Goal: Task Accomplishment & Management: Manage account settings

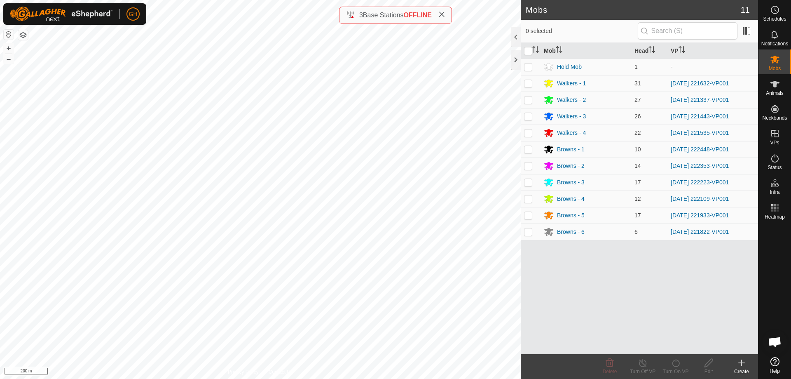
scroll to position [1293, 0]
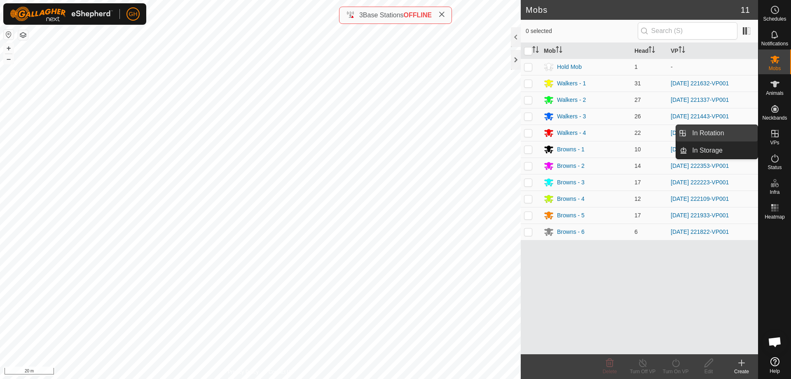
click at [735, 137] on link "In Rotation" at bounding box center [722, 133] width 70 height 16
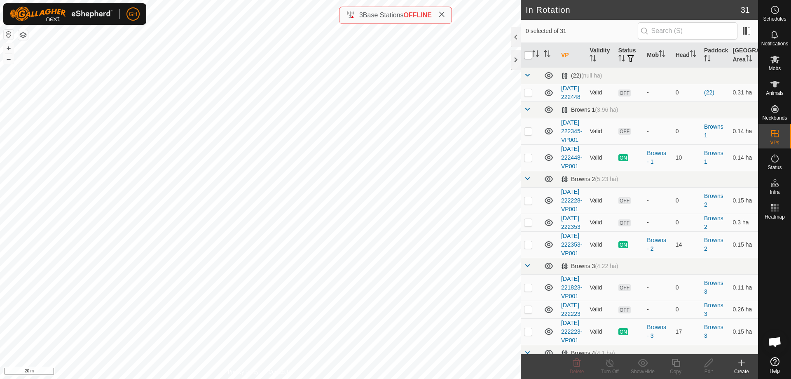
click at [530, 55] on input "checkbox" at bounding box center [528, 55] width 8 height 8
checkbox input "true"
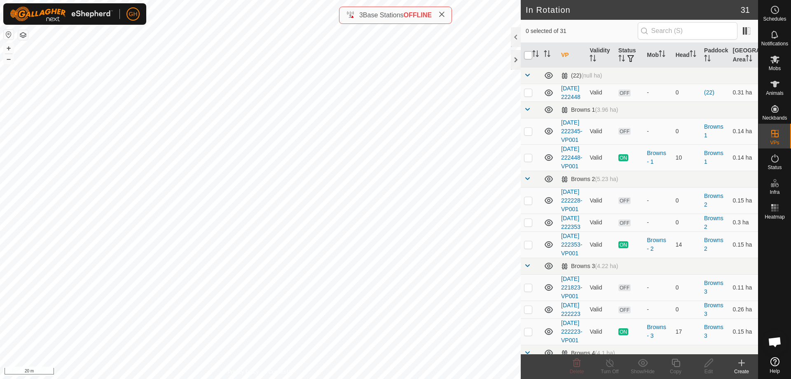
checkbox input "true"
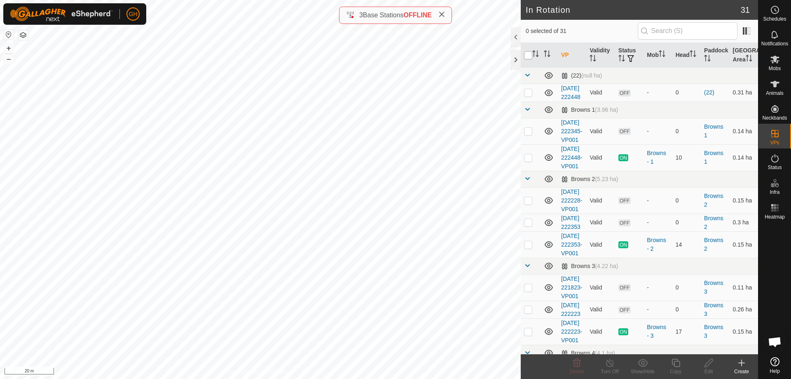
checkbox input "true"
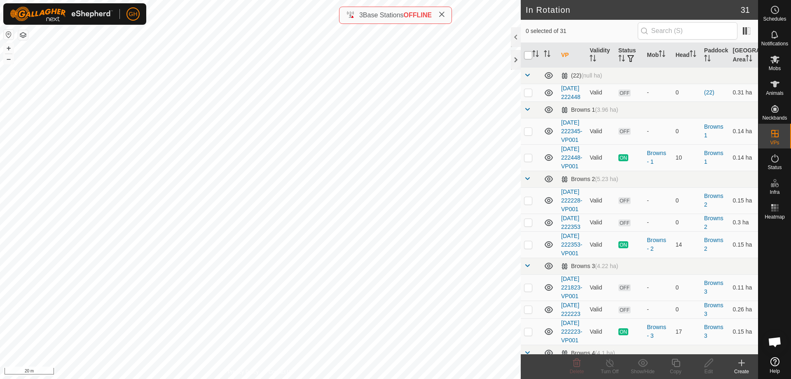
checkbox input "true"
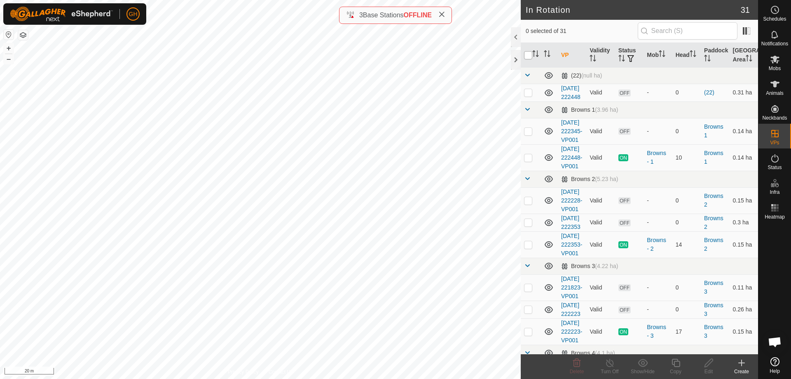
checkbox input "true"
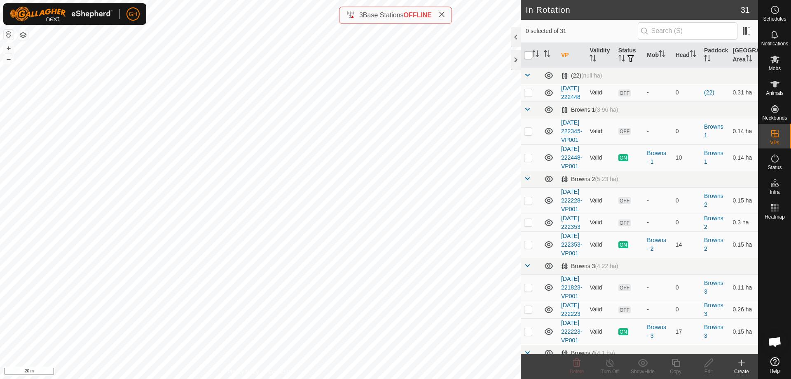
checkbox input "true"
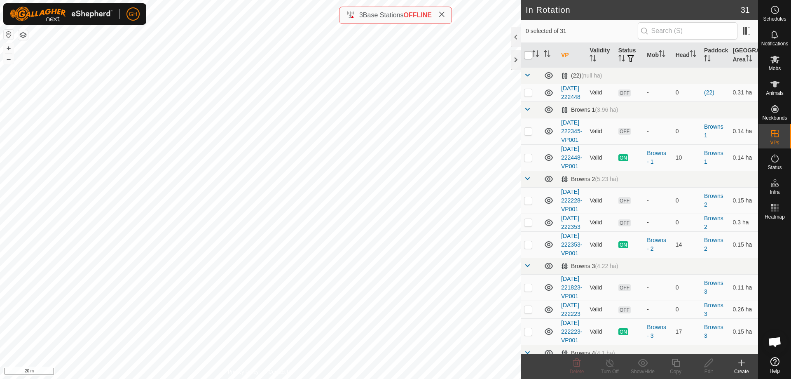
checkbox input "true"
click at [530, 161] on p-checkbox at bounding box center [528, 157] width 8 height 7
checkbox input "false"
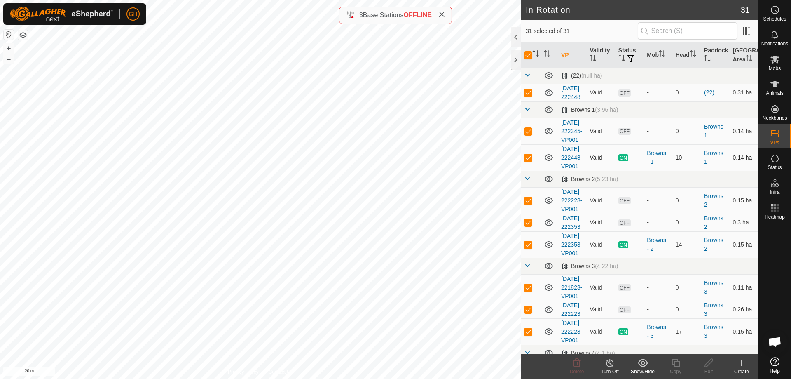
checkbox input "false"
click at [528, 248] on p-checkbox at bounding box center [528, 244] width 8 height 7
checkbox input "false"
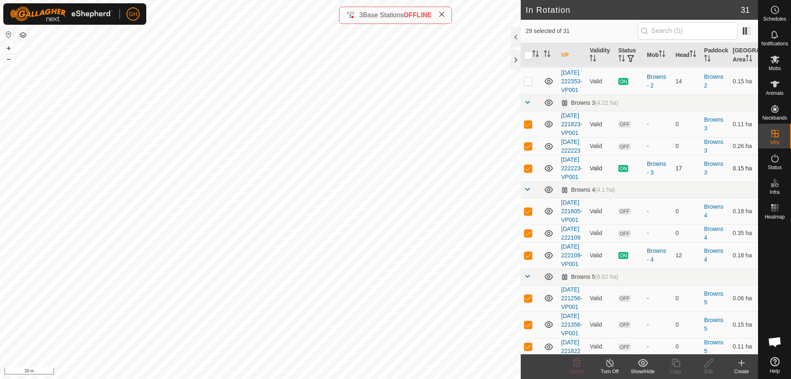
scroll to position [165, 0]
click at [530, 170] on p-checkbox at bounding box center [528, 166] width 8 height 7
checkbox input "false"
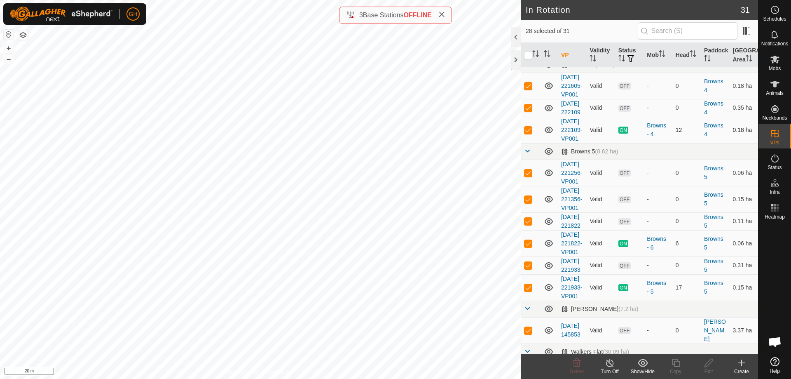
click at [531, 133] on p-checkbox at bounding box center [528, 129] width 8 height 7
checkbox input "false"
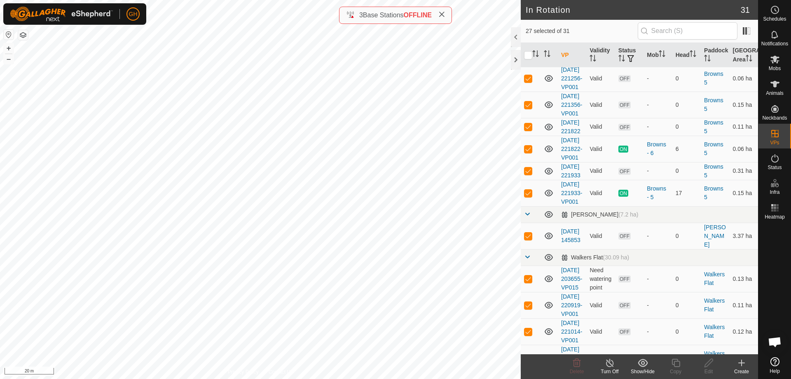
scroll to position [412, 0]
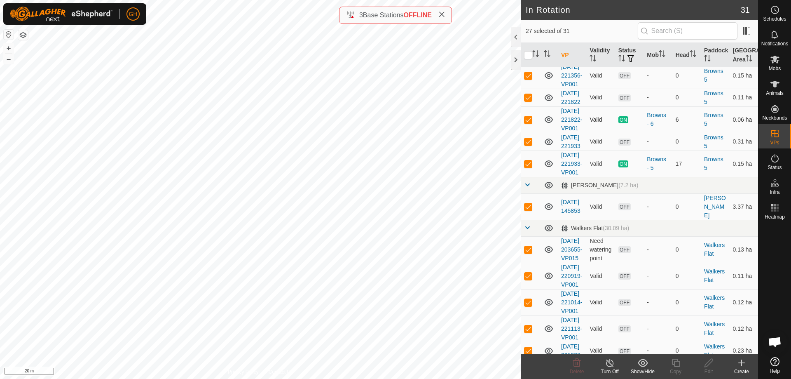
click at [527, 123] on p-checkbox at bounding box center [528, 119] width 8 height 7
checkbox input "false"
click at [528, 167] on p-checkbox at bounding box center [528, 163] width 8 height 7
checkbox input "false"
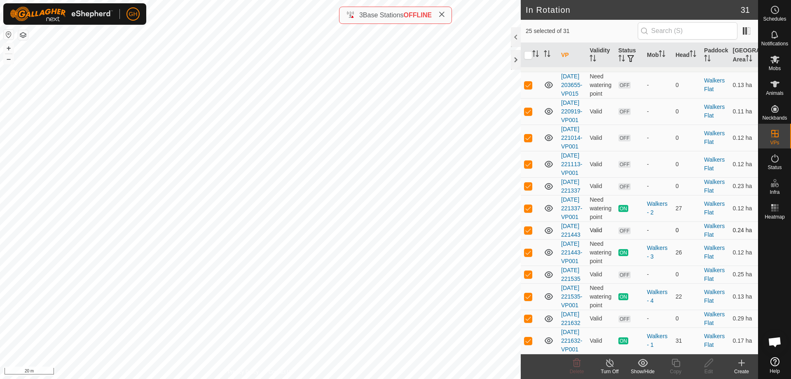
scroll to position [741, 0]
click at [526, 211] on p-checkbox at bounding box center [528, 208] width 8 height 7
checkbox input "false"
click at [526, 255] on p-checkbox at bounding box center [528, 252] width 8 height 7
checkbox input "false"
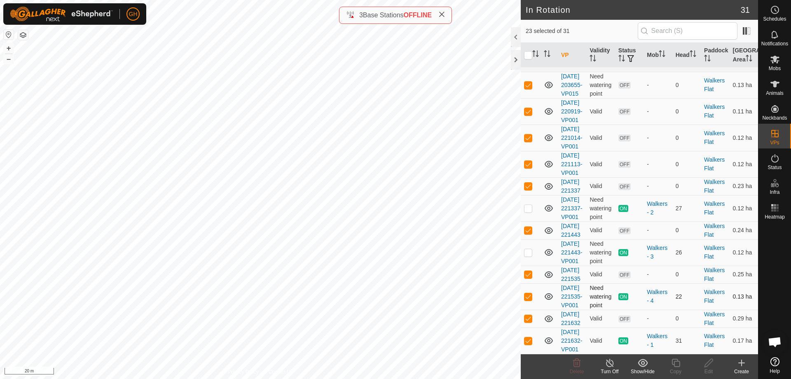
scroll to position [836, 0]
click at [530, 293] on p-checkbox at bounding box center [528, 296] width 8 height 7
checkbox input "false"
click at [529, 337] on p-checkbox at bounding box center [528, 340] width 8 height 7
checkbox input "false"
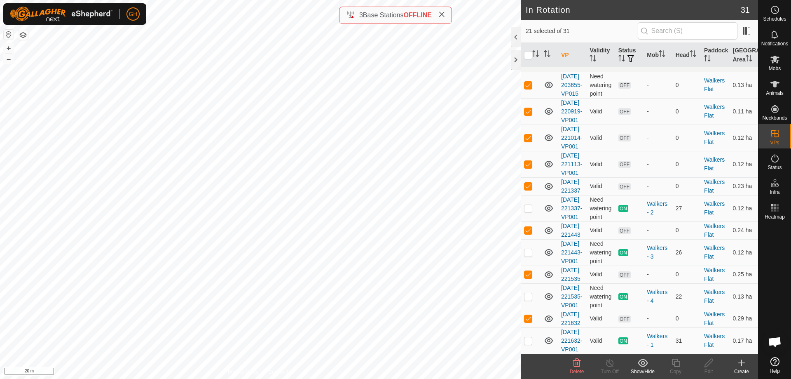
click at [577, 364] on icon at bounding box center [577, 362] width 8 height 8
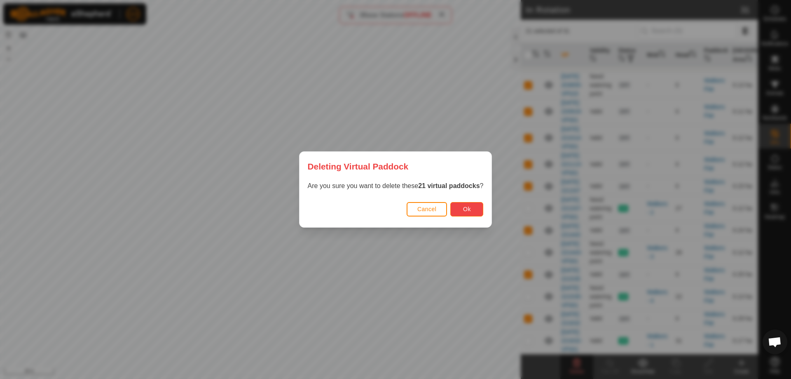
click at [467, 205] on button "Ok" at bounding box center [466, 209] width 33 height 14
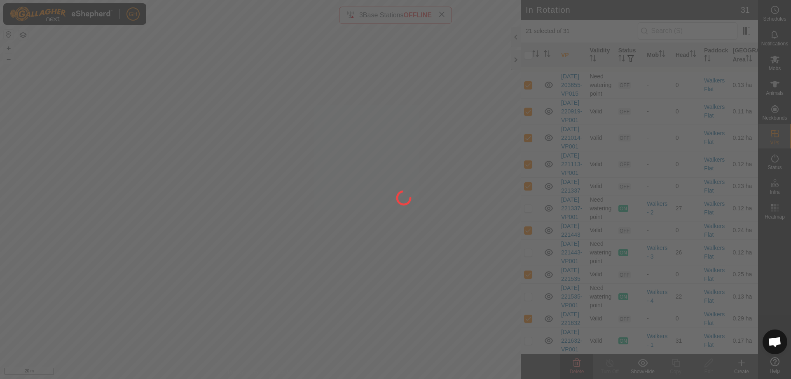
checkbox input "false"
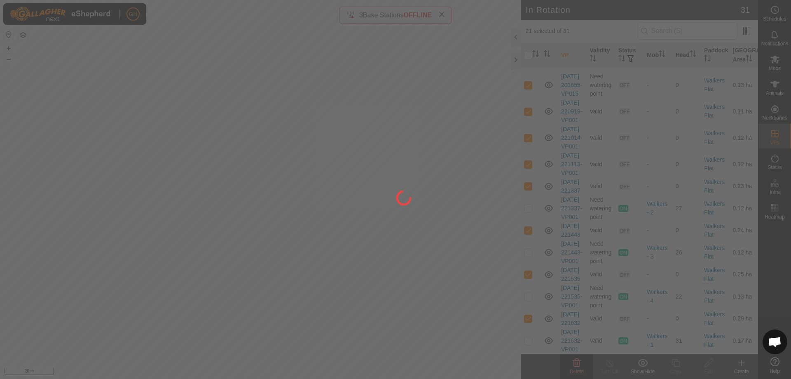
checkbox input "false"
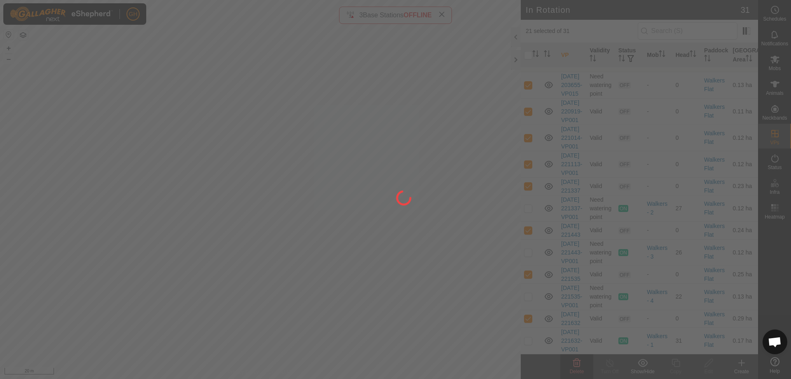
checkbox input "false"
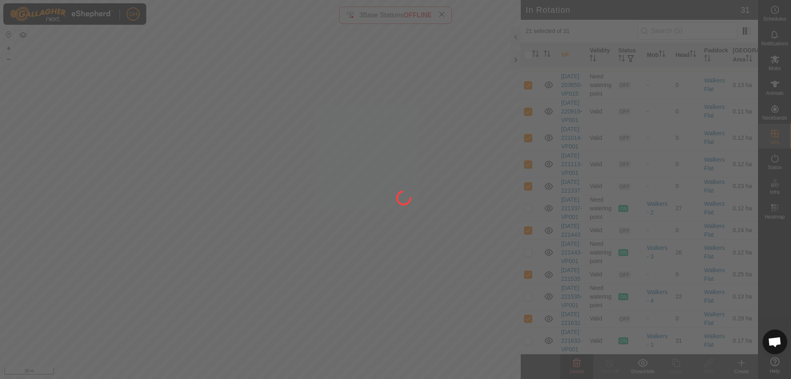
checkbox input "false"
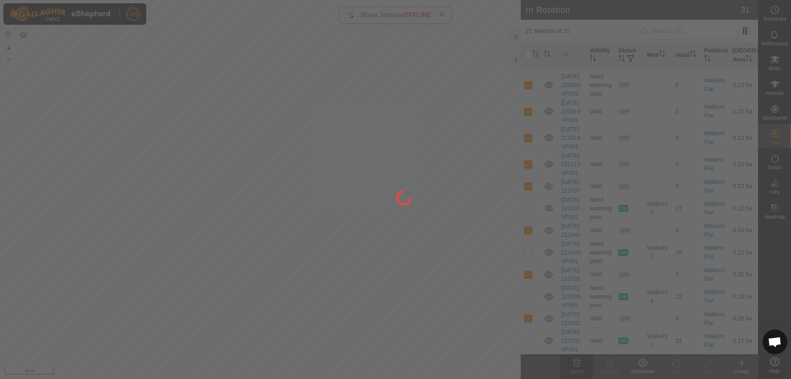
checkbox input "false"
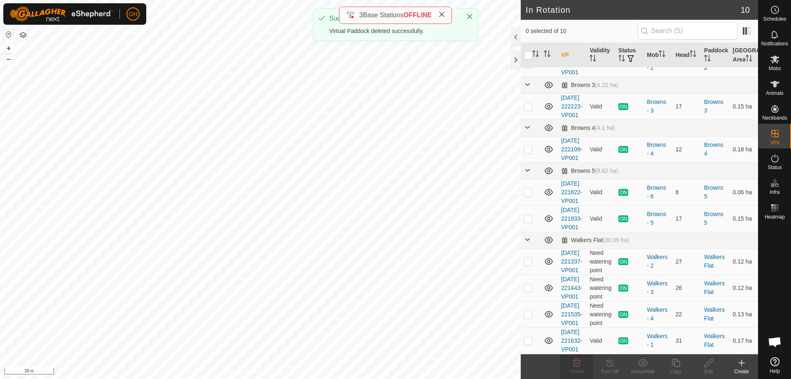
scroll to position [0, 0]
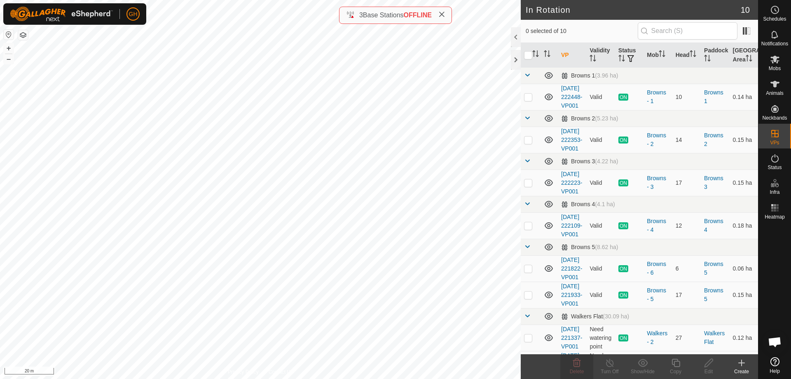
checkbox input "true"
click at [741, 366] on icon at bounding box center [741, 363] width 10 height 10
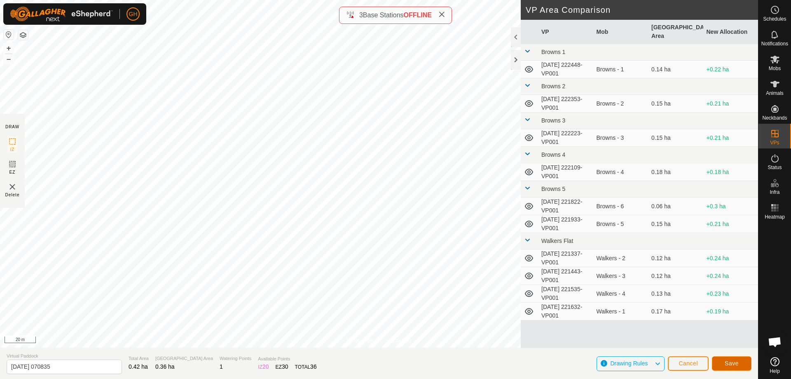
click at [736, 360] on span "Save" at bounding box center [732, 363] width 14 height 7
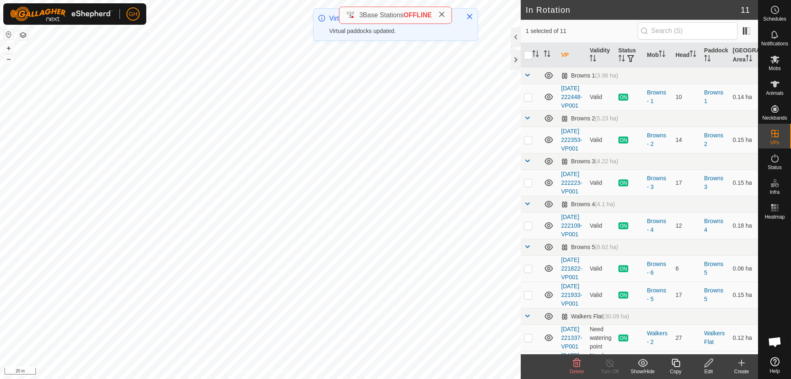
click at [675, 365] on icon at bounding box center [676, 363] width 10 height 10
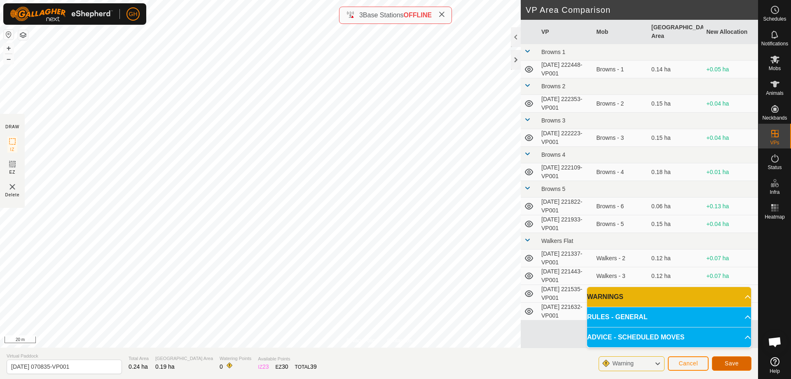
click at [729, 360] on span "Save" at bounding box center [732, 363] width 14 height 7
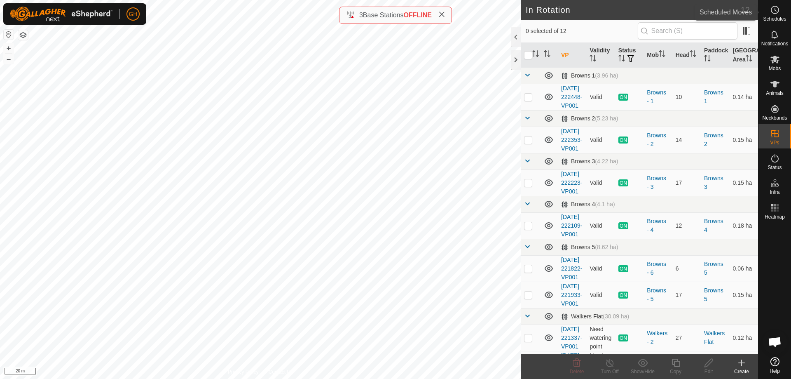
click at [786, 12] on div "Schedules" at bounding box center [774, 12] width 33 height 25
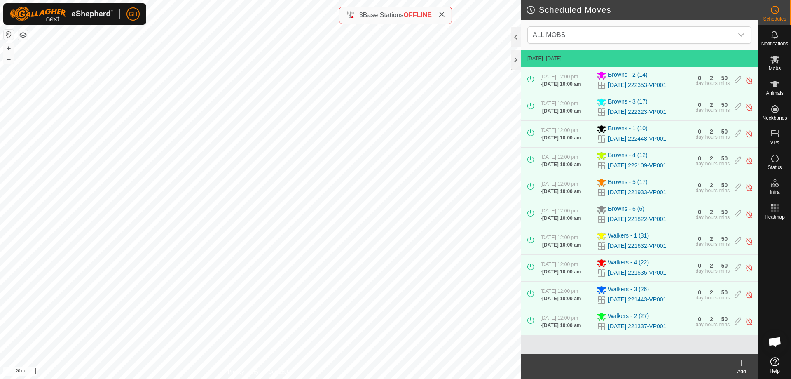
click at [740, 367] on icon at bounding box center [741, 363] width 10 height 10
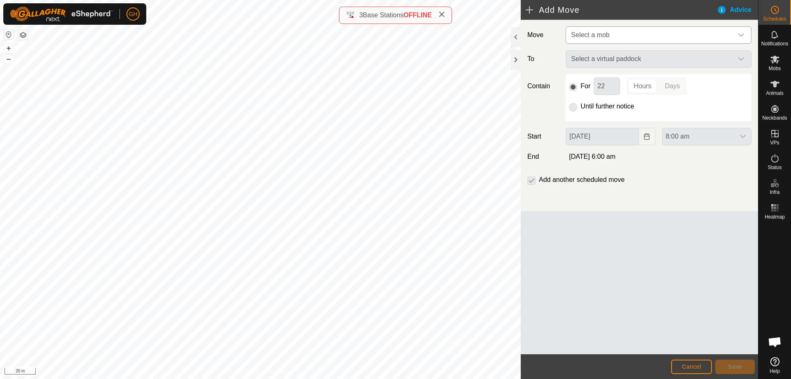
click at [629, 30] on span "Select a mob" at bounding box center [650, 35] width 165 height 16
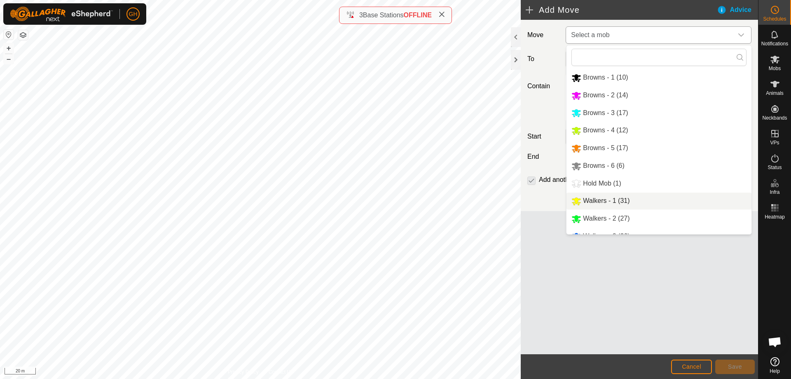
click at [620, 204] on li "Walkers - 1 (31)" at bounding box center [658, 200] width 185 height 17
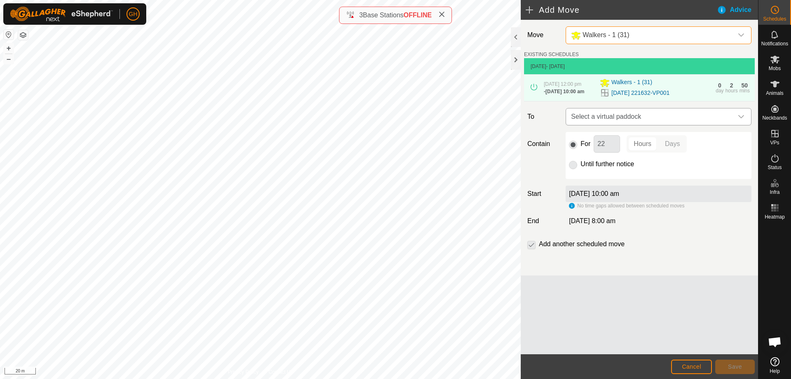
click at [629, 125] on span "Select a virtual paddock" at bounding box center [650, 116] width 165 height 16
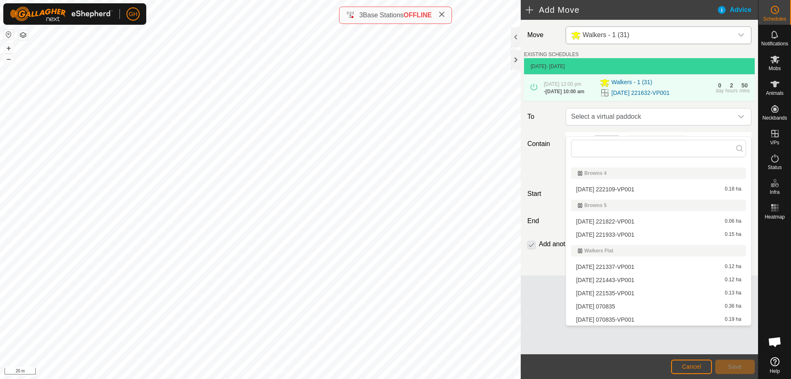
scroll to position [93, 0]
click at [619, 318] on li "[DATE] 070835 0.36 ha" at bounding box center [658, 319] width 175 height 12
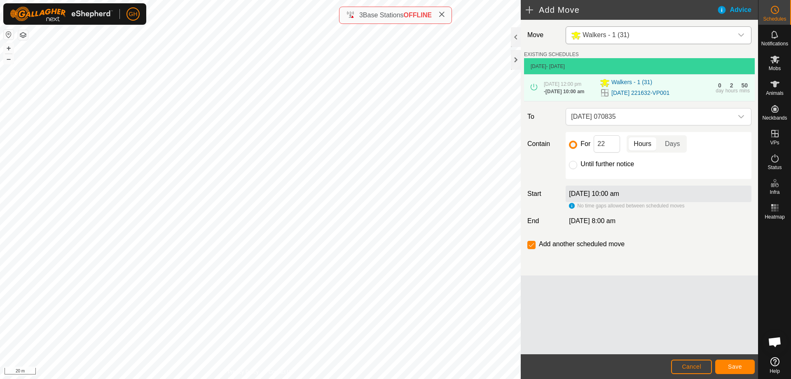
click at [613, 163] on div "For 22 Hours Days Until further notice" at bounding box center [659, 155] width 186 height 47
click at [612, 152] on input "22" at bounding box center [607, 143] width 26 height 17
drag, startPoint x: 612, startPoint y: 158, endPoint x: 740, endPoint y: 329, distance: 213.4
click at [745, 313] on div "Move Walkers - 1 (31) EXISTING SCHEDULES [DATE] - [DATE] [DATE] 12:00 pm - [DAT…" at bounding box center [639, 187] width 237 height 334
click at [734, 367] on span "Save" at bounding box center [735, 366] width 14 height 7
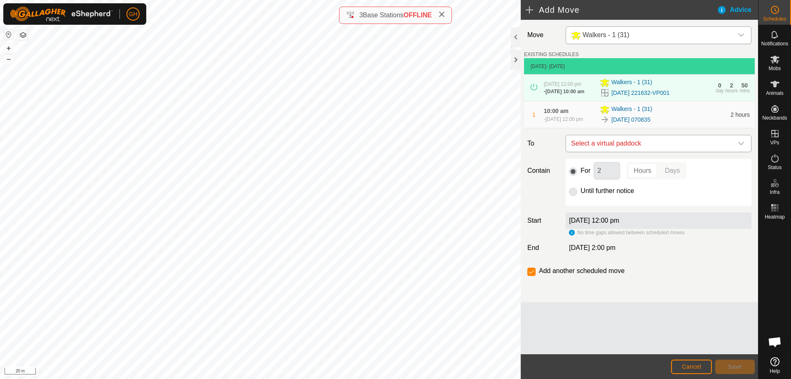
click at [629, 152] on span "Select a virtual paddock" at bounding box center [650, 143] width 165 height 16
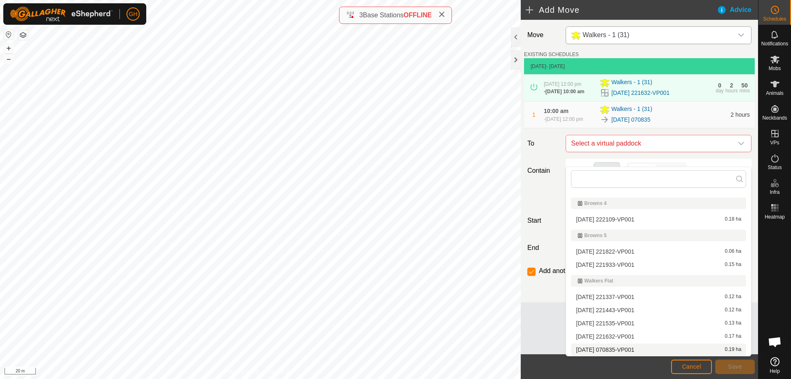
click at [641, 349] on li "[DATE] 070835-VP001 0.19 ha" at bounding box center [658, 349] width 175 height 12
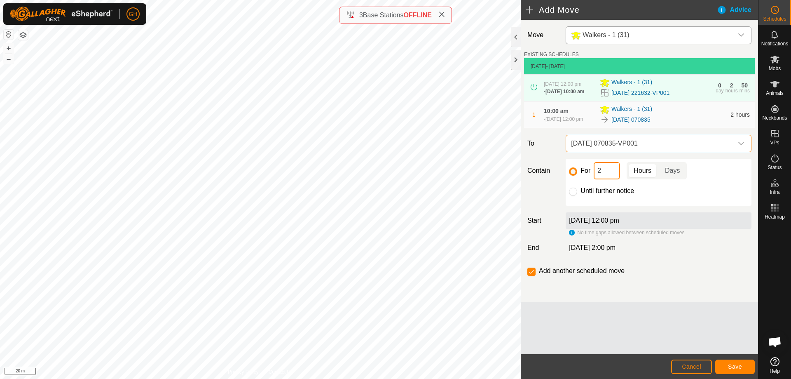
click at [602, 179] on input "2" at bounding box center [607, 170] width 26 height 17
type input "22"
click at [529, 276] on input "checkbox" at bounding box center [531, 271] width 8 height 8
checkbox input "false"
click at [725, 364] on button "Save" at bounding box center [735, 366] width 40 height 14
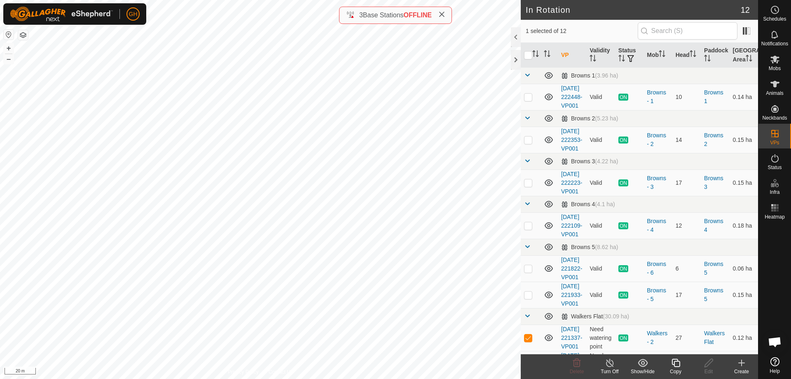
click at [742, 362] on icon at bounding box center [742, 362] width 6 height 0
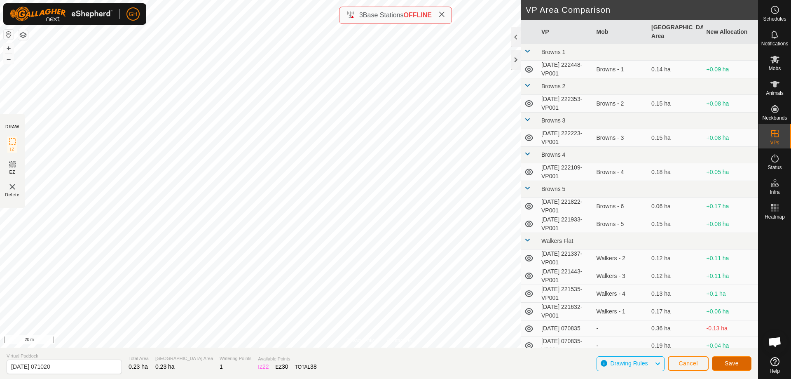
click at [725, 361] on span "Save" at bounding box center [732, 363] width 14 height 7
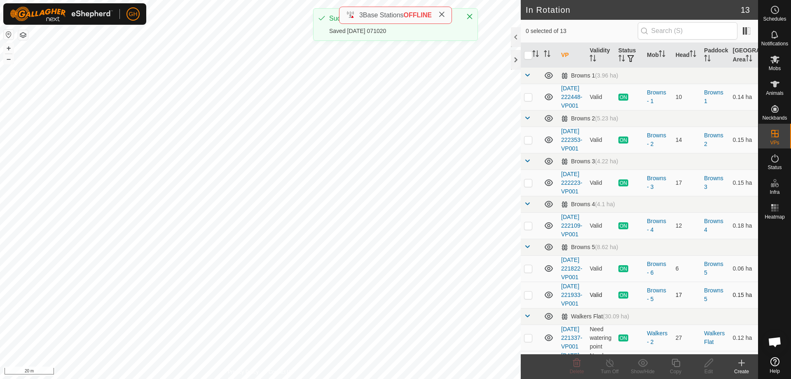
checkbox input "true"
click at [682, 363] on copy-svg-icon at bounding box center [675, 363] width 33 height 10
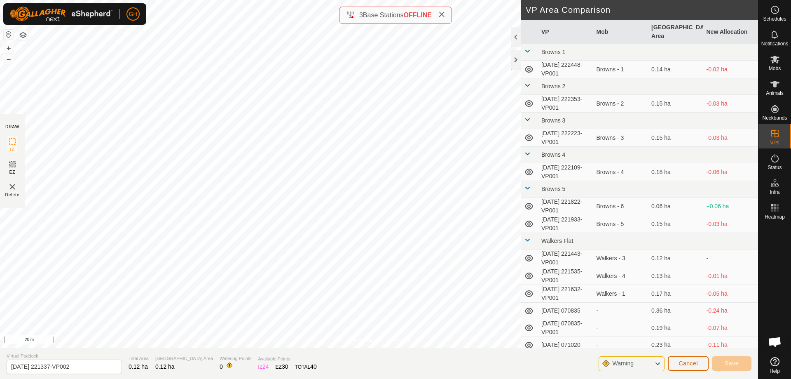
click at [695, 368] on button "Cancel" at bounding box center [688, 363] width 41 height 14
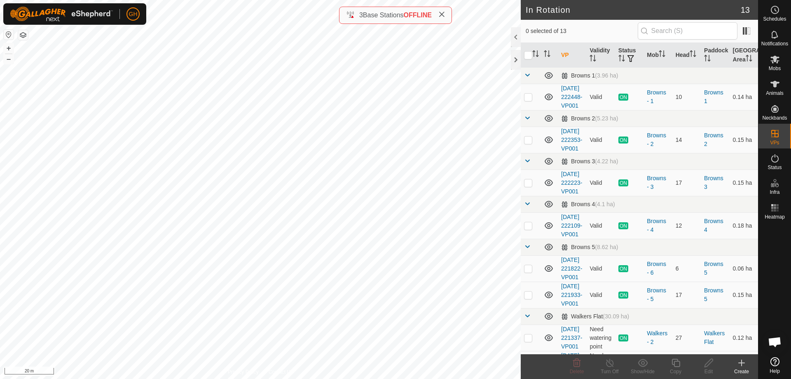
checkbox input "true"
click at [680, 360] on icon at bounding box center [676, 363] width 10 height 10
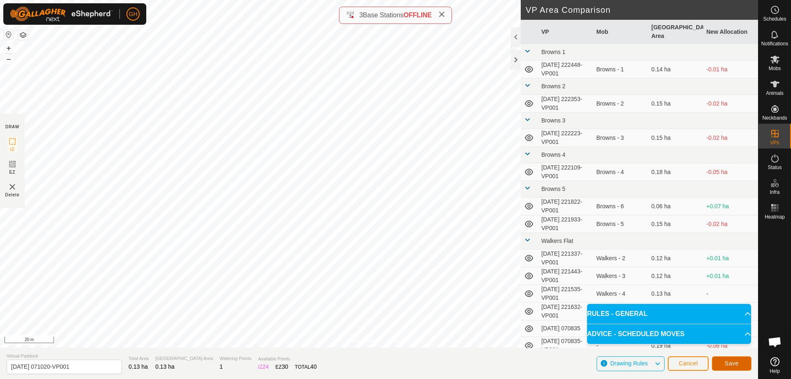
click at [741, 367] on button "Save" at bounding box center [732, 363] width 40 height 14
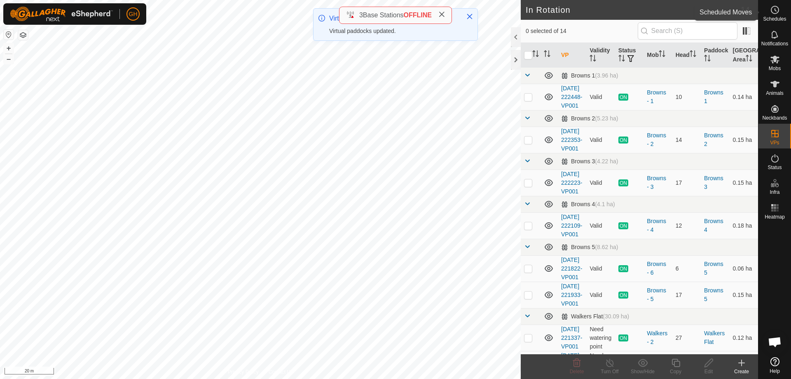
click at [781, 15] on es-schedule-vp-svg-icon at bounding box center [774, 9] width 15 height 13
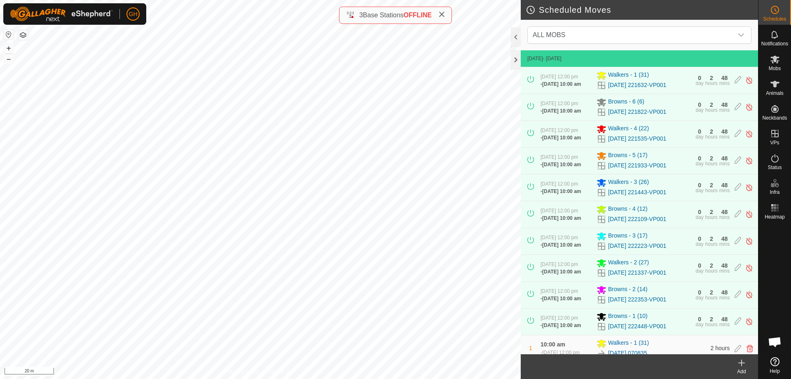
click at [737, 367] on icon at bounding box center [741, 363] width 10 height 10
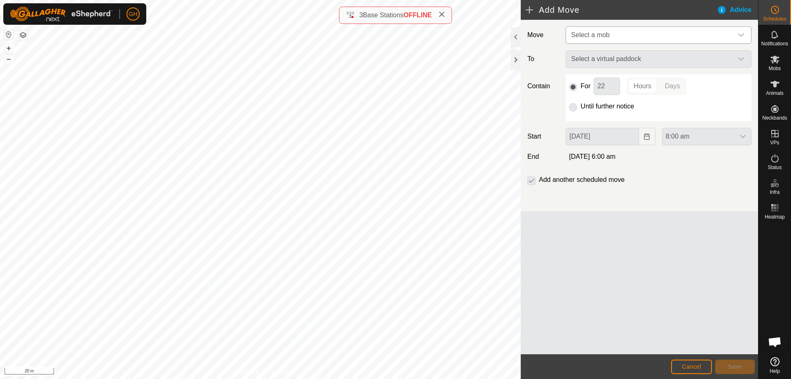
click at [603, 38] on span "Select a mob" at bounding box center [590, 34] width 38 height 7
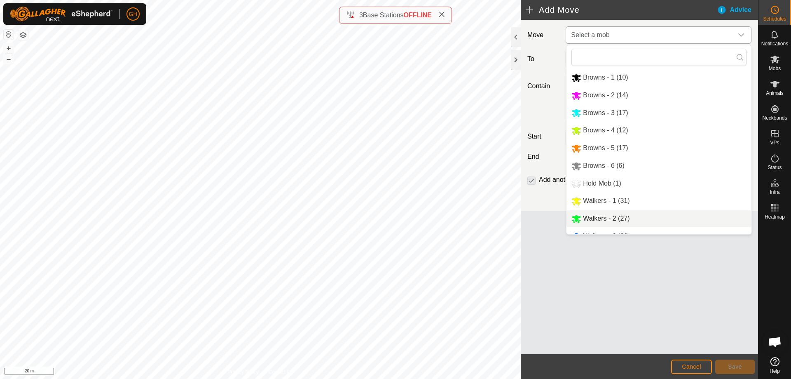
click at [620, 222] on li "Walkers - 2 (27)" at bounding box center [658, 218] width 185 height 17
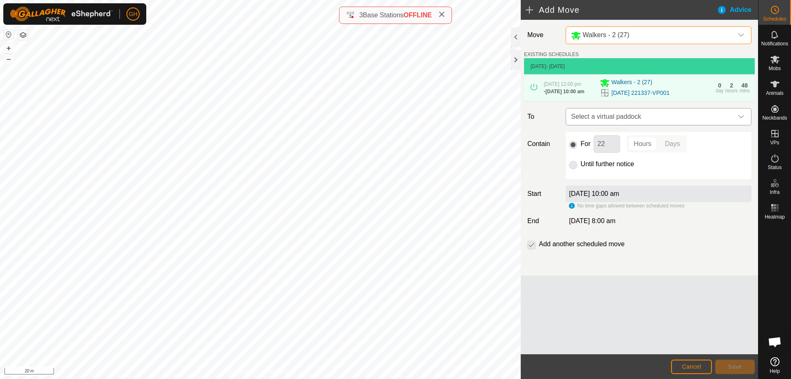
click at [639, 125] on span "Select a virtual paddock" at bounding box center [650, 116] width 165 height 16
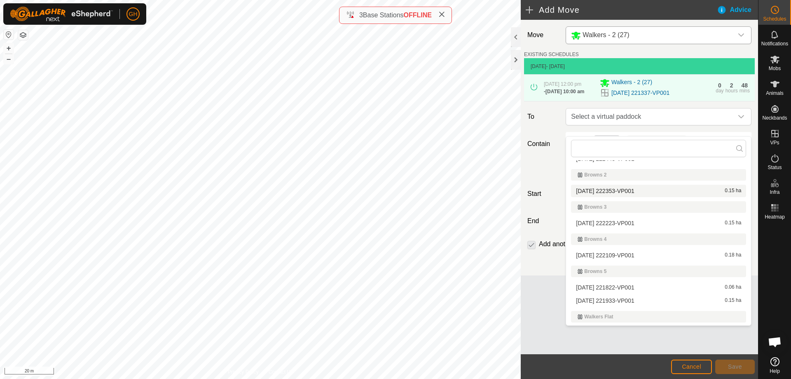
scroll to position [119, 0]
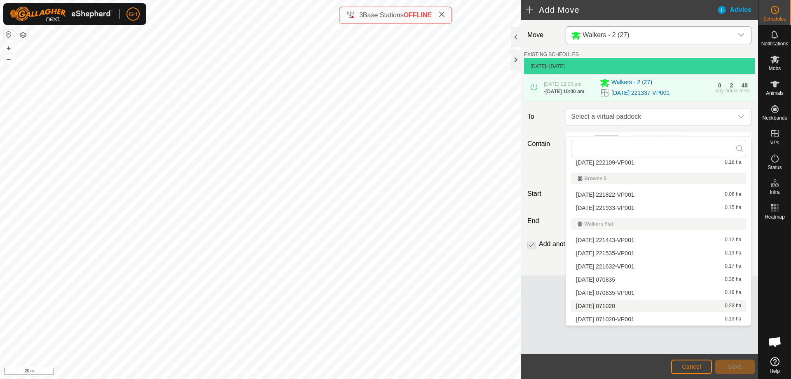
click at [622, 306] on li "[DATE] [DATE] 0.23 ha" at bounding box center [658, 305] width 175 height 12
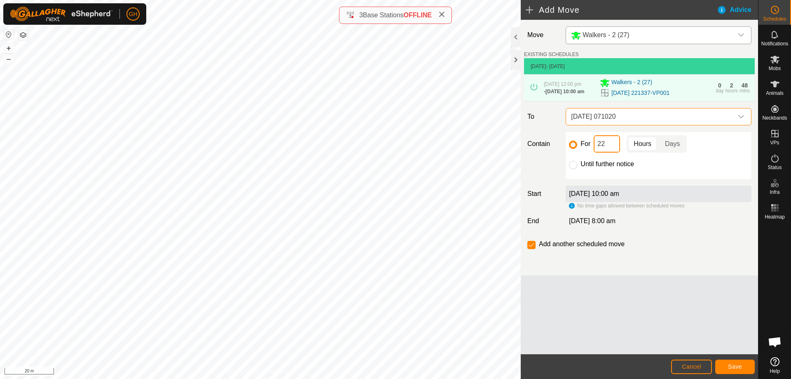
click at [613, 152] on input "22" at bounding box center [607, 143] width 26 height 17
click at [728, 369] on button "Save" at bounding box center [735, 366] width 40 height 14
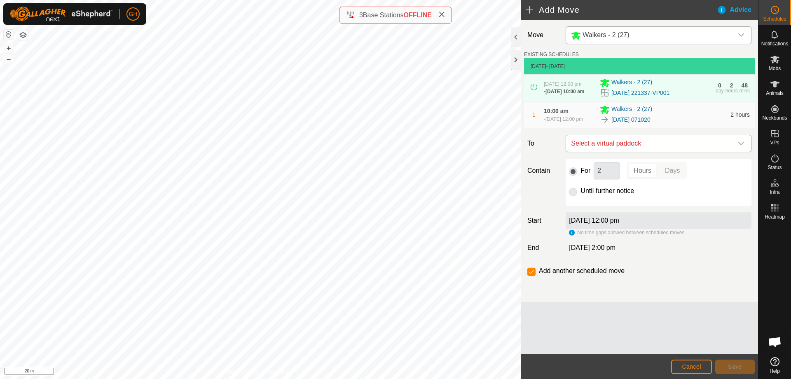
click at [649, 152] on span "Select a virtual paddock" at bounding box center [650, 143] width 165 height 16
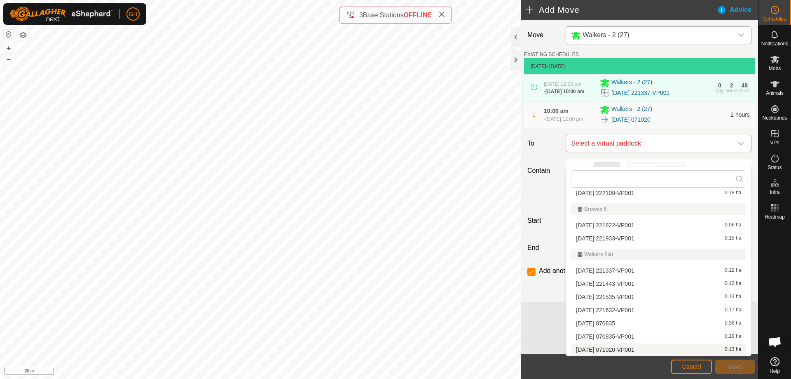
click at [634, 349] on li "[DATE] 071020-VP001 0.13 ha" at bounding box center [658, 349] width 175 height 12
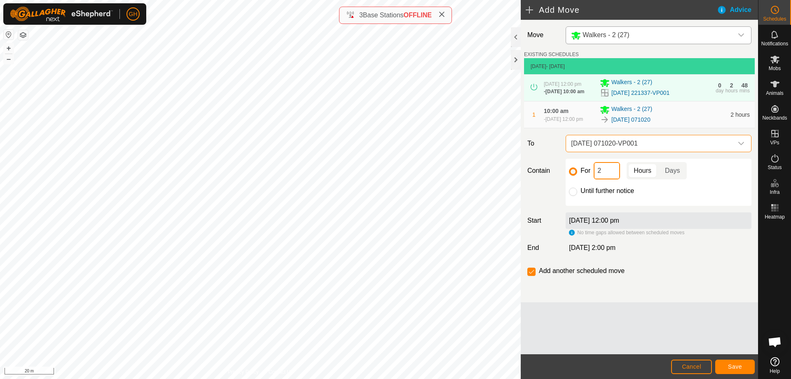
click at [617, 179] on input "2" at bounding box center [607, 170] width 26 height 17
type input "22"
click at [529, 276] on input "checkbox" at bounding box center [531, 271] width 8 height 8
checkbox input "false"
click at [738, 367] on span "Save" at bounding box center [735, 366] width 14 height 7
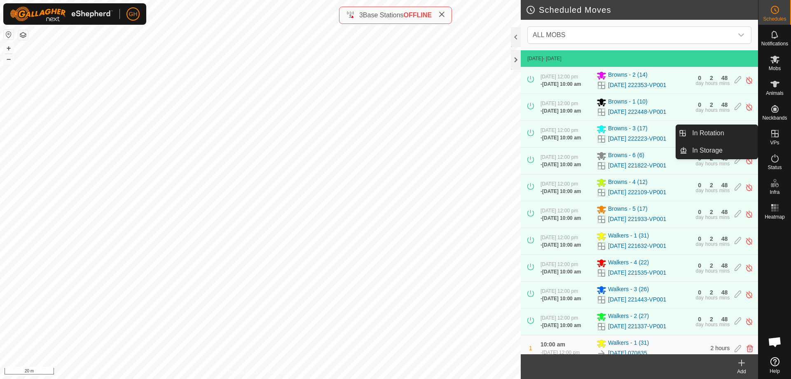
click at [754, 131] on link "In Rotation" at bounding box center [722, 133] width 70 height 16
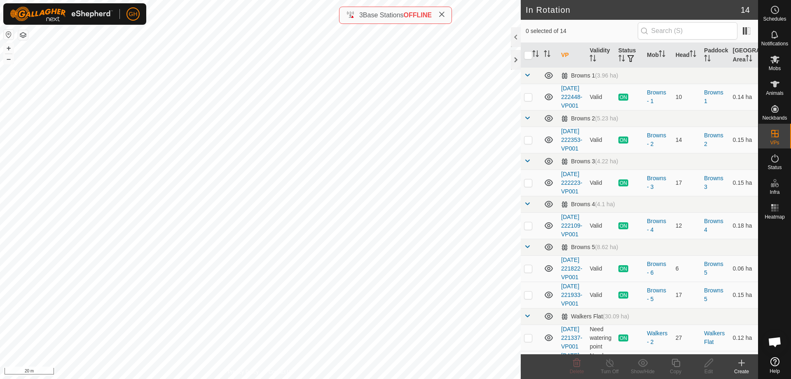
click at [743, 365] on icon at bounding box center [741, 363] width 10 height 10
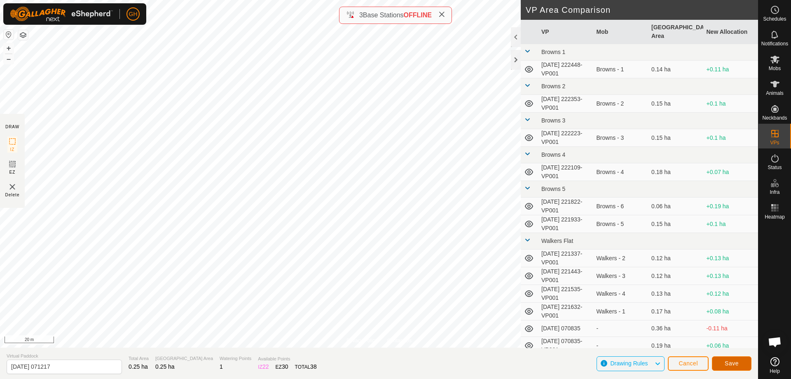
click at [734, 362] on span "Save" at bounding box center [732, 363] width 14 height 7
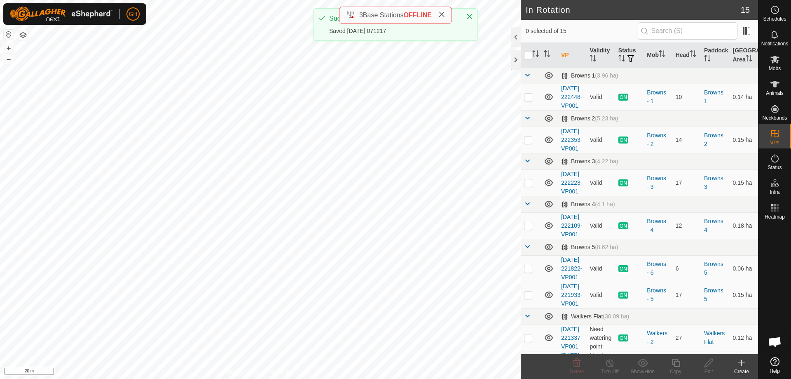
checkbox input "true"
click at [674, 365] on icon at bounding box center [675, 362] width 8 height 8
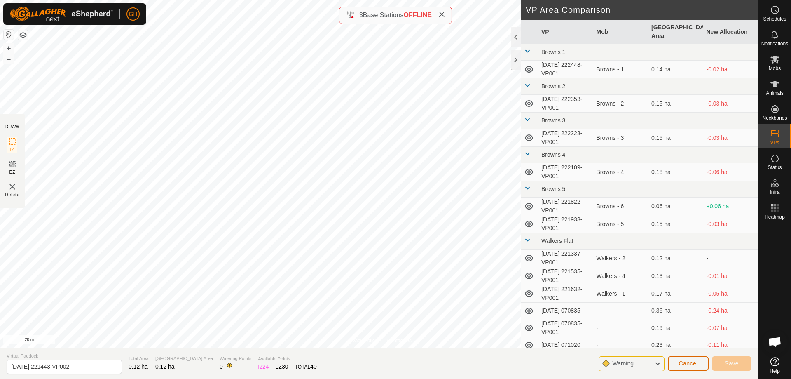
click at [692, 358] on button "Cancel" at bounding box center [688, 363] width 41 height 14
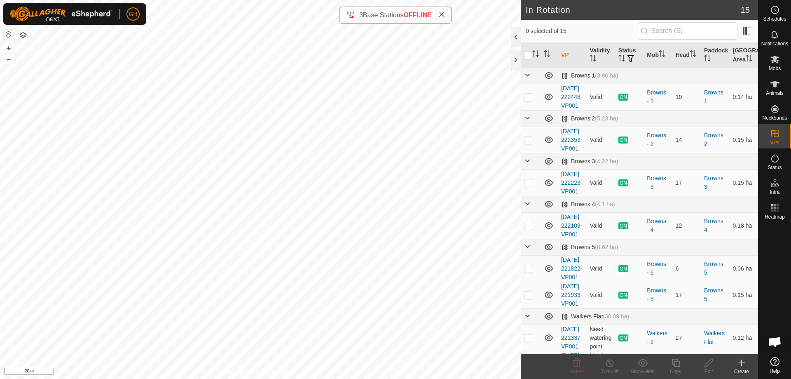
checkbox input "true"
click at [678, 364] on icon at bounding box center [676, 363] width 10 height 10
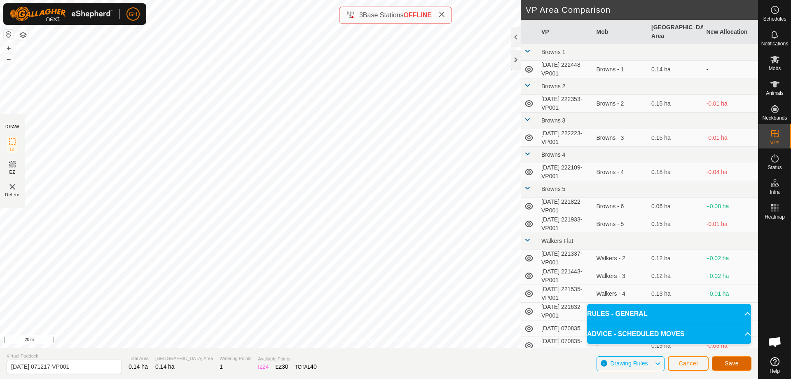
click at [728, 357] on button "Save" at bounding box center [732, 363] width 40 height 14
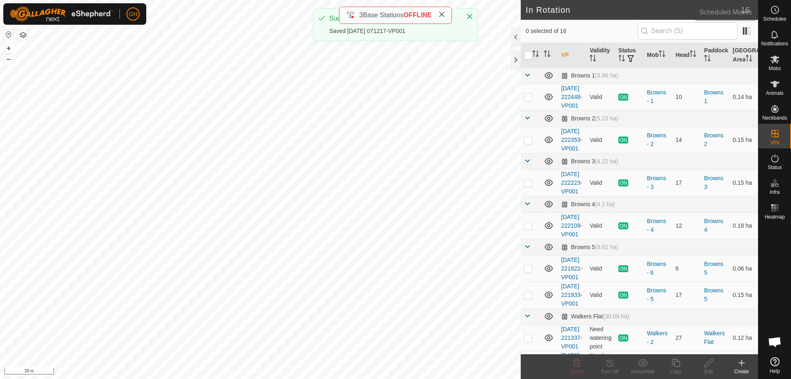
click at [778, 15] on es-schedule-vp-svg-icon at bounding box center [774, 9] width 15 height 13
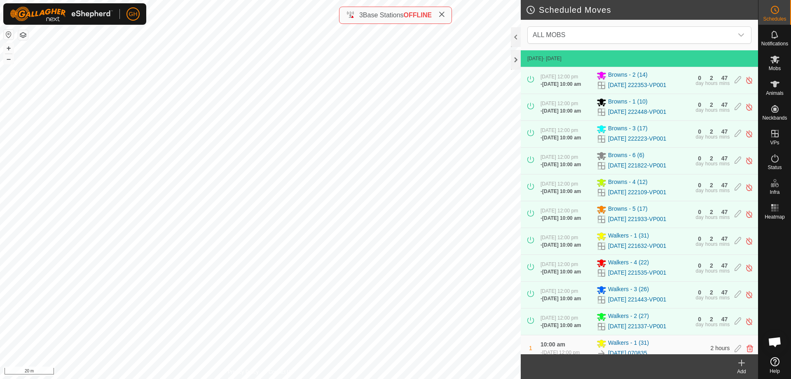
click at [742, 367] on icon at bounding box center [741, 363] width 10 height 10
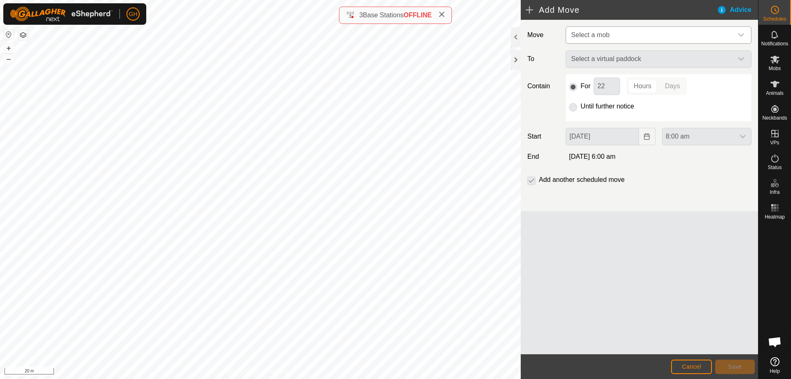
click at [654, 34] on span "Select a mob" at bounding box center [650, 35] width 165 height 16
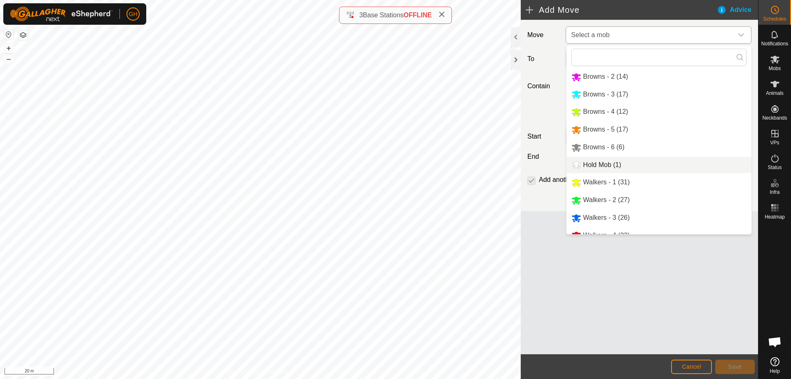
scroll to position [28, 0]
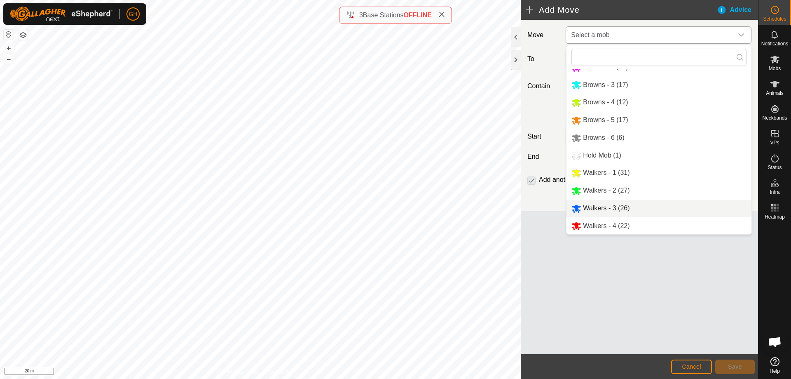
click at [626, 208] on li "Walkers - 3 (26)" at bounding box center [658, 208] width 185 height 17
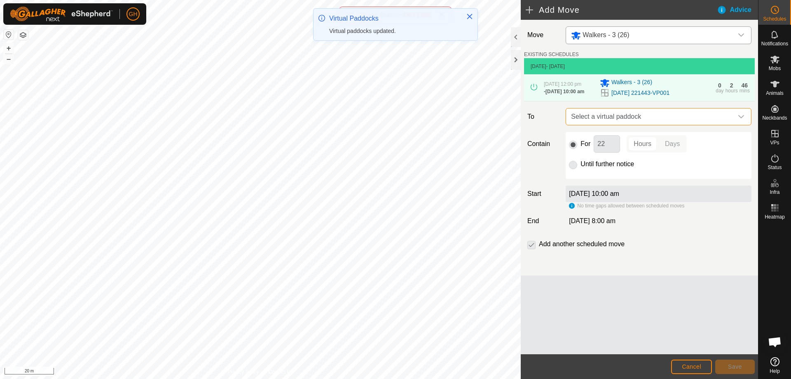
click at [638, 125] on span "Select a virtual paddock" at bounding box center [650, 116] width 165 height 16
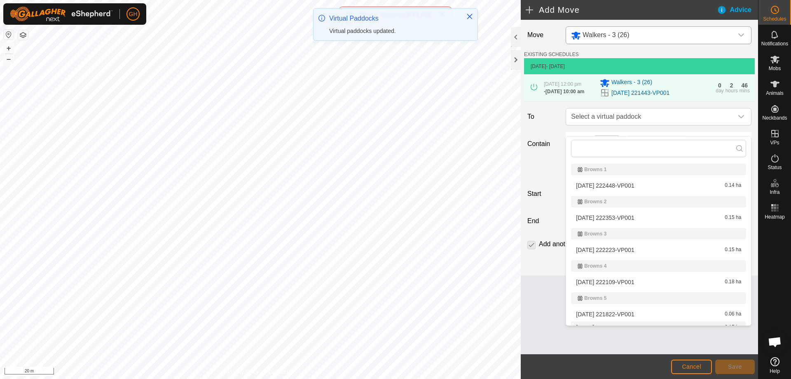
scroll to position [146, 0]
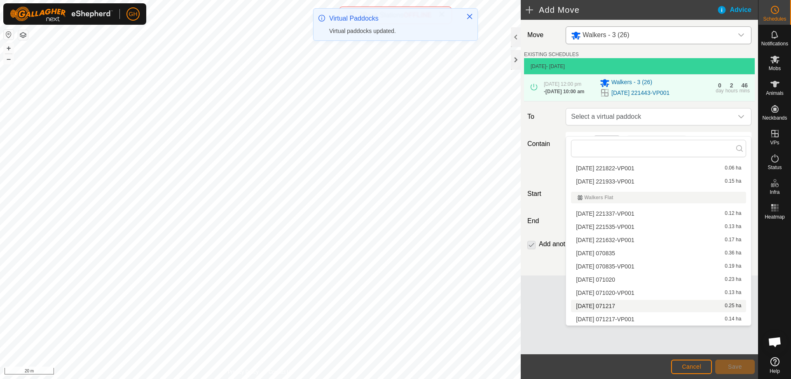
click at [622, 306] on li "[DATE] [DATE] 0.25 ha" at bounding box center [658, 305] width 175 height 12
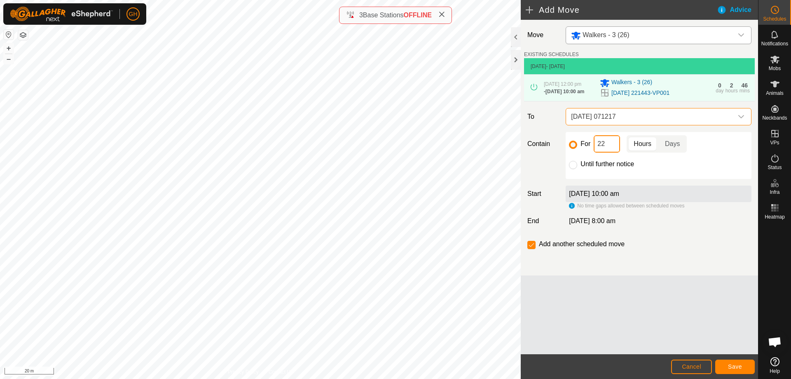
click at [612, 152] on input "22" at bounding box center [607, 143] width 26 height 17
click at [729, 363] on span "Save" at bounding box center [735, 366] width 14 height 7
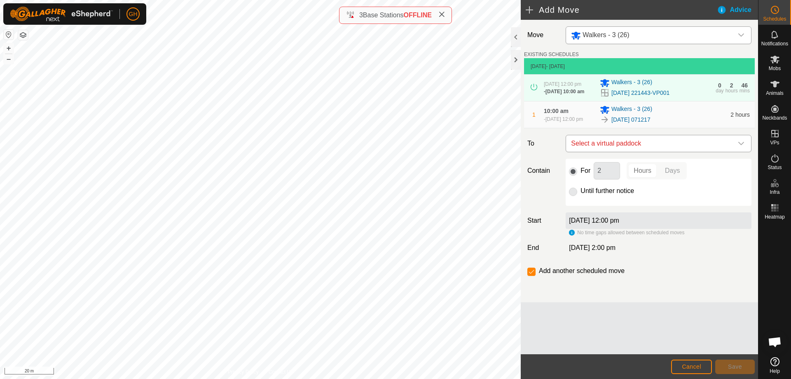
click at [656, 152] on span "Select a virtual paddock" at bounding box center [650, 143] width 165 height 16
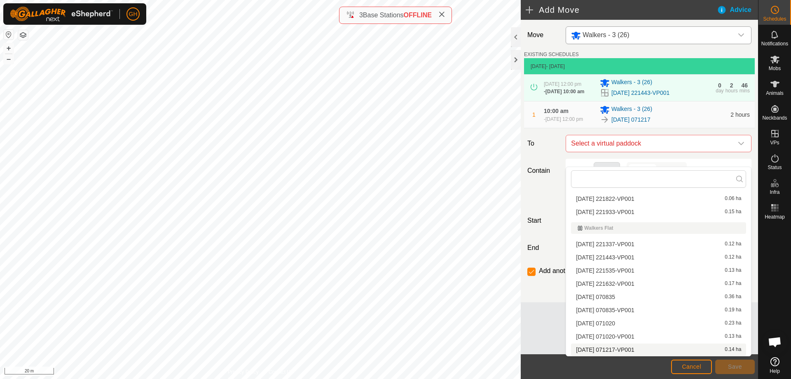
click at [635, 346] on li "[DATE] 071217-VP001 0.14 ha" at bounding box center [658, 349] width 175 height 12
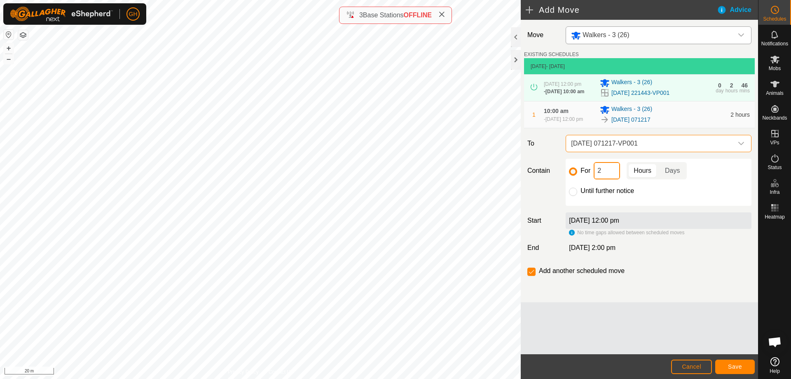
click at [615, 179] on input "2" at bounding box center [607, 170] width 26 height 17
type input "22"
click at [527, 276] on input "checkbox" at bounding box center [531, 271] width 8 height 8
checkbox input "false"
click at [736, 367] on span "Save" at bounding box center [735, 366] width 14 height 7
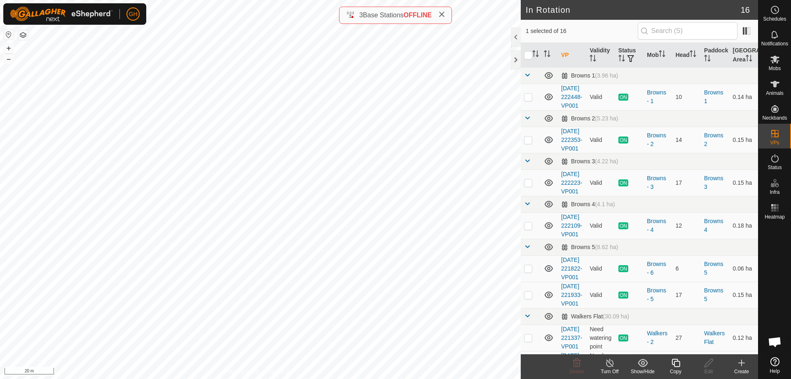
click at [740, 367] on icon at bounding box center [741, 363] width 10 height 10
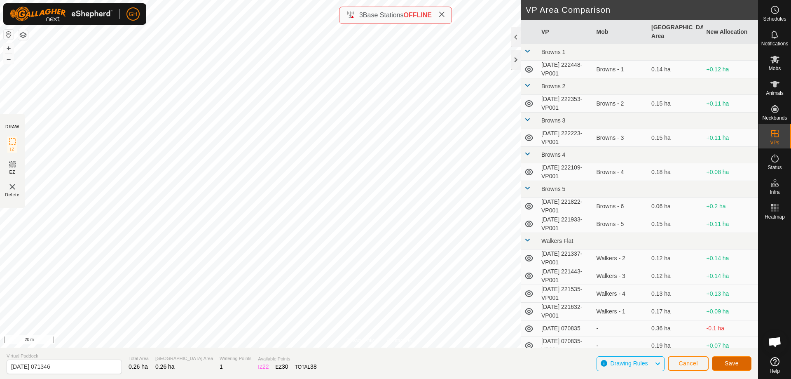
click at [720, 362] on button "Save" at bounding box center [732, 363] width 40 height 14
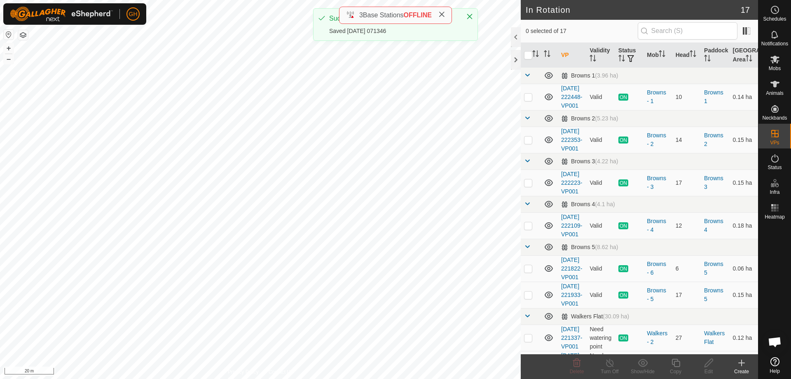
checkbox input "true"
click at [672, 364] on icon at bounding box center [675, 362] width 8 height 8
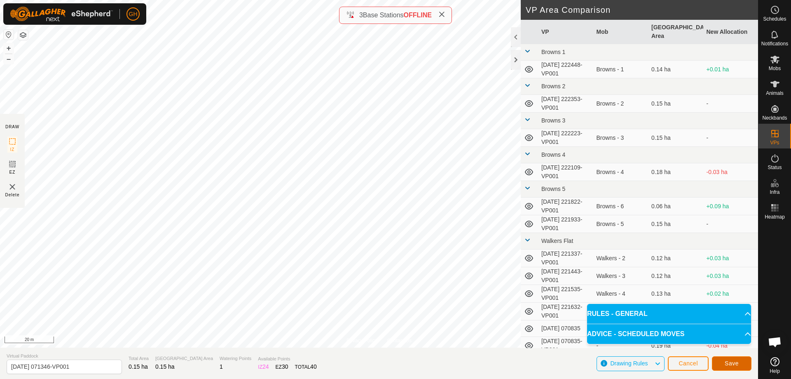
click at [730, 363] on span "Save" at bounding box center [732, 363] width 14 height 7
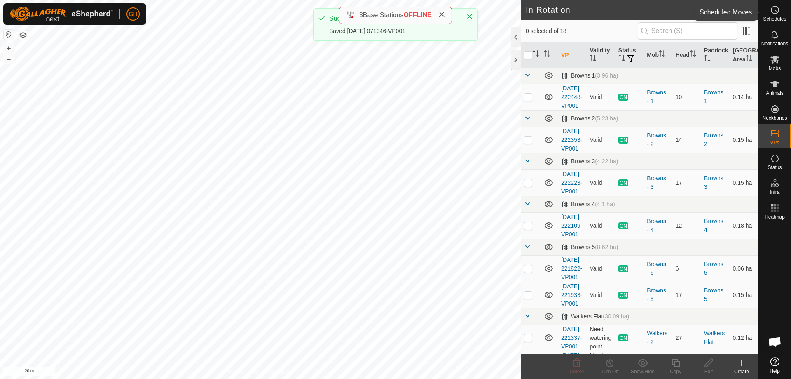
click at [776, 18] on span "Schedules" at bounding box center [774, 18] width 23 height 5
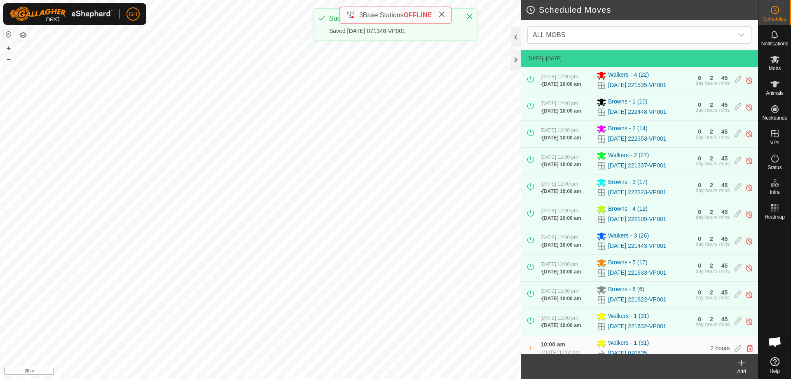
click at [740, 362] on icon at bounding box center [742, 362] width 6 height 0
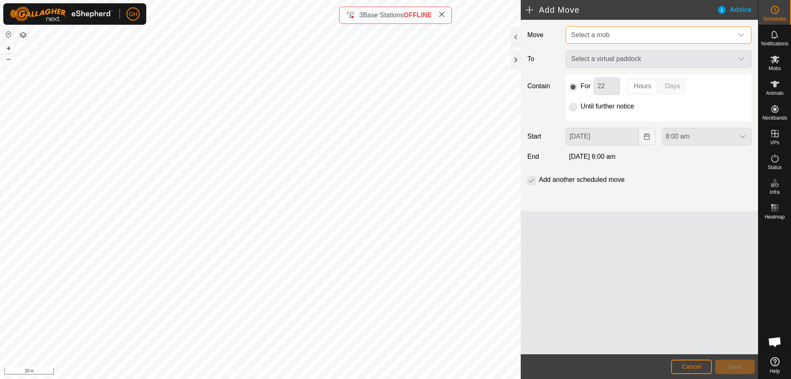
click at [694, 37] on span "Select a mob" at bounding box center [650, 35] width 165 height 16
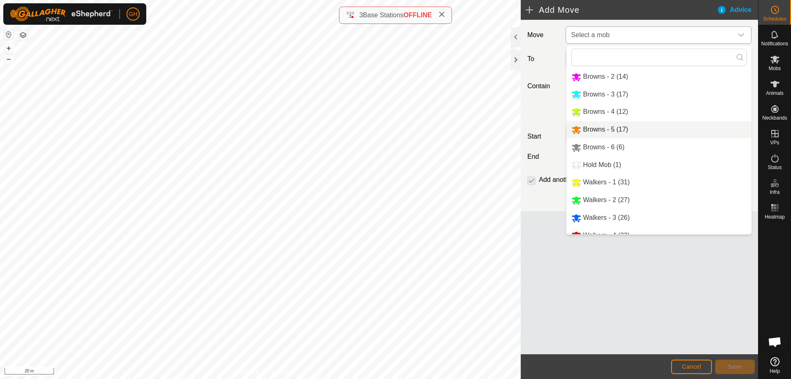
scroll to position [28, 0]
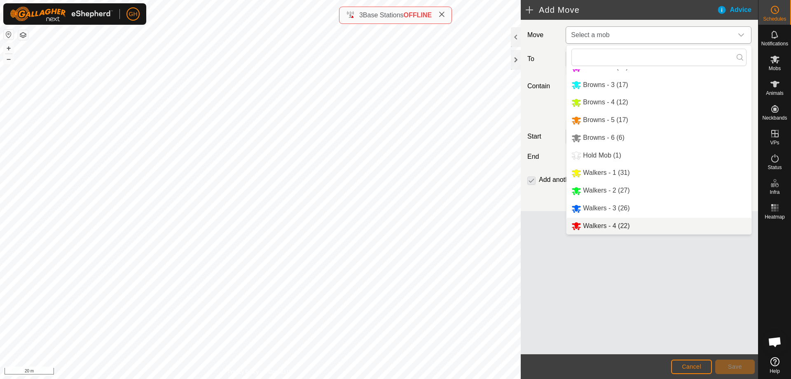
click at [624, 227] on li "Walkers - 4 (22)" at bounding box center [658, 225] width 185 height 17
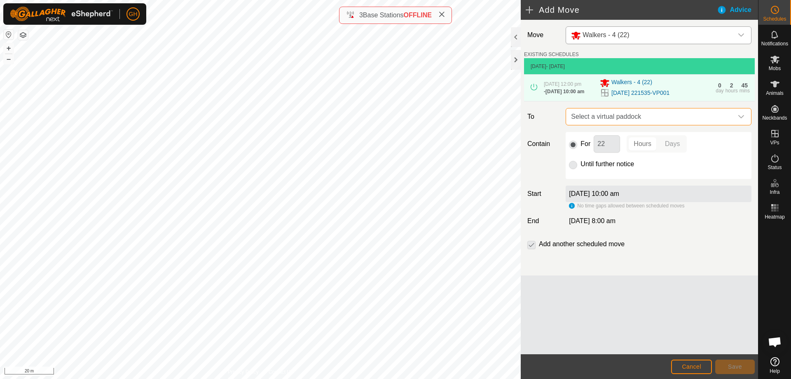
click at [643, 122] on span "Select a virtual paddock" at bounding box center [650, 116] width 165 height 16
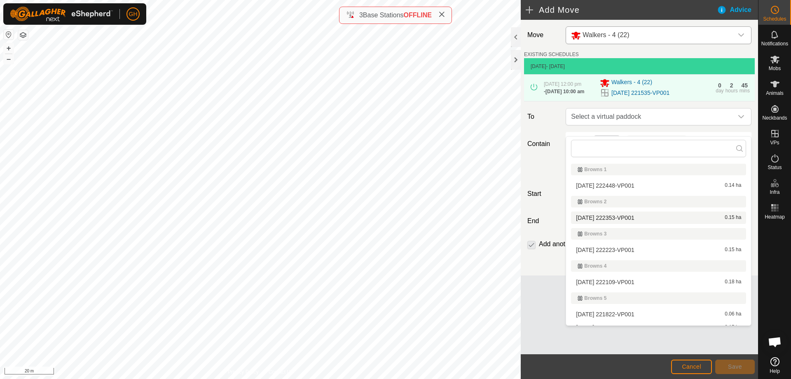
scroll to position [172, 0]
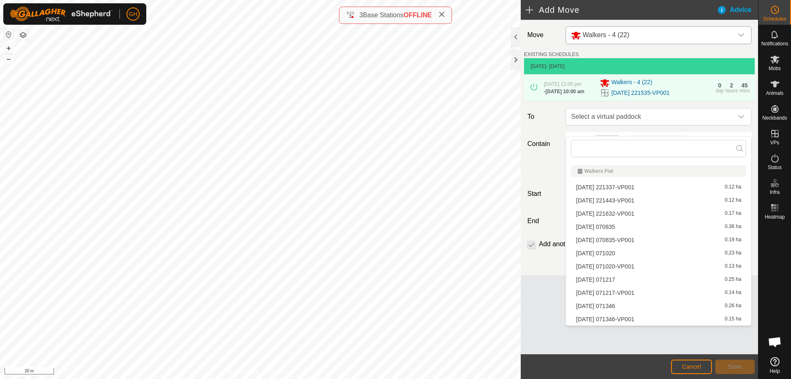
click at [643, 307] on li "[DATE] 071346 0.26 ha" at bounding box center [658, 305] width 175 height 12
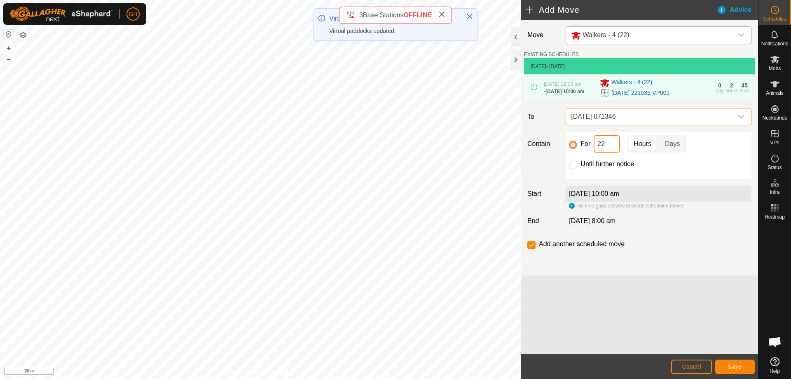
click at [609, 152] on input "22" at bounding box center [607, 143] width 26 height 17
click at [743, 365] on button "Save" at bounding box center [735, 366] width 40 height 14
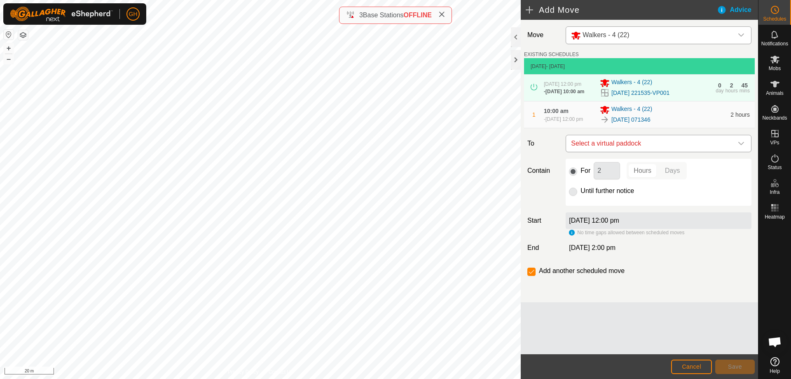
click at [642, 152] on span "Select a virtual paddock" at bounding box center [650, 143] width 165 height 16
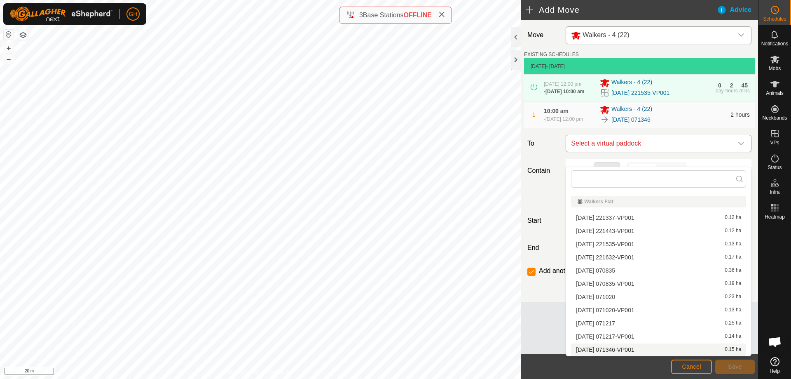
click at [636, 350] on li "[DATE] 071346-VP001 0.15 ha" at bounding box center [658, 349] width 175 height 12
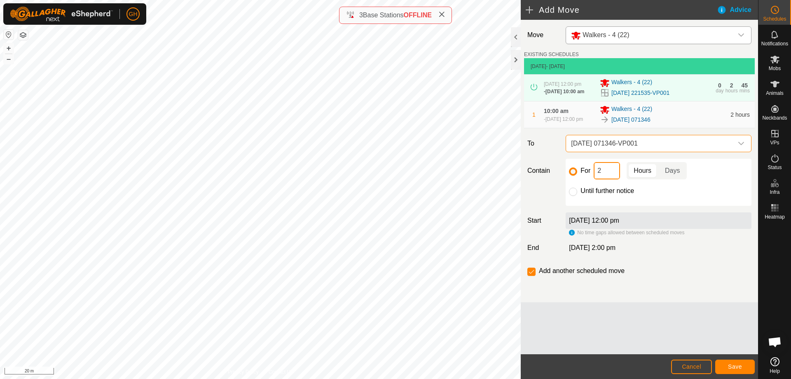
click at [612, 179] on input "2" at bounding box center [607, 170] width 26 height 17
type input "22"
click at [533, 276] on input "checkbox" at bounding box center [531, 271] width 8 height 8
checkbox input "false"
click at [727, 361] on button "Save" at bounding box center [735, 366] width 40 height 14
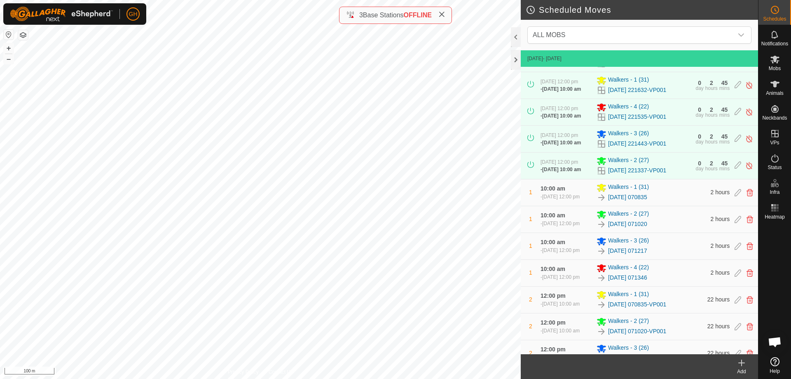
scroll to position [324, 0]
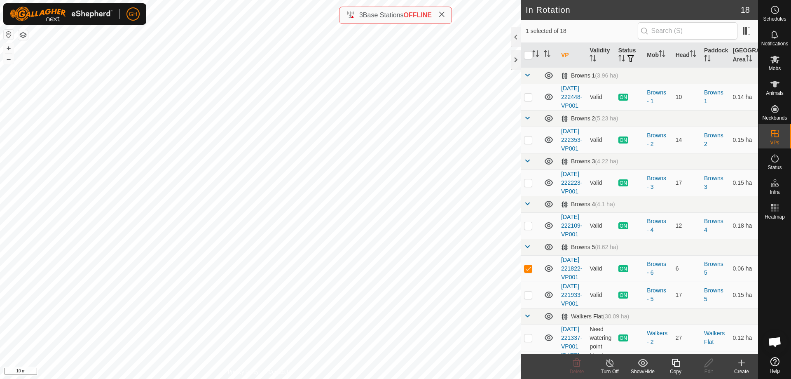
click at [745, 365] on icon at bounding box center [741, 363] width 10 height 10
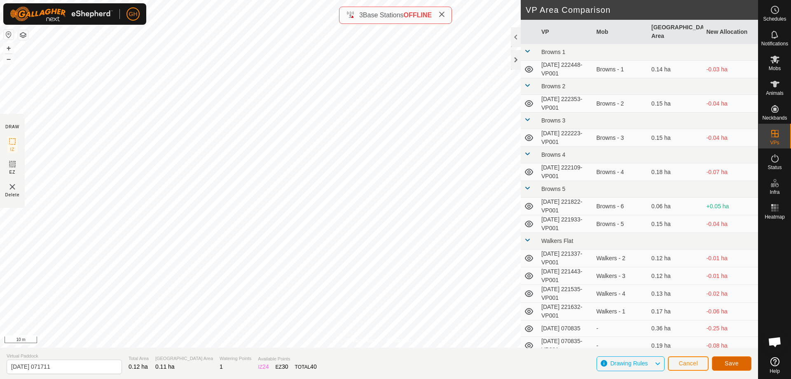
click at [730, 362] on span "Save" at bounding box center [732, 363] width 14 height 7
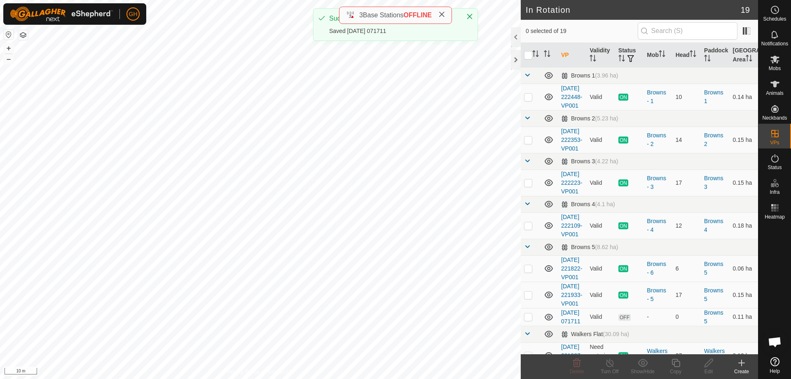
checkbox input "true"
click at [684, 365] on copy-svg-icon at bounding box center [675, 363] width 33 height 10
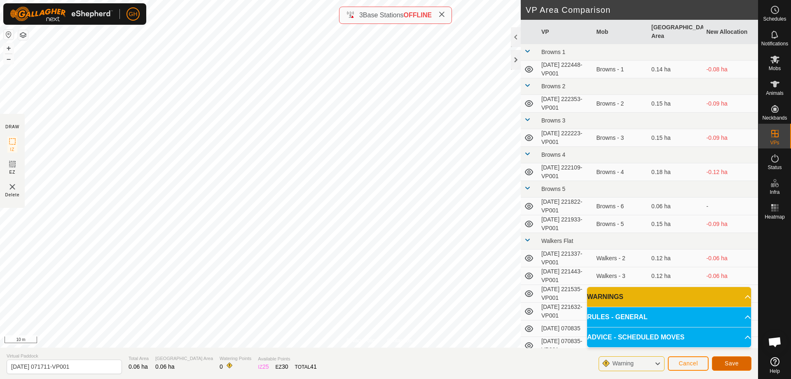
click at [726, 359] on button "Save" at bounding box center [732, 363] width 40 height 14
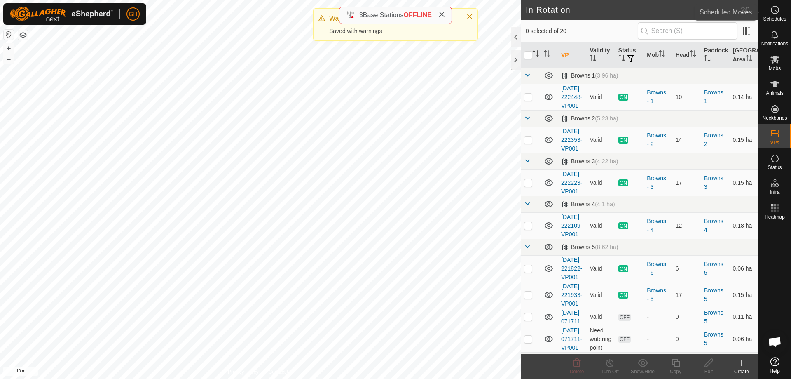
click at [782, 9] on div "Schedules" at bounding box center [774, 12] width 33 height 25
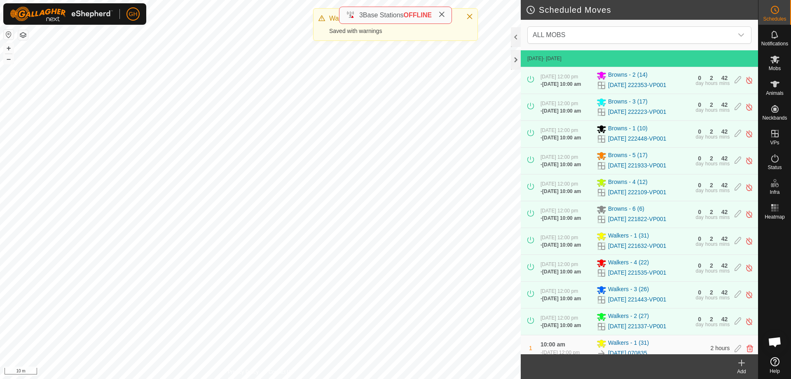
click at [742, 362] on icon at bounding box center [742, 362] width 6 height 0
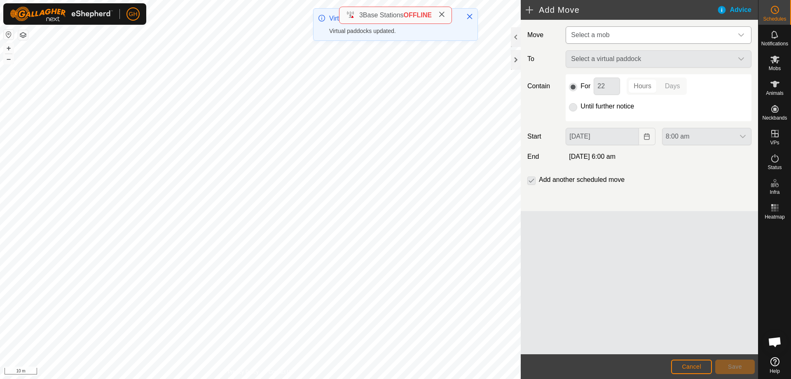
click at [653, 37] on span "Select a mob" at bounding box center [650, 35] width 165 height 16
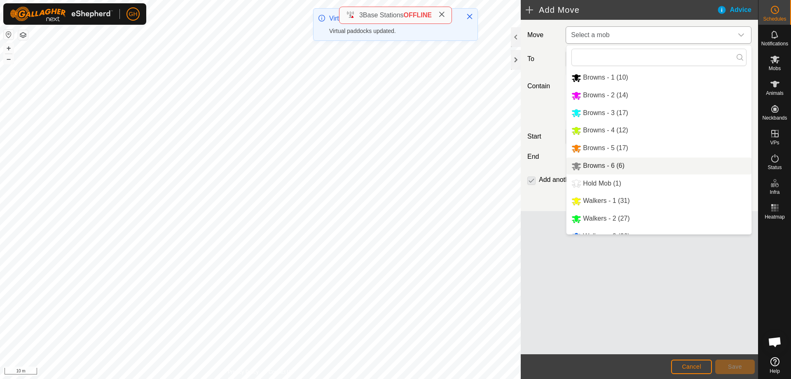
click at [626, 161] on li "Browns - 6 (6)" at bounding box center [658, 165] width 185 height 17
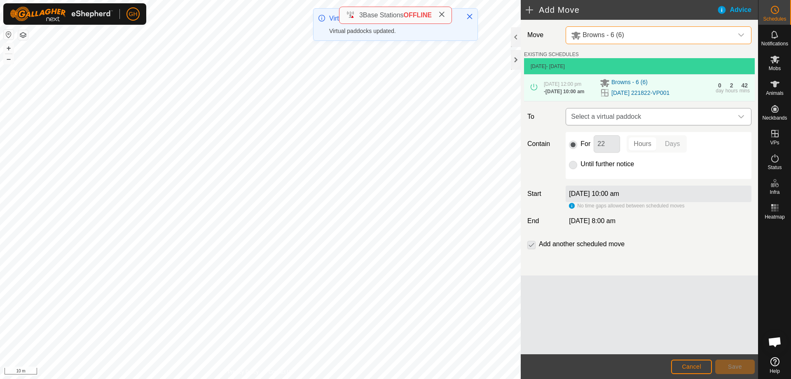
click at [653, 125] on span "Select a virtual paddock" at bounding box center [650, 116] width 165 height 16
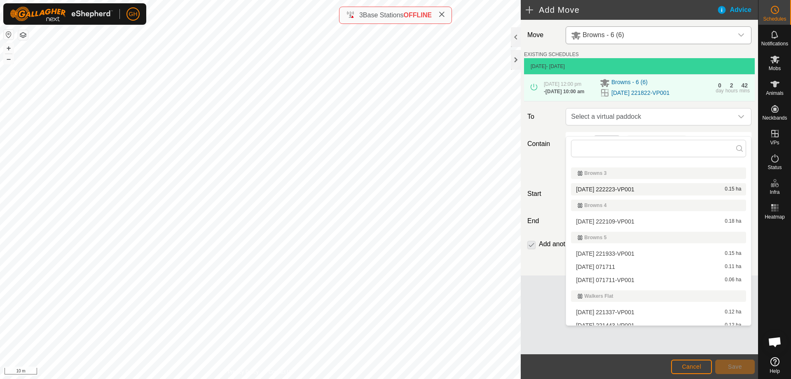
scroll to position [75, 0]
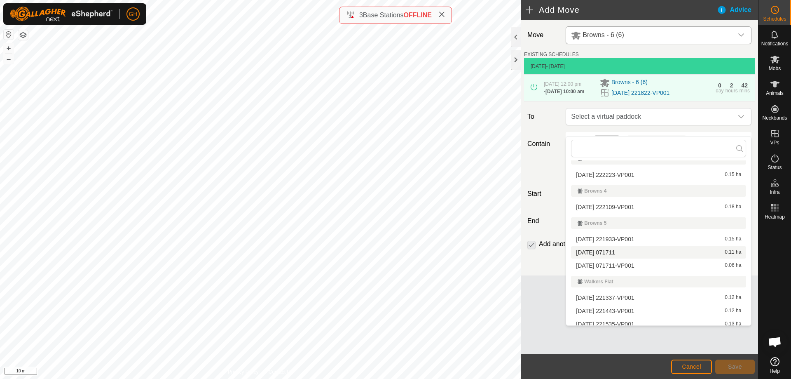
click at [629, 254] on li "[DATE] 071711 0.11 ha" at bounding box center [658, 252] width 175 height 12
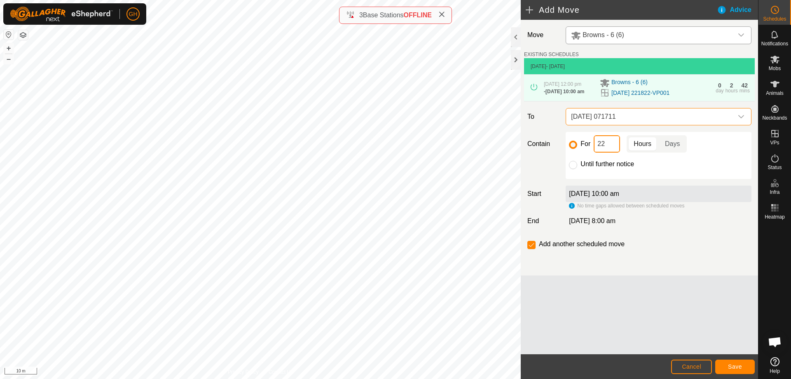
click at [603, 152] on input "22" at bounding box center [607, 143] width 26 height 17
click at [740, 367] on span "Save" at bounding box center [735, 366] width 14 height 7
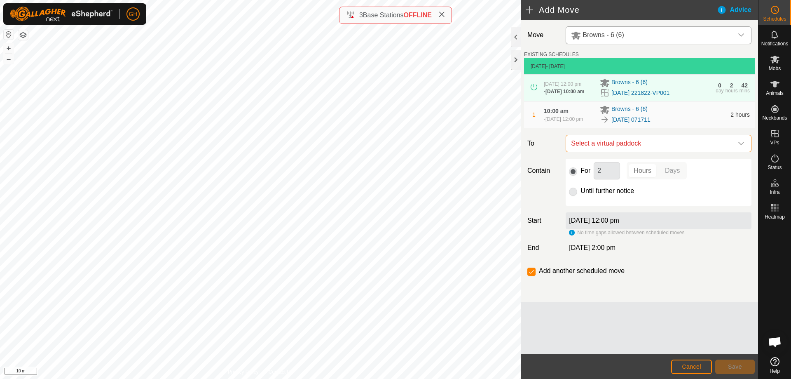
click at [638, 152] on span "Select a virtual paddock" at bounding box center [650, 143] width 165 height 16
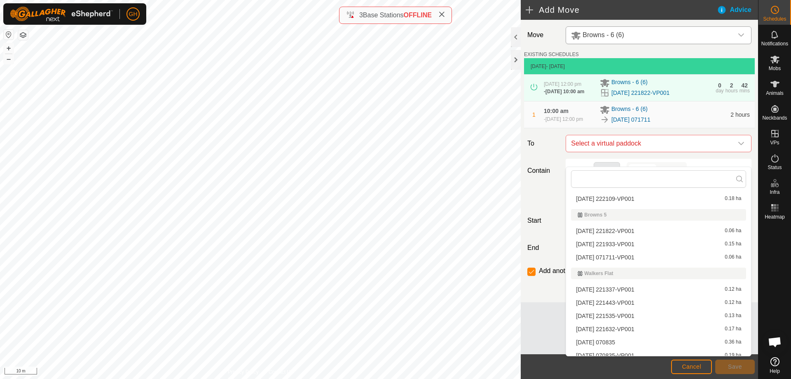
scroll to position [124, 0]
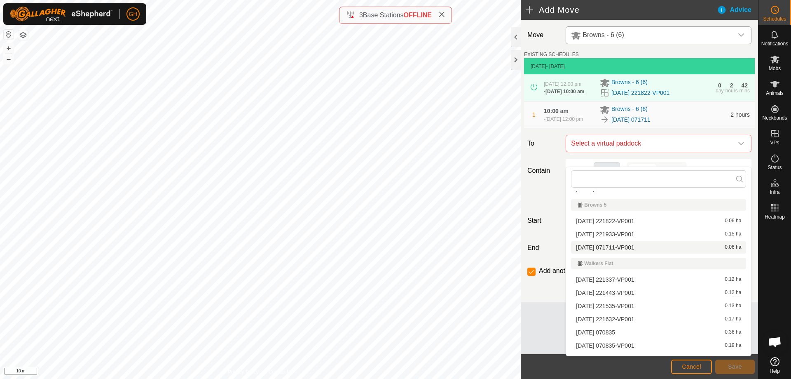
click at [636, 245] on li "[DATE] 071711-VP001 0.06 ha" at bounding box center [658, 247] width 175 height 12
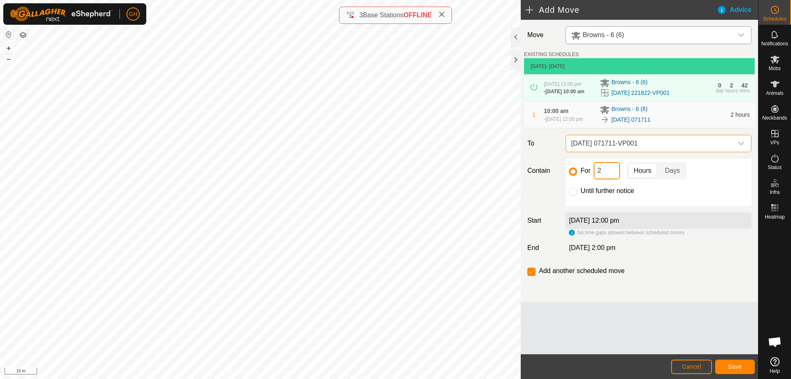
click at [609, 177] on input "2" at bounding box center [607, 170] width 26 height 17
type input "22"
click at [528, 276] on input "checkbox" at bounding box center [531, 271] width 8 height 8
checkbox input "false"
click at [735, 366] on span "Save" at bounding box center [735, 366] width 14 height 7
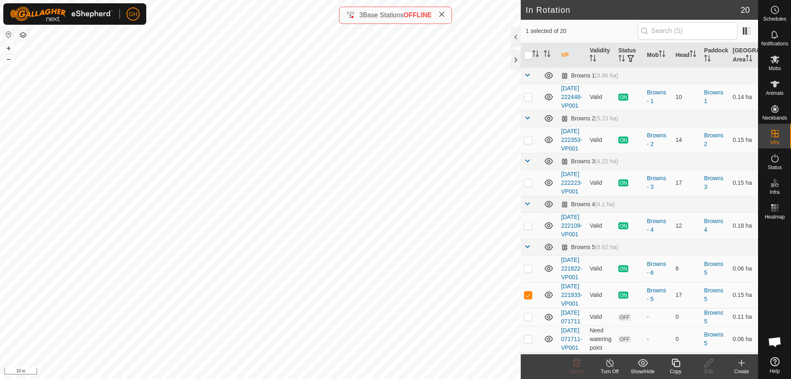
click at [745, 364] on icon at bounding box center [741, 363] width 10 height 10
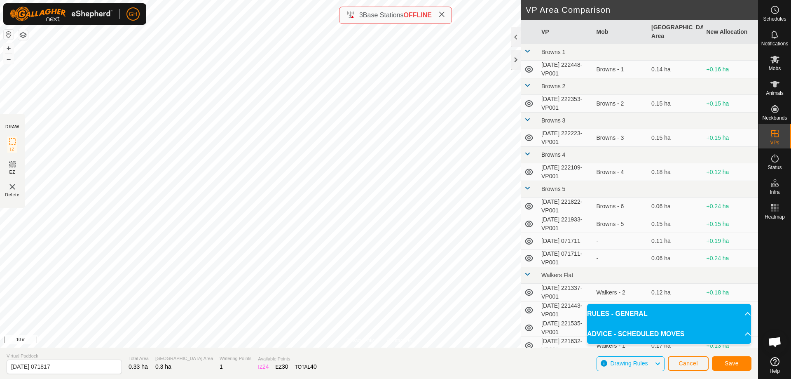
click at [444, 12] on icon at bounding box center [441, 14] width 7 height 7
click at [734, 362] on span "Save" at bounding box center [732, 363] width 14 height 7
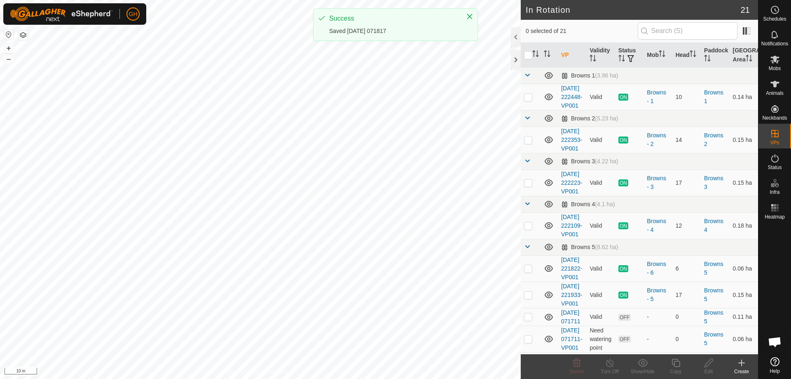
checkbox input "true"
click at [677, 365] on icon at bounding box center [676, 363] width 10 height 10
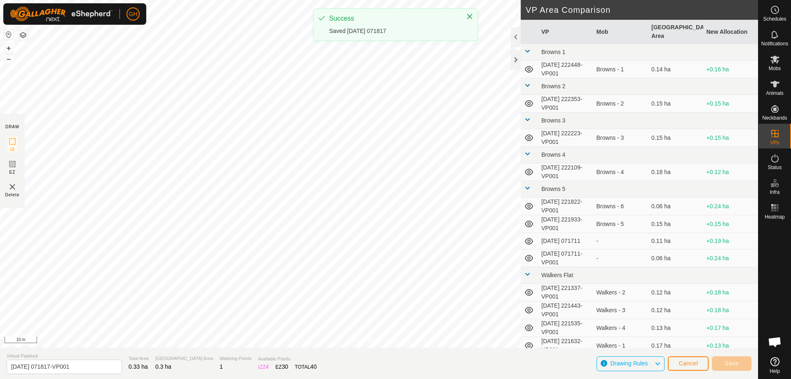
click at [443, 46] on div "Success Saved [DATE] 071817" at bounding box center [395, 27] width 165 height 39
click at [441, 45] on div "Success Saved [DATE] 071817" at bounding box center [395, 27] width 165 height 39
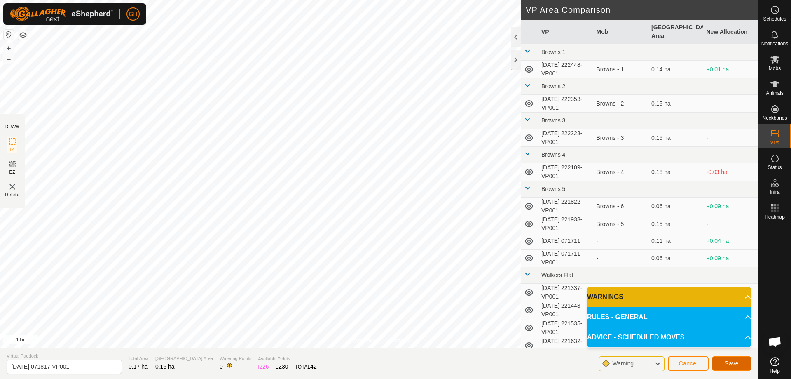
click at [736, 359] on button "Save" at bounding box center [732, 363] width 40 height 14
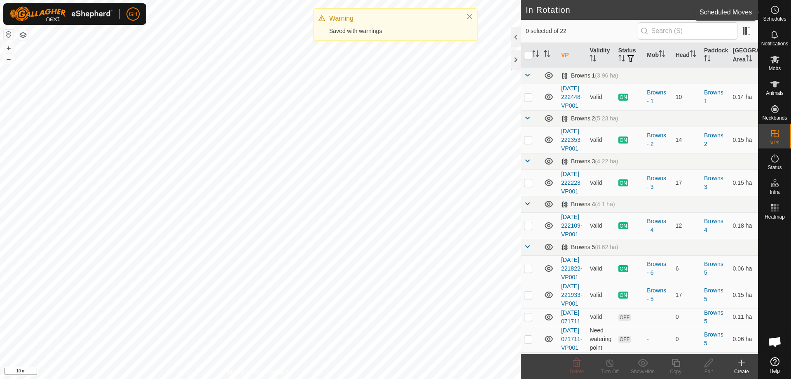
click at [785, 7] on div "Schedules" at bounding box center [774, 12] width 33 height 25
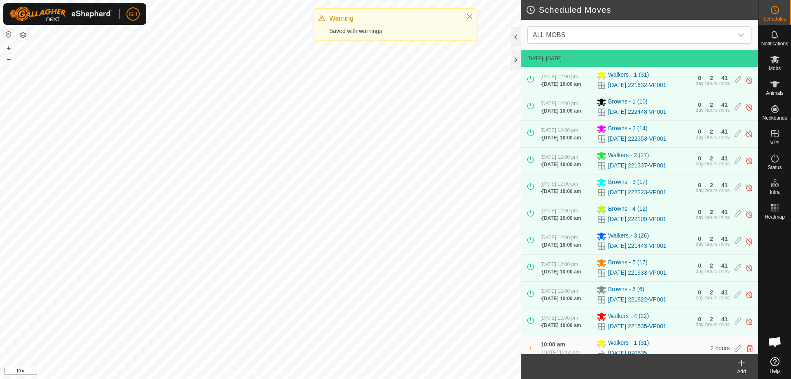
click at [745, 365] on icon at bounding box center [741, 363] width 10 height 10
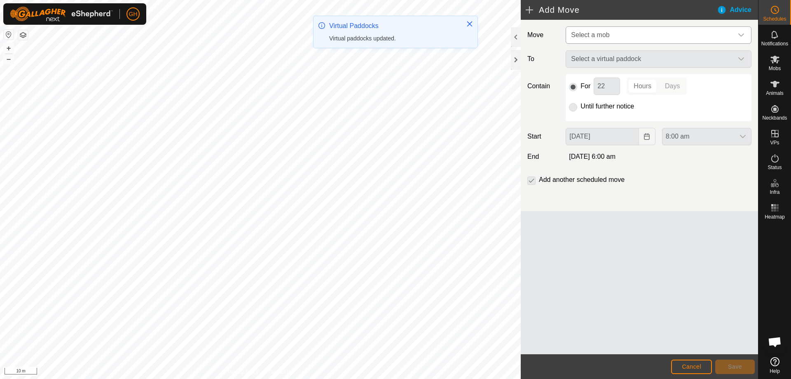
click at [611, 35] on span "Select a mob" at bounding box center [650, 35] width 165 height 16
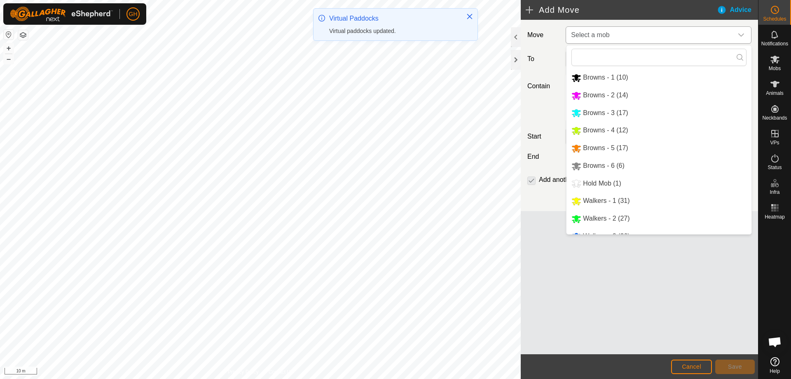
click at [622, 150] on li "Browns - 5 (17)" at bounding box center [658, 148] width 185 height 17
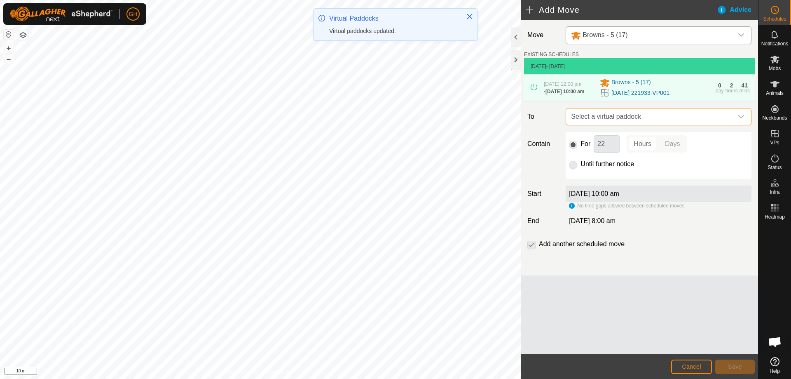
click at [643, 125] on span "Select a virtual paddock" at bounding box center [650, 116] width 165 height 16
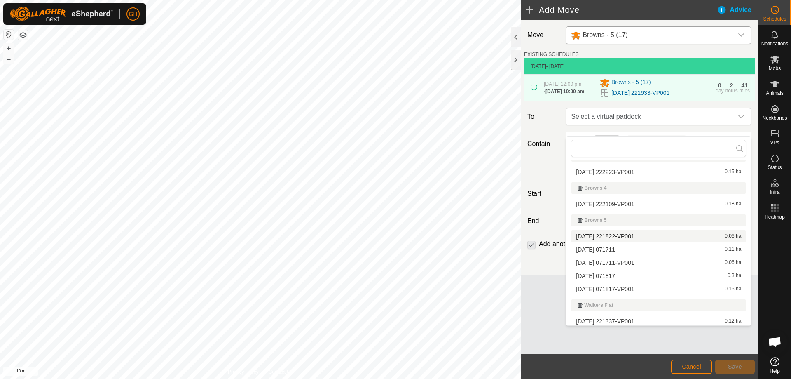
scroll to position [60, 0]
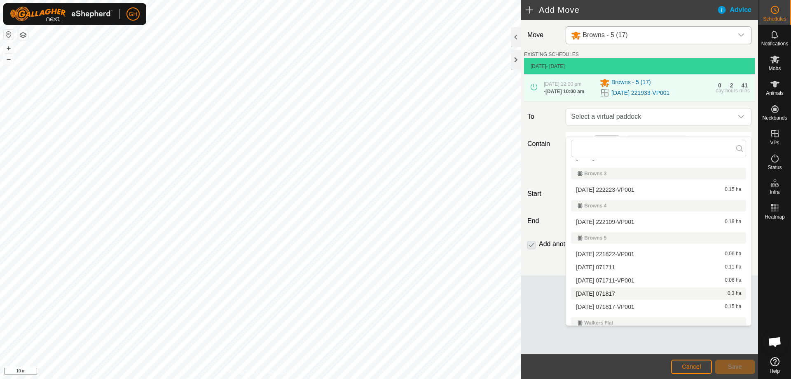
click at [628, 293] on li "[DATE] 071817 0.3 ha" at bounding box center [658, 293] width 175 height 12
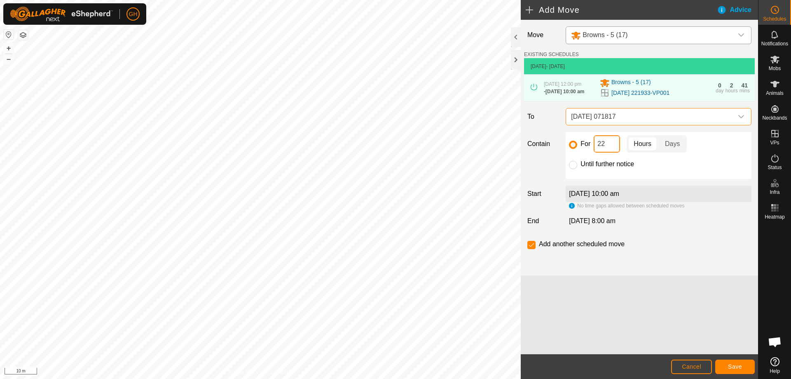
click at [614, 152] on input "22" at bounding box center [607, 143] width 26 height 17
click at [743, 364] on button "Save" at bounding box center [735, 366] width 40 height 14
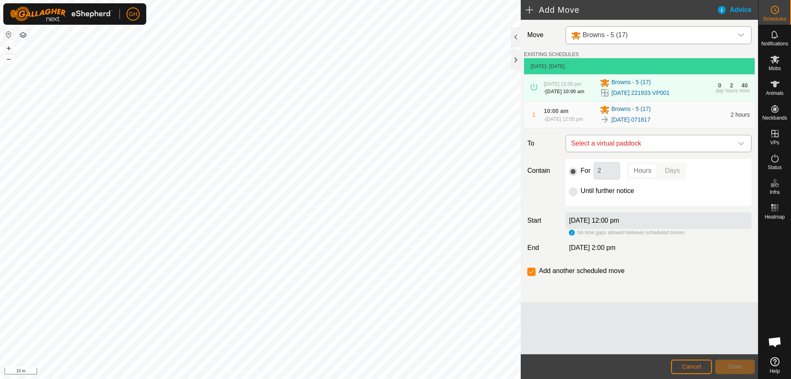
click at [646, 152] on span "Select a virtual paddock" at bounding box center [650, 143] width 165 height 16
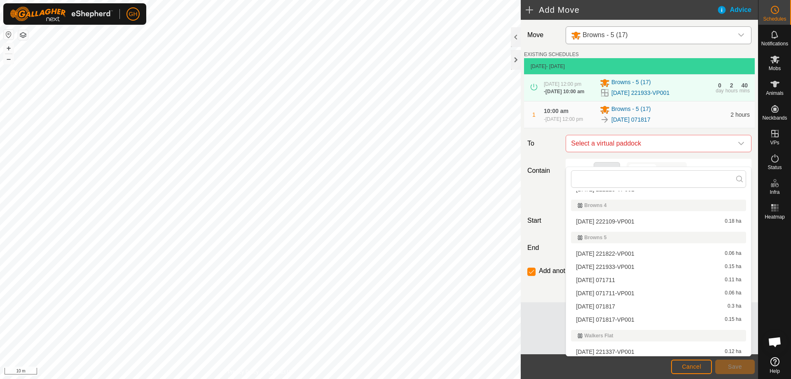
scroll to position [124, 0]
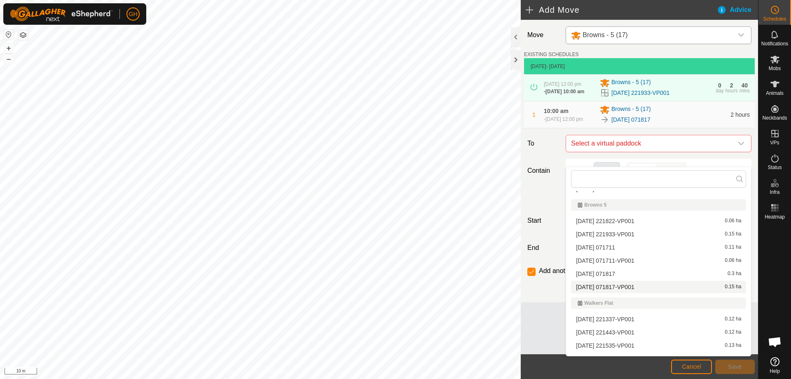
click at [633, 287] on li "[DATE] 071817-VP001 0.15 ha" at bounding box center [658, 286] width 175 height 12
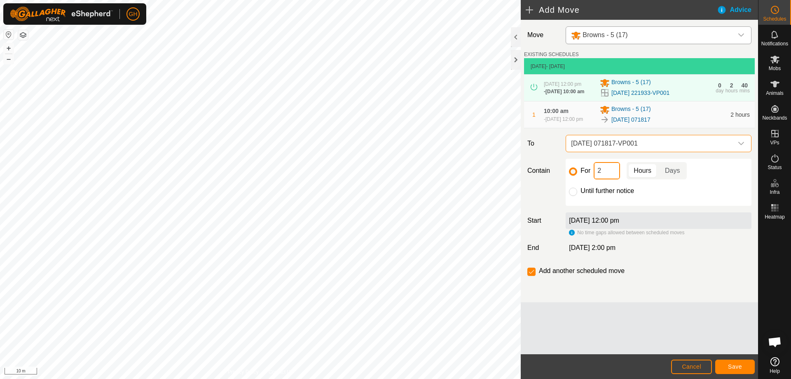
click at [614, 179] on input "2" at bounding box center [607, 170] width 26 height 17
type input "22"
click at [529, 276] on input "checkbox" at bounding box center [531, 271] width 8 height 8
checkbox input "false"
click at [737, 369] on button "Save" at bounding box center [735, 366] width 40 height 14
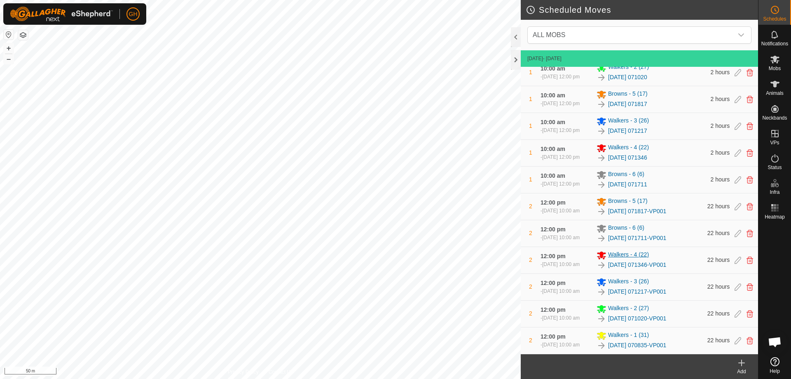
scroll to position [446, 0]
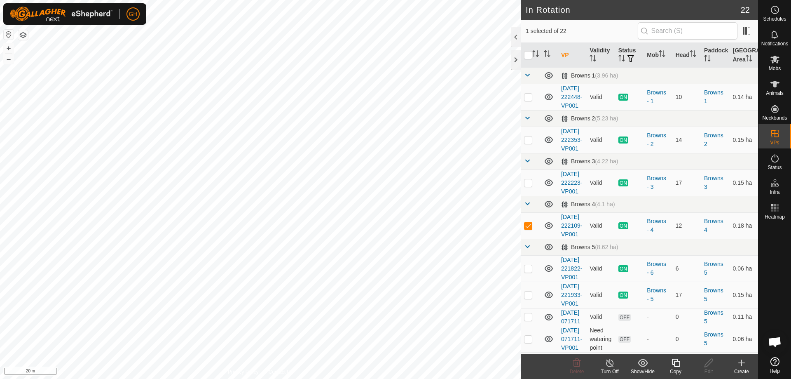
click at [747, 366] on create-svg-icon at bounding box center [741, 363] width 33 height 10
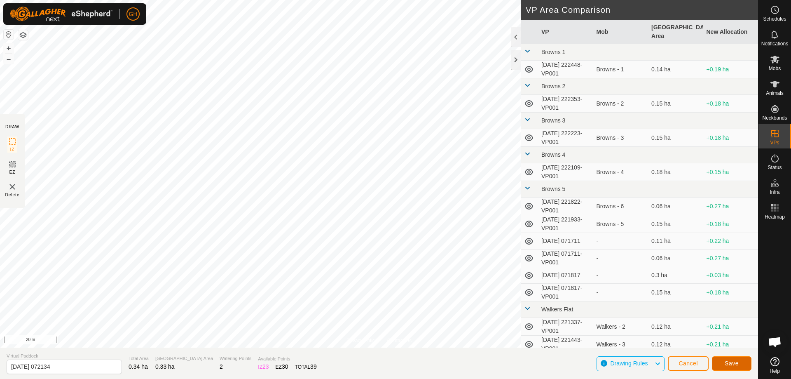
click at [731, 361] on span "Save" at bounding box center [732, 363] width 14 height 7
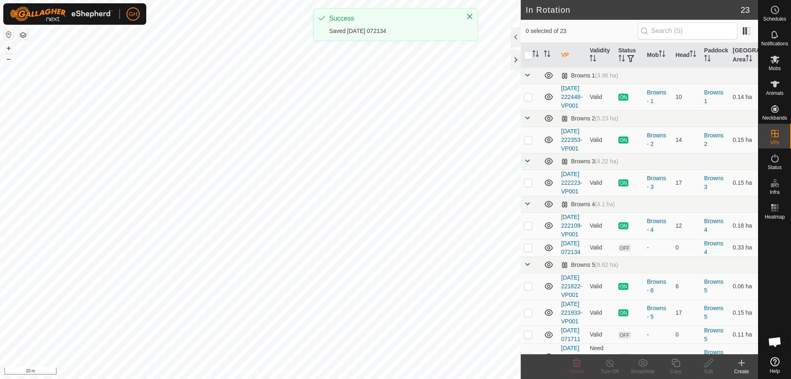
checkbox input "true"
click at [680, 368] on div "Copy" at bounding box center [675, 370] width 33 height 7
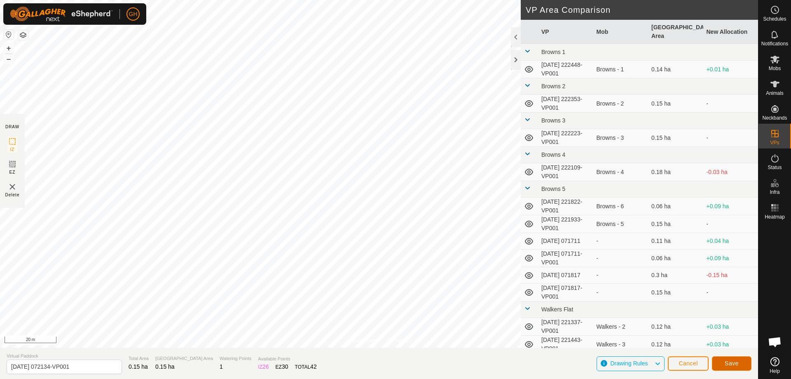
click at [727, 358] on button "Save" at bounding box center [732, 363] width 40 height 14
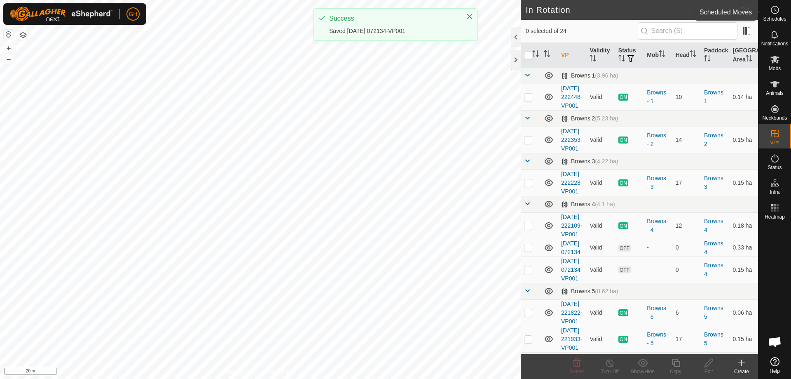
click at [769, 12] on es-schedule-vp-svg-icon at bounding box center [774, 9] width 15 height 13
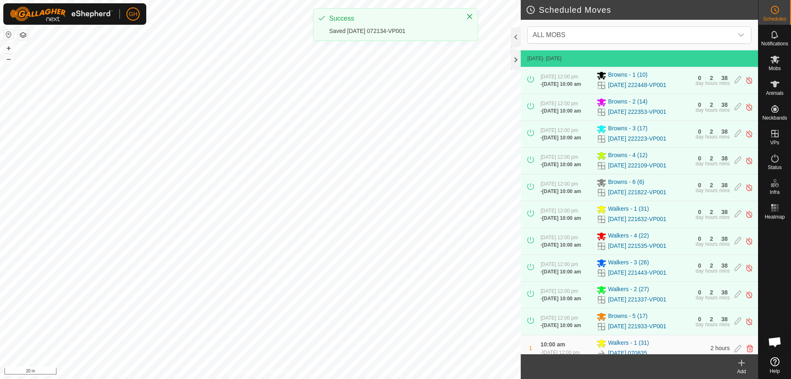
click at [741, 365] on icon at bounding box center [741, 363] width 10 height 10
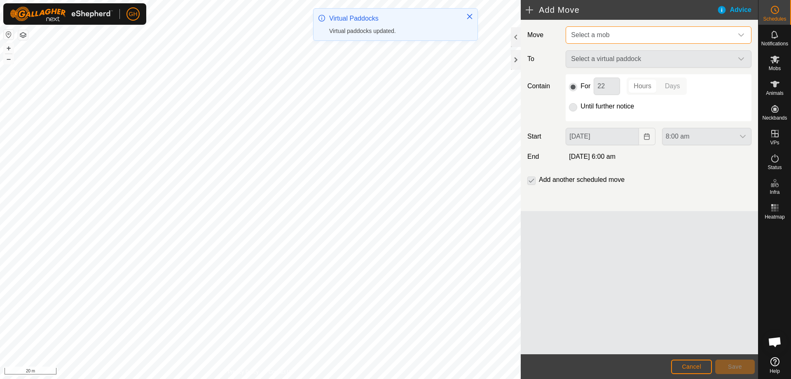
click at [643, 42] on span "Select a mob" at bounding box center [650, 35] width 165 height 16
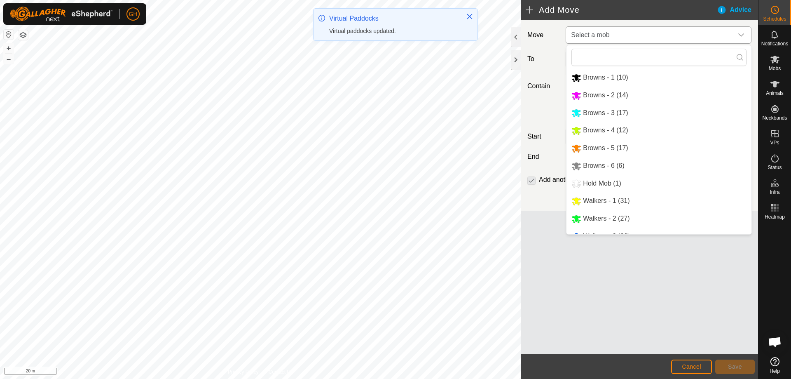
click at [619, 127] on li "Browns - 4 (12)" at bounding box center [658, 130] width 185 height 17
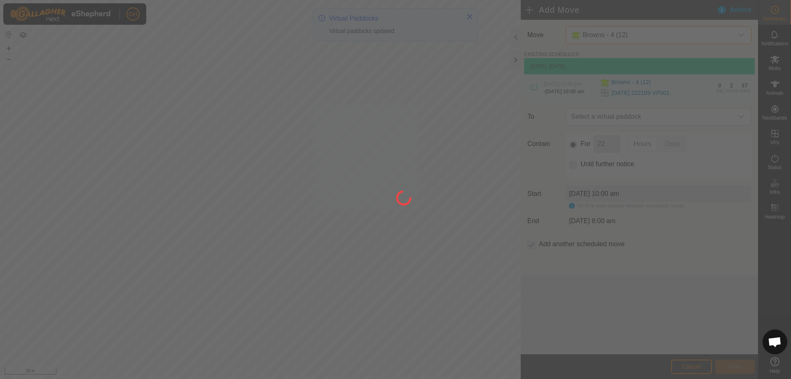
click at [631, 124] on div at bounding box center [395, 189] width 791 height 379
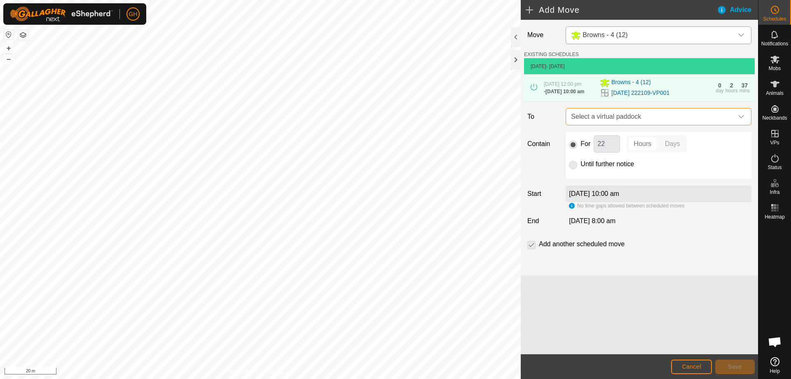
click at [640, 125] on span "Select a virtual paddock" at bounding box center [650, 116] width 165 height 16
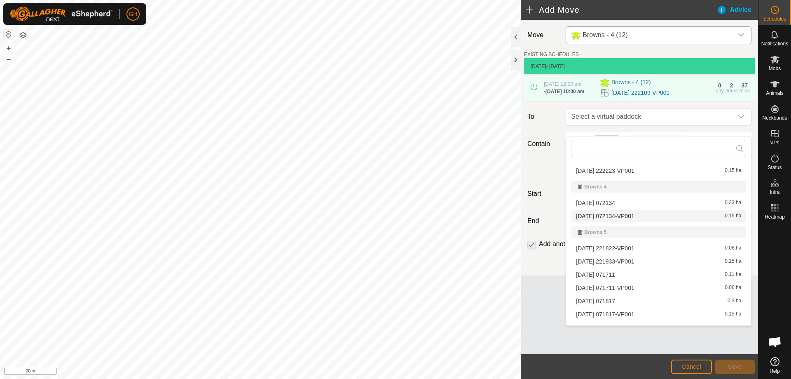
scroll to position [41, 0]
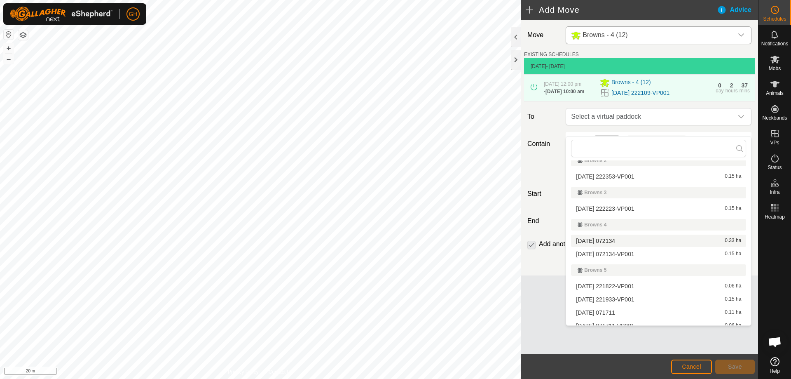
click at [617, 238] on li "[DATE] 072134 0.33 ha" at bounding box center [658, 240] width 175 height 12
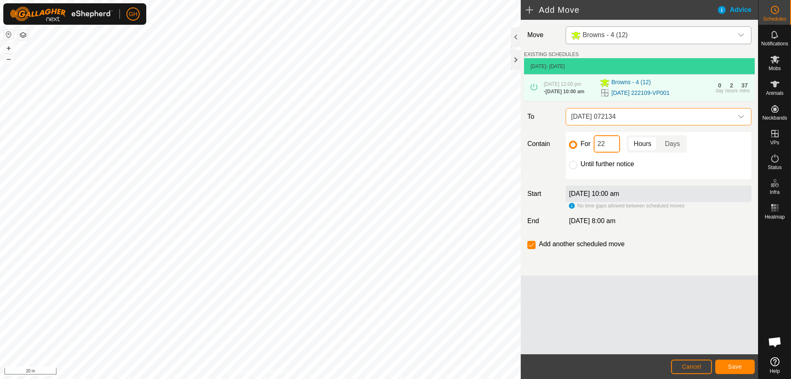
click at [612, 152] on input "22" at bounding box center [607, 143] width 26 height 17
click at [734, 370] on button "Save" at bounding box center [735, 366] width 40 height 14
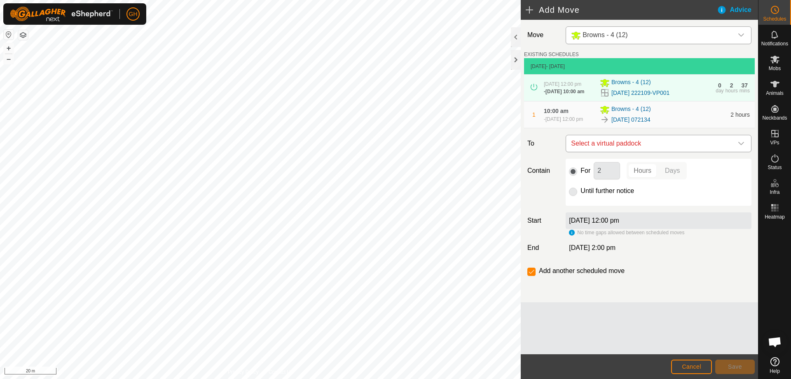
click at [631, 152] on span "Select a virtual paddock" at bounding box center [650, 143] width 165 height 16
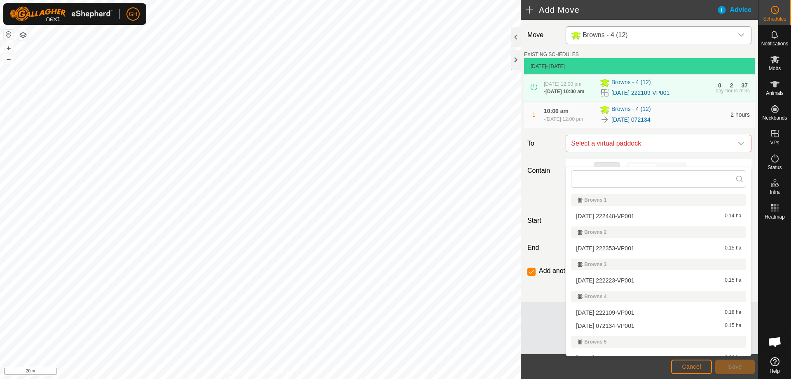
click at [618, 322] on li "[DATE] 072134-VP001 0.15 ha" at bounding box center [658, 325] width 175 height 12
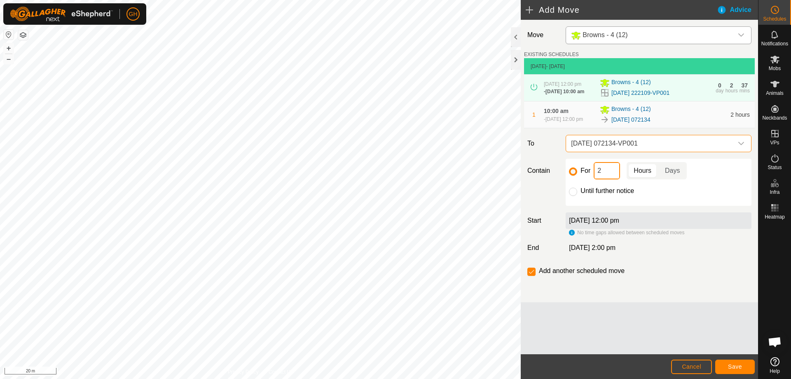
click at [610, 179] on input "2" at bounding box center [607, 170] width 26 height 17
type input "22"
click at [530, 276] on input "checkbox" at bounding box center [531, 271] width 8 height 8
checkbox input "false"
click at [728, 367] on span "Save" at bounding box center [735, 366] width 14 height 7
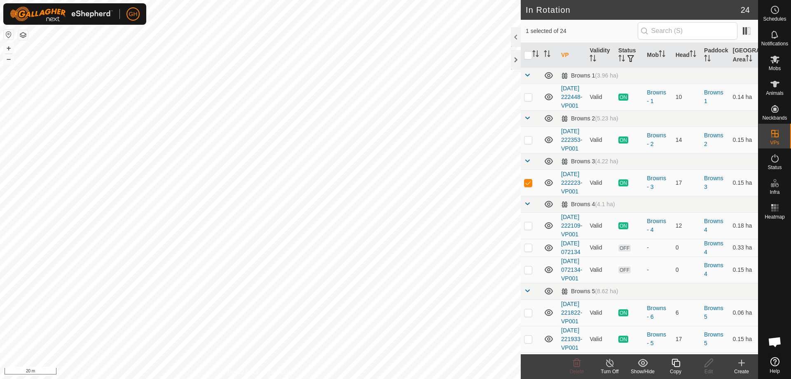
click at [744, 362] on icon at bounding box center [741, 363] width 10 height 10
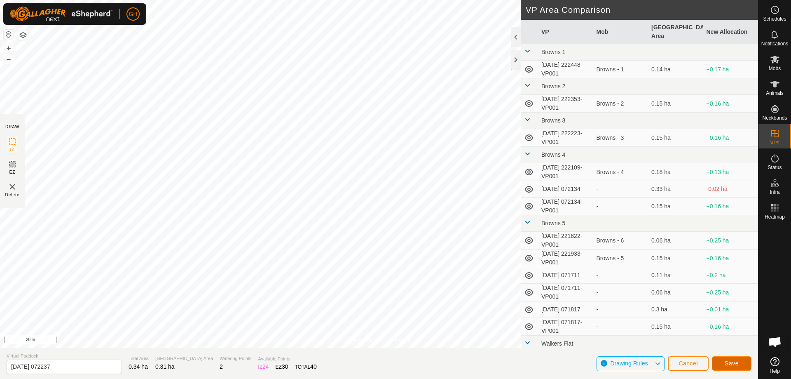
click at [736, 360] on span "Save" at bounding box center [732, 363] width 14 height 7
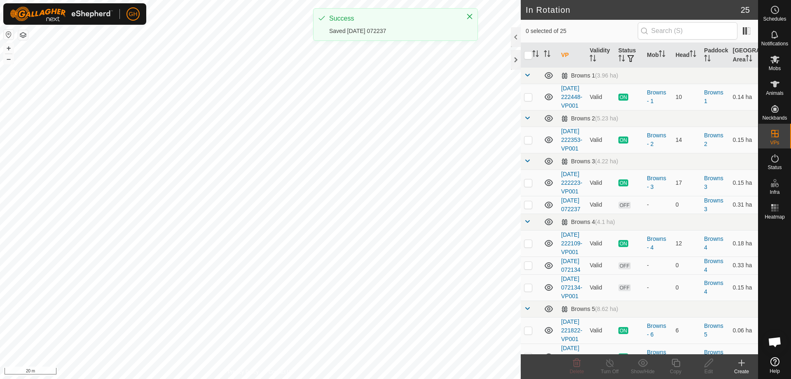
checkbox input "true"
click at [671, 365] on icon at bounding box center [676, 363] width 10 height 10
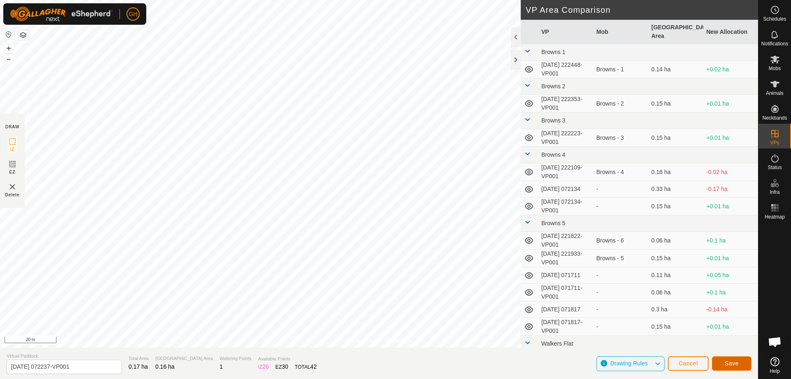
click at [732, 362] on span "Save" at bounding box center [732, 363] width 14 height 7
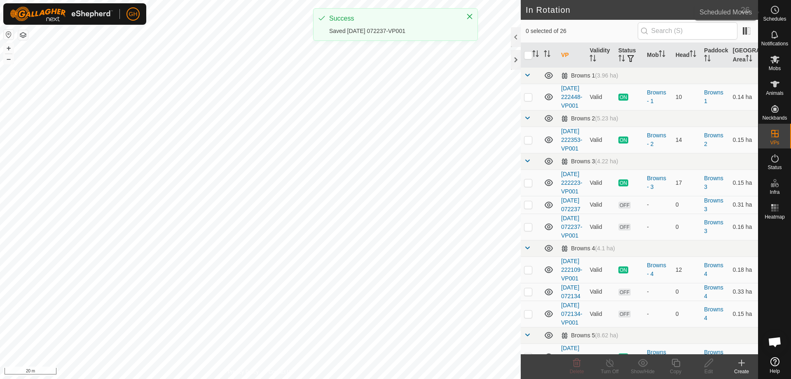
click at [780, 12] on es-schedule-vp-svg-icon at bounding box center [774, 9] width 15 height 13
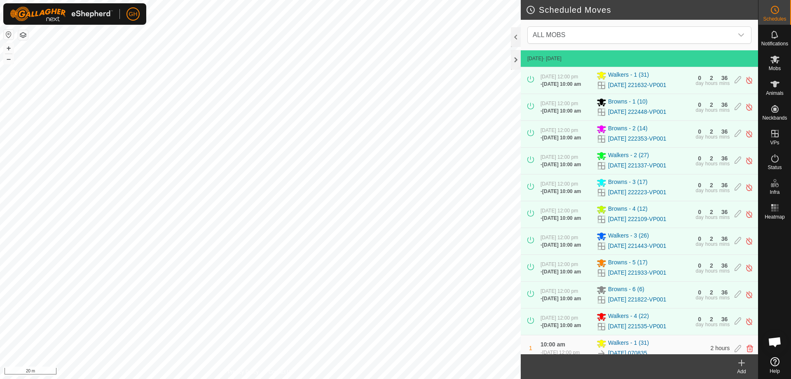
click at [744, 369] on div "Add" at bounding box center [741, 370] width 33 height 7
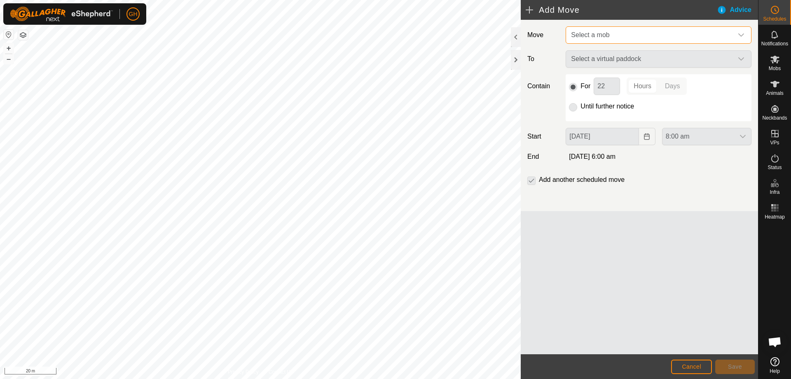
click at [664, 28] on span "Select a mob" at bounding box center [650, 35] width 165 height 16
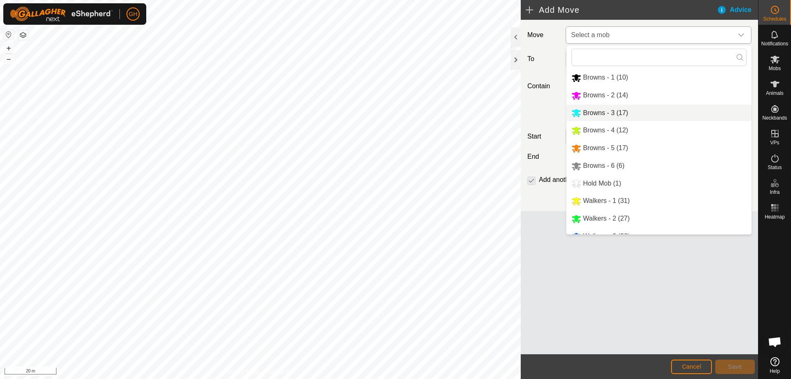
click at [618, 115] on li "Browns - 3 (17)" at bounding box center [658, 113] width 185 height 17
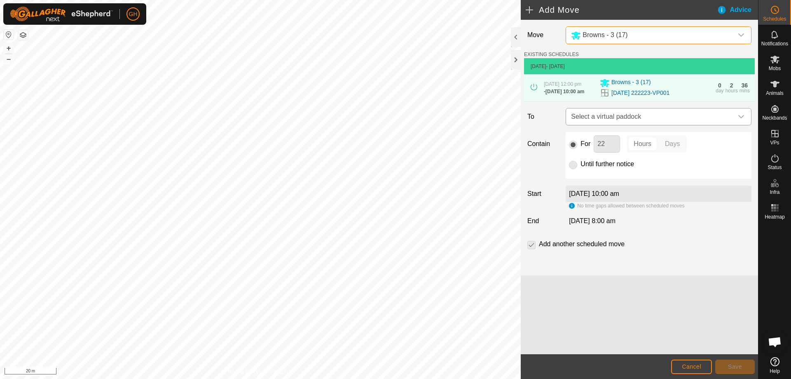
click at [640, 125] on span "Select a virtual paddock" at bounding box center [650, 116] width 165 height 16
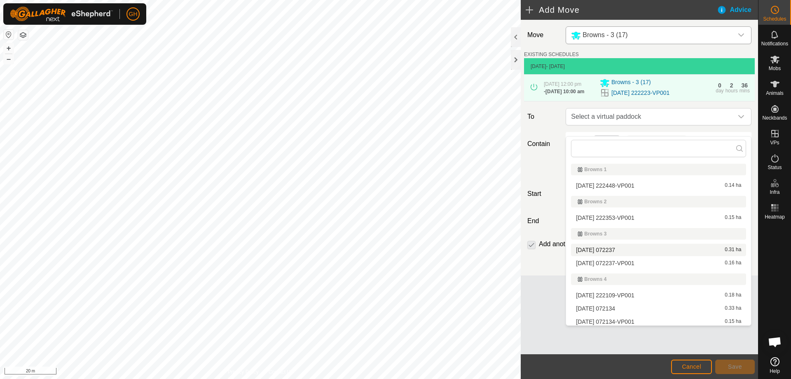
click at [624, 251] on li "[DATE] 072237 0.31 ha" at bounding box center [658, 249] width 175 height 12
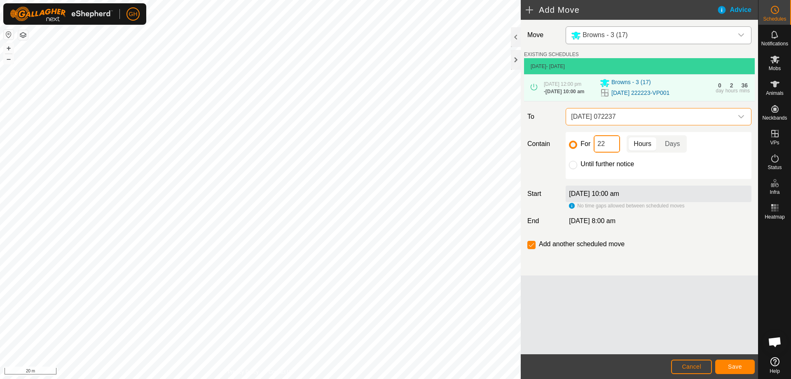
click at [617, 152] on input "22" at bounding box center [607, 143] width 26 height 17
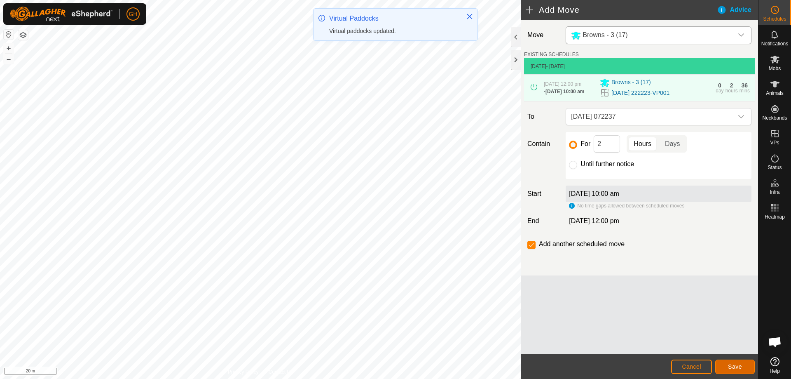
click at [727, 363] on button "Save" at bounding box center [735, 366] width 40 height 14
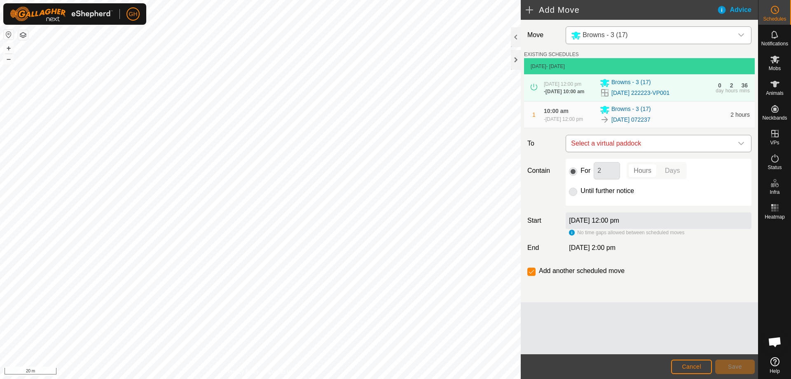
click at [640, 152] on span "Select a virtual paddock" at bounding box center [650, 143] width 165 height 16
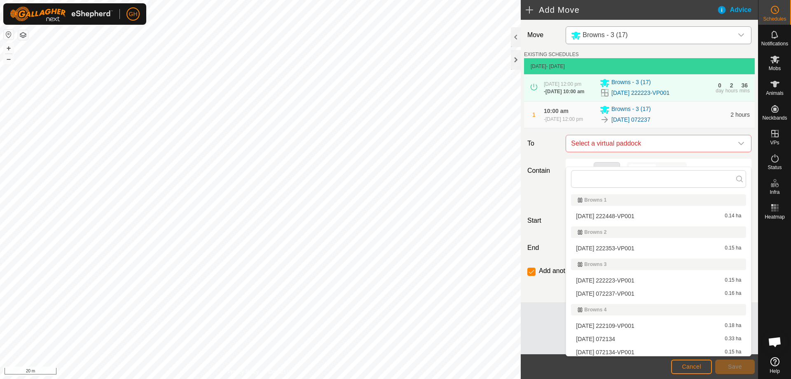
click at [630, 296] on li "[DATE] 072237-VP001 0.16 ha" at bounding box center [658, 293] width 175 height 12
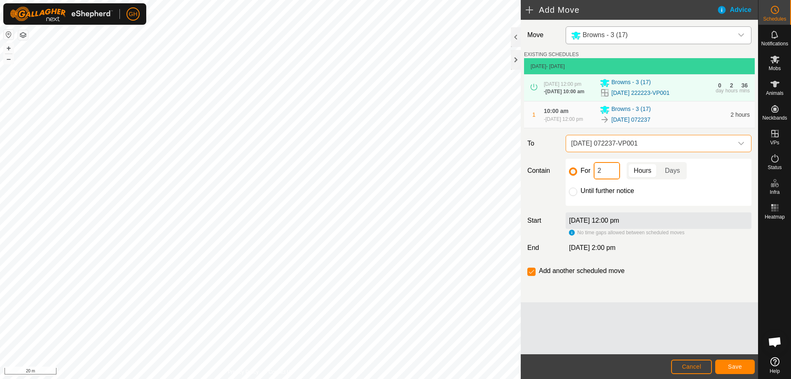
click at [611, 179] on input "2" at bounding box center [607, 170] width 26 height 17
type input "22"
click at [525, 282] on div "Add another scheduled move" at bounding box center [639, 274] width 231 height 16
click at [532, 276] on input "checkbox" at bounding box center [531, 271] width 8 height 8
checkbox input "false"
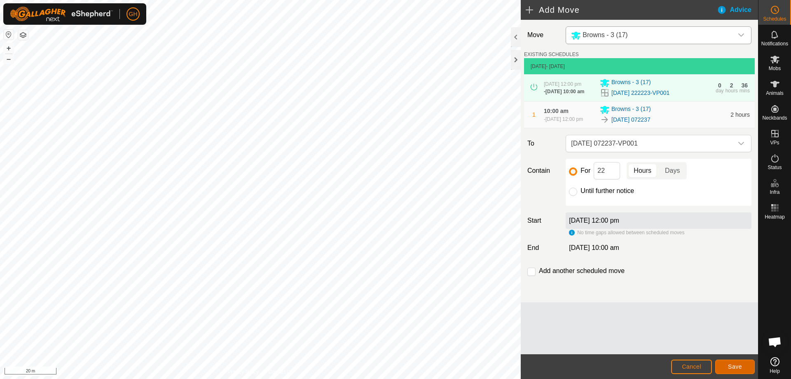
click at [741, 369] on button "Save" at bounding box center [735, 366] width 40 height 14
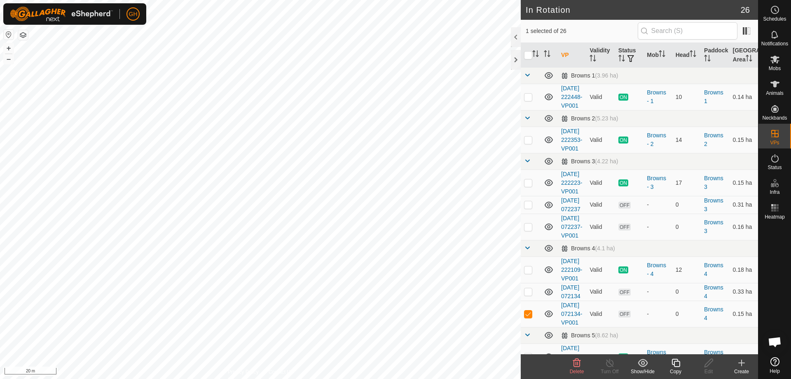
click at [579, 362] on icon at bounding box center [577, 362] width 8 height 8
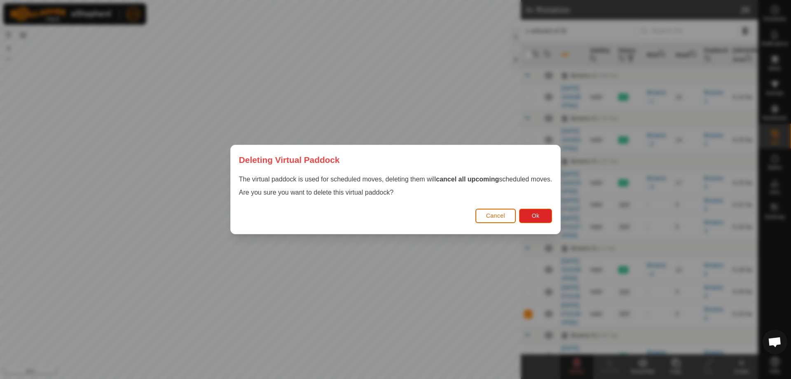
click at [491, 221] on button "Cancel" at bounding box center [495, 215] width 41 height 14
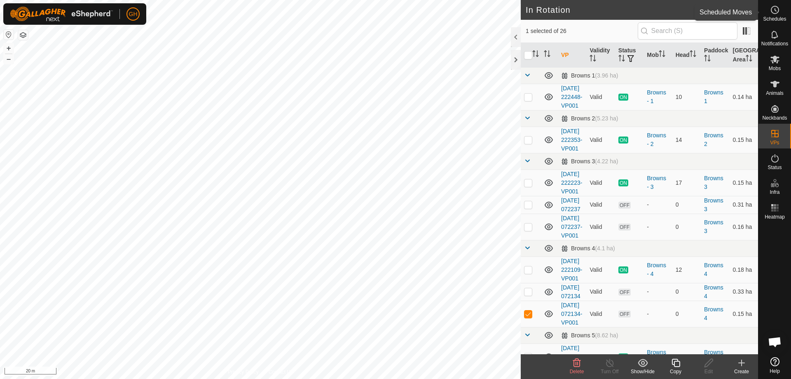
click at [777, 15] on es-schedule-vp-svg-icon at bounding box center [774, 9] width 15 height 13
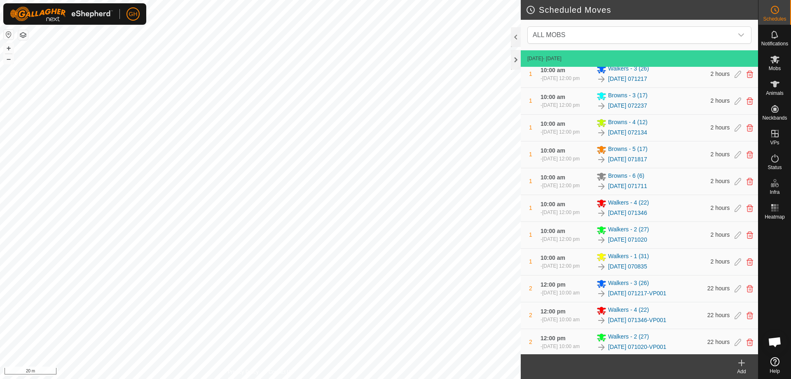
scroll to position [288, 0]
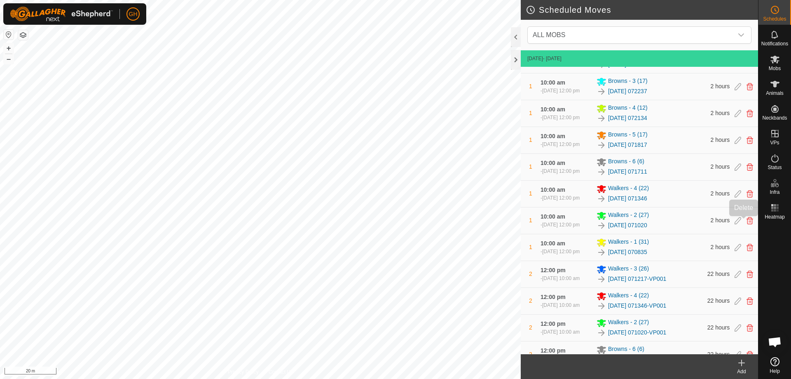
click at [746, 117] on icon at bounding box center [749, 113] width 7 height 7
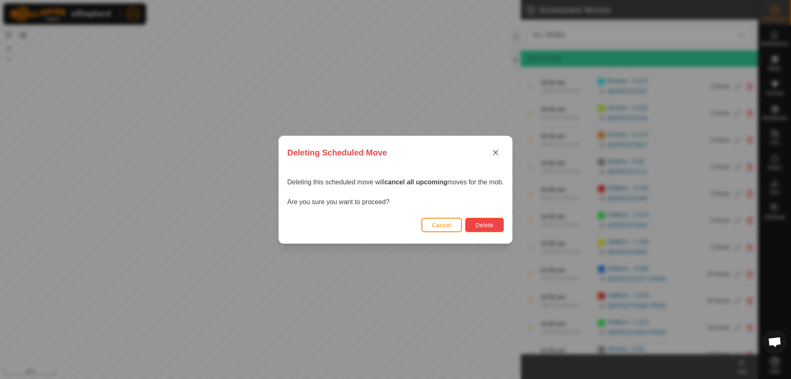
click at [501, 222] on button "Delete" at bounding box center [484, 224] width 38 height 14
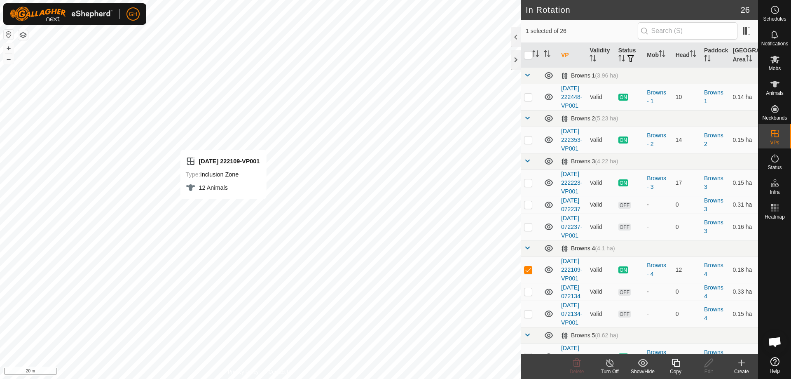
checkbox input "false"
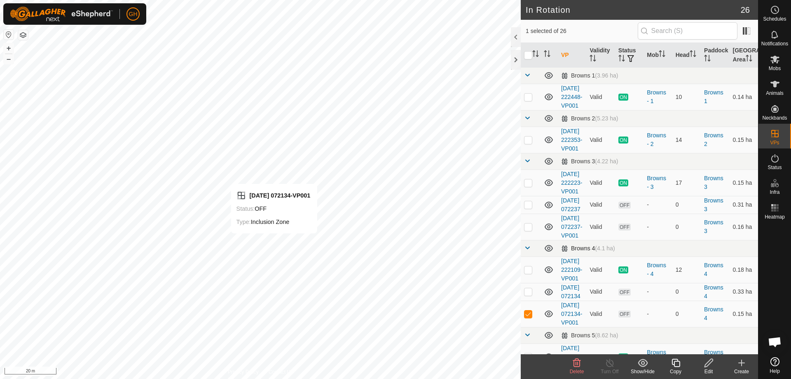
checkbox input "false"
checkbox input "true"
click at [707, 362] on icon at bounding box center [708, 362] width 8 height 8
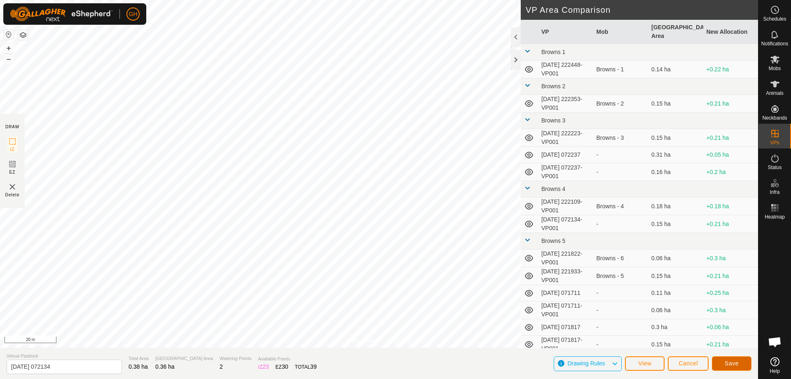
click at [731, 365] on span "Save" at bounding box center [732, 363] width 14 height 7
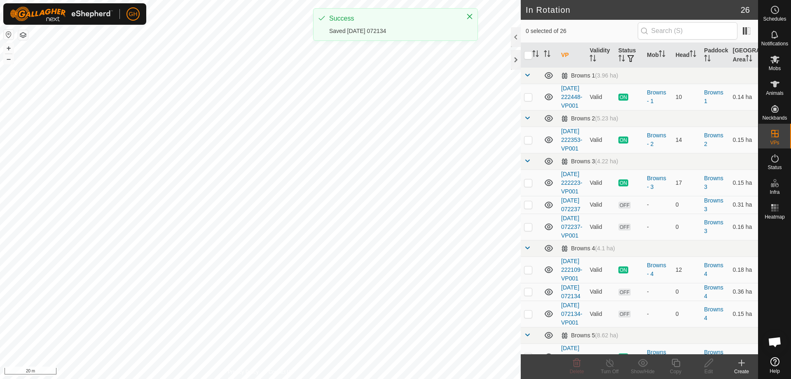
checkbox input "true"
click at [712, 368] on div "Edit" at bounding box center [708, 370] width 33 height 7
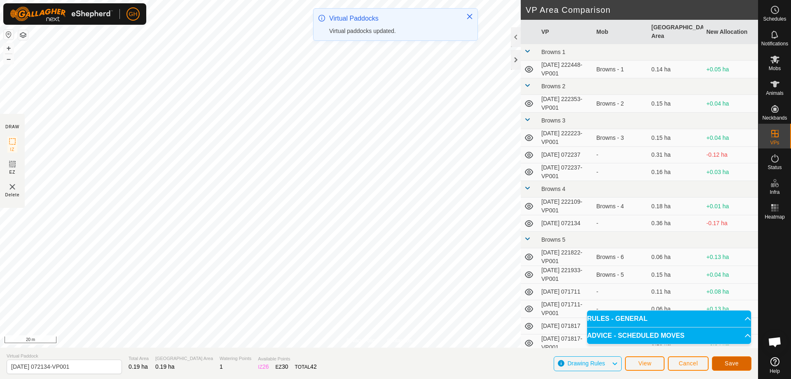
click at [727, 362] on span "Save" at bounding box center [732, 363] width 14 height 7
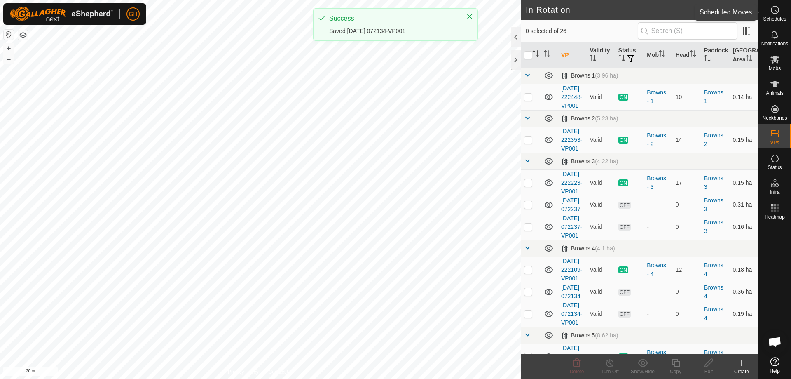
drag, startPoint x: 780, startPoint y: 14, endPoint x: 776, endPoint y: 43, distance: 29.6
click at [780, 13] on es-schedule-vp-svg-icon at bounding box center [774, 9] width 15 height 13
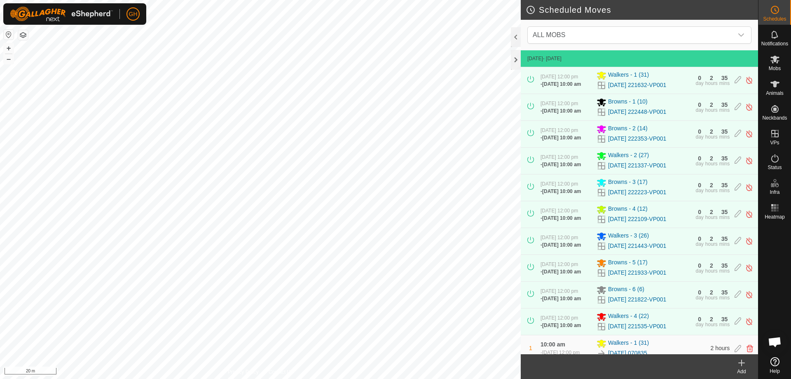
click at [743, 367] on icon at bounding box center [741, 363] width 10 height 10
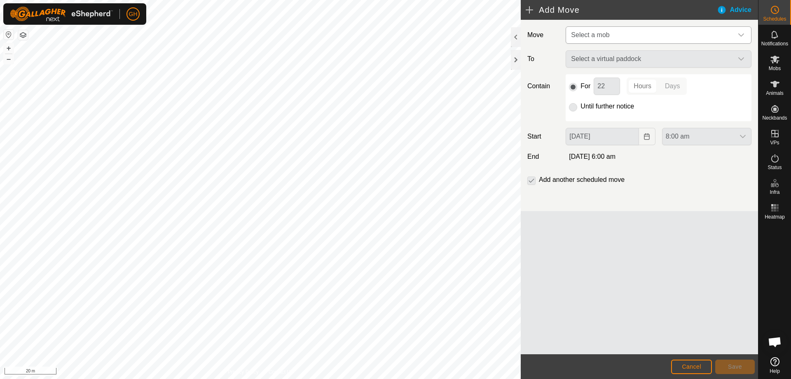
click at [661, 35] on span "Select a mob" at bounding box center [650, 35] width 165 height 16
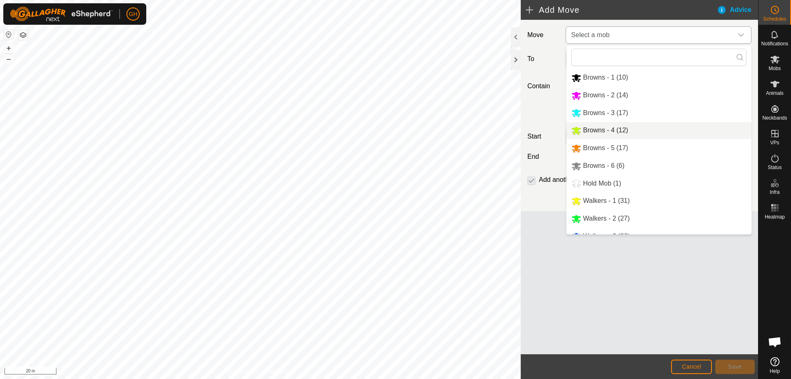
click at [622, 129] on li "Browns - 4 (12)" at bounding box center [658, 130] width 185 height 17
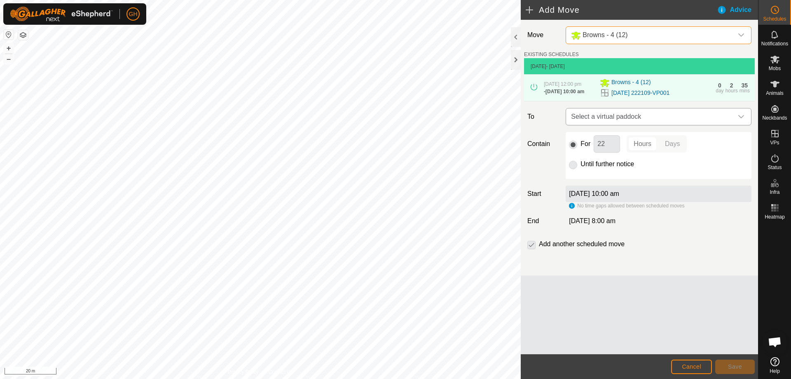
click at [656, 125] on span "Select a virtual paddock" at bounding box center [650, 116] width 165 height 16
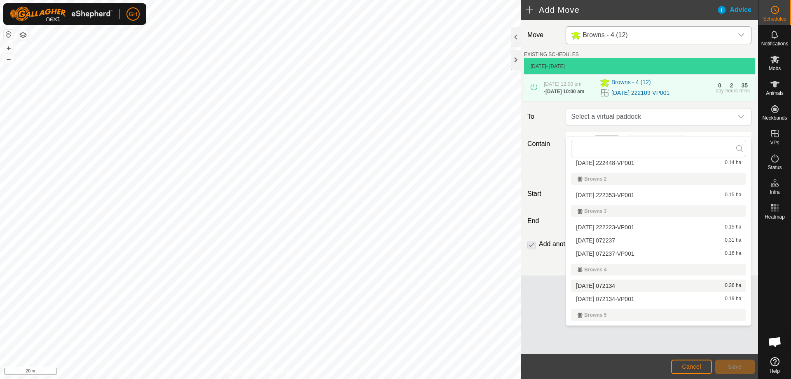
scroll to position [41, 0]
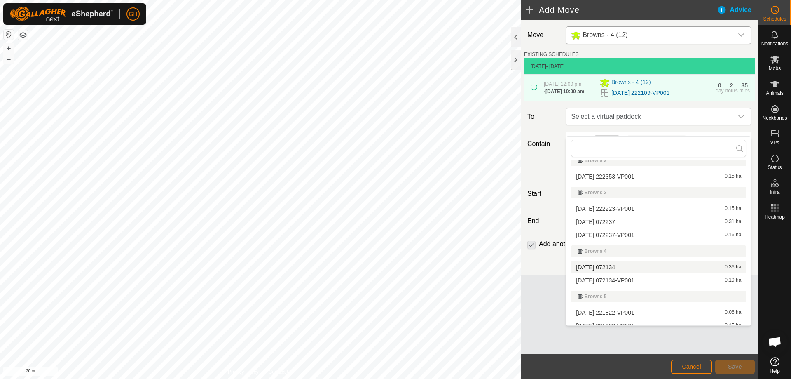
click at [626, 266] on li "[DATE] 072134 0.36 ha" at bounding box center [658, 267] width 175 height 12
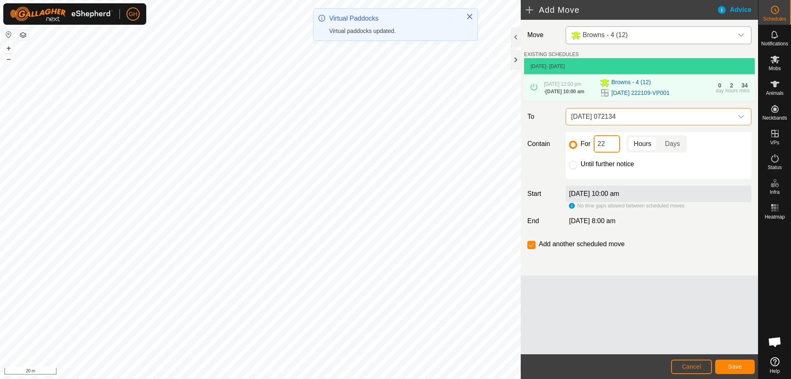
click at [612, 152] on input "22" at bounding box center [607, 143] width 26 height 17
click at [728, 363] on span "Save" at bounding box center [735, 366] width 14 height 7
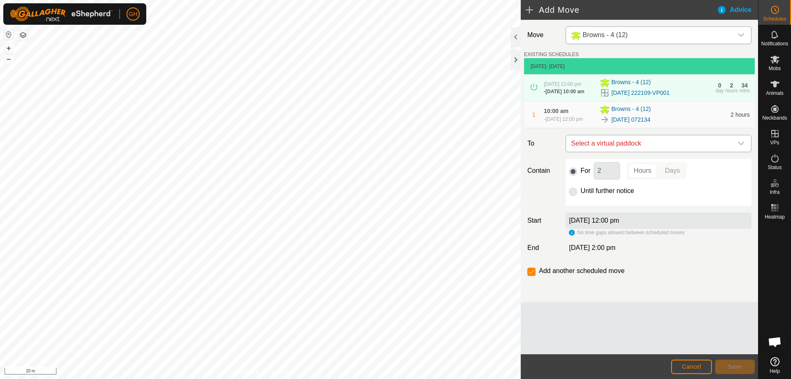
click at [645, 152] on span "Select a virtual paddock" at bounding box center [650, 143] width 165 height 16
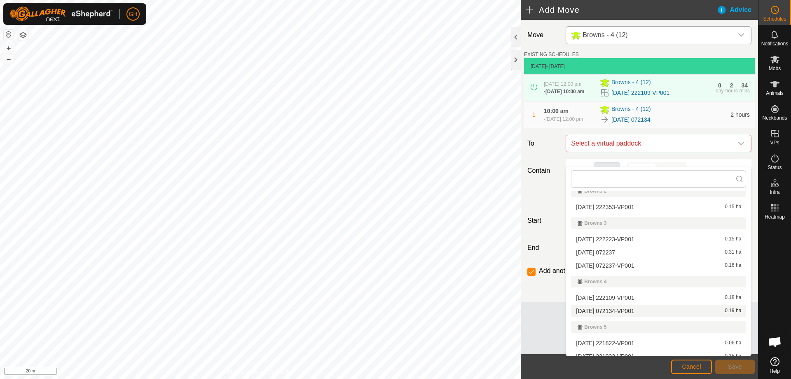
click at [626, 310] on li "[DATE] 072134-VP001 0.19 ha" at bounding box center [658, 310] width 175 height 12
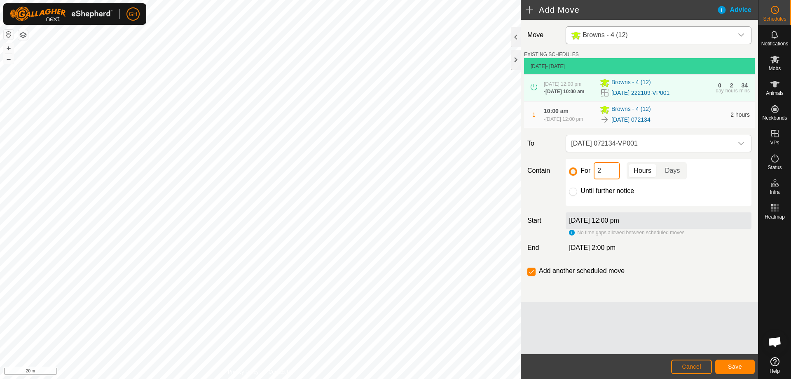
click at [608, 179] on input "2" at bounding box center [607, 170] width 26 height 17
type input "22"
click at [534, 276] on input "checkbox" at bounding box center [531, 271] width 8 height 8
checkbox input "false"
click at [723, 361] on button "Save" at bounding box center [735, 366] width 40 height 14
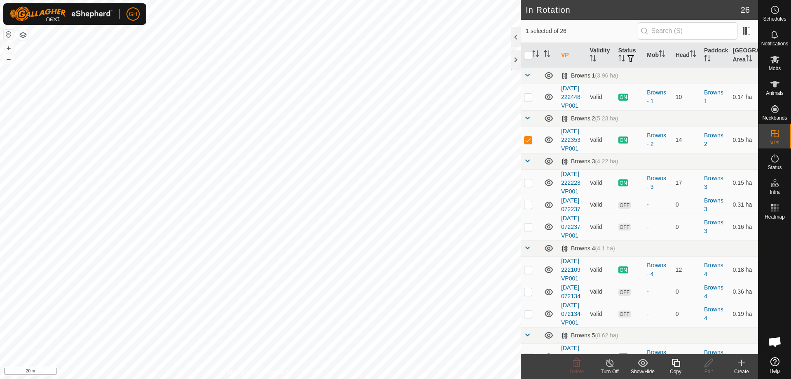
click at [740, 369] on div "Create" at bounding box center [741, 370] width 33 height 7
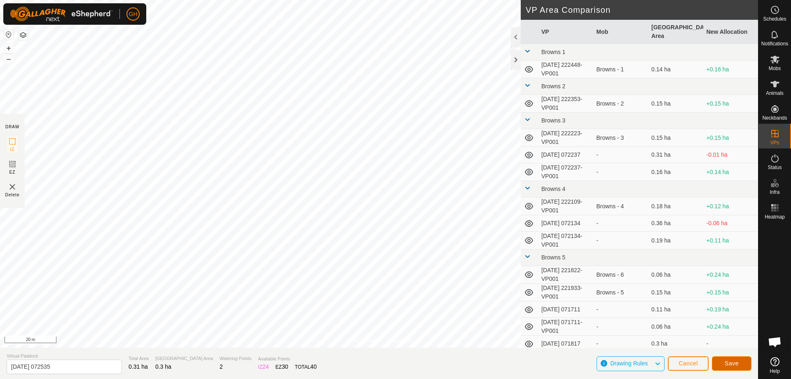
click at [736, 365] on span "Save" at bounding box center [732, 363] width 14 height 7
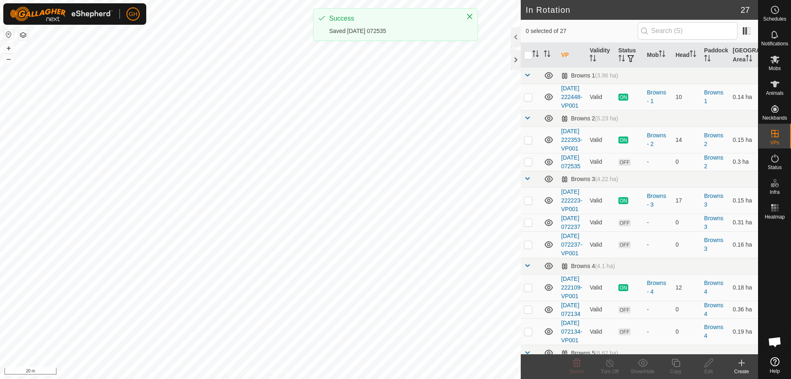
checkbox input "true"
click at [682, 365] on copy-svg-icon at bounding box center [675, 363] width 33 height 10
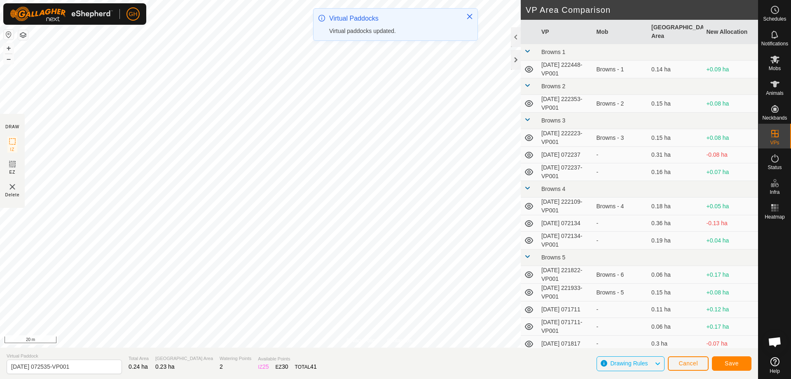
click at [418, 43] on div "Virtual Paddocks Virtual paddocks updated." at bounding box center [395, 27] width 165 height 39
click at [732, 362] on span "Save" at bounding box center [732, 363] width 14 height 7
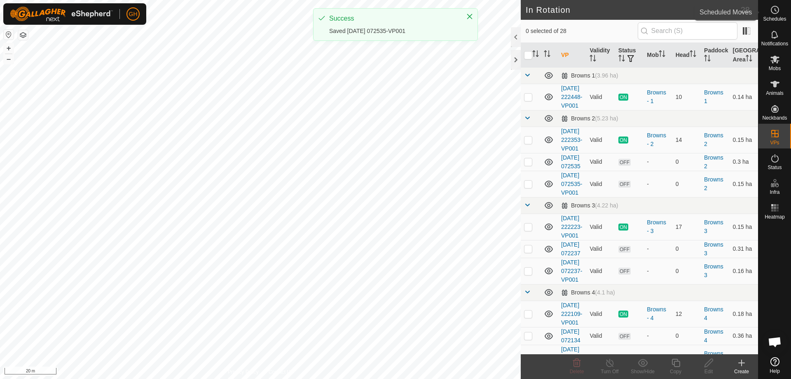
click at [776, 9] on icon at bounding box center [775, 10] width 10 height 10
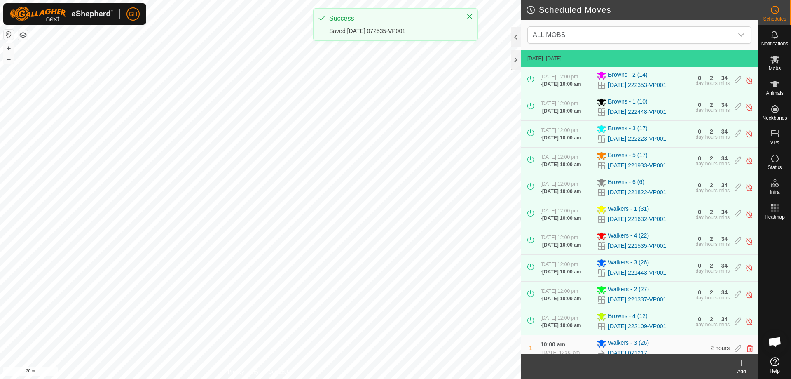
click at [741, 365] on icon at bounding box center [741, 363] width 0 height 6
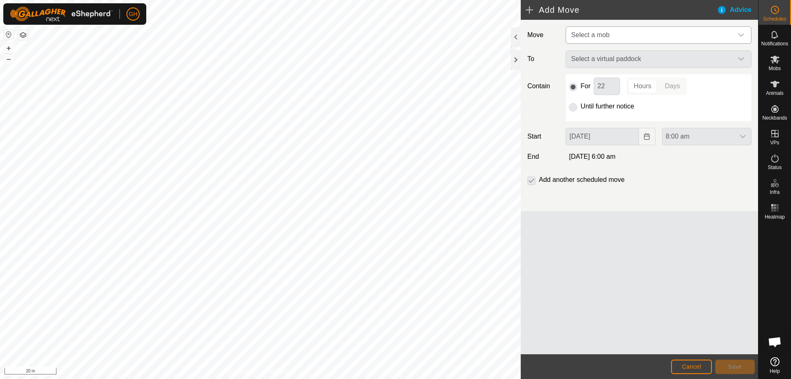
click at [649, 36] on span "Select a mob" at bounding box center [650, 35] width 165 height 16
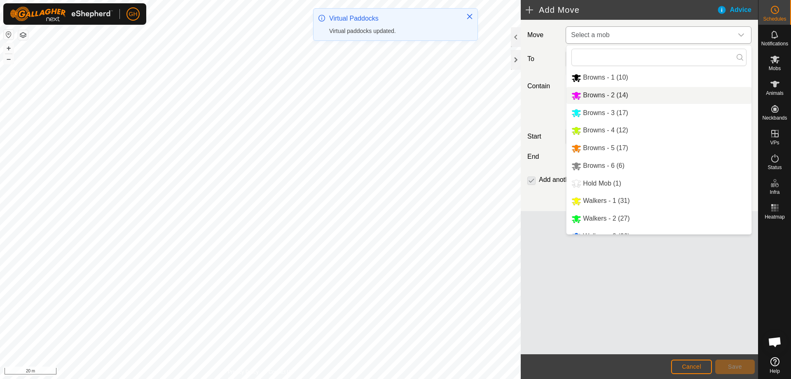
click at [627, 97] on li "Browns - 2 (14)" at bounding box center [658, 95] width 185 height 17
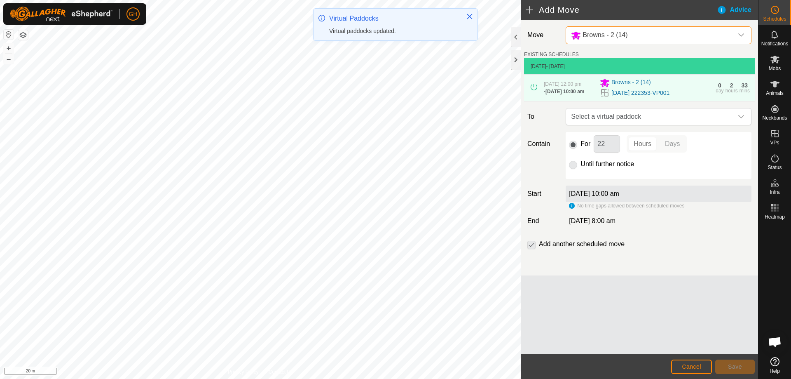
click at [662, 125] on span "Select a virtual paddock" at bounding box center [650, 116] width 165 height 16
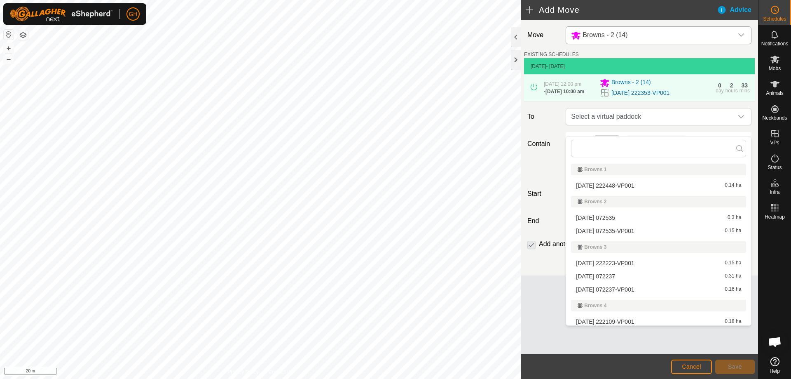
click at [647, 219] on li "[DATE] 072535 0.3 ha" at bounding box center [658, 217] width 175 height 12
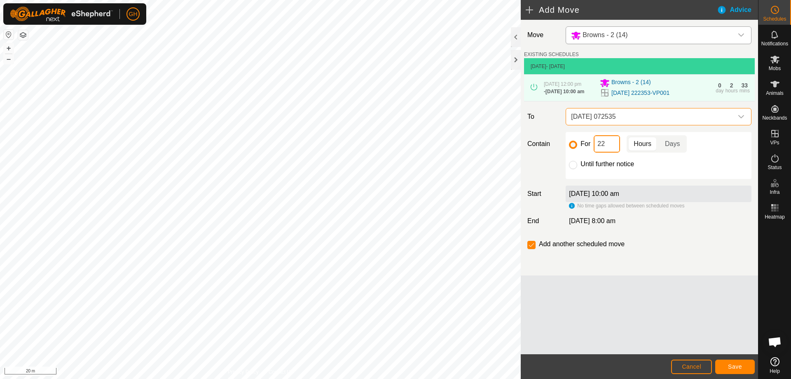
click at [619, 152] on input "22" at bounding box center [607, 143] width 26 height 17
click at [737, 362] on button "Save" at bounding box center [735, 366] width 40 height 14
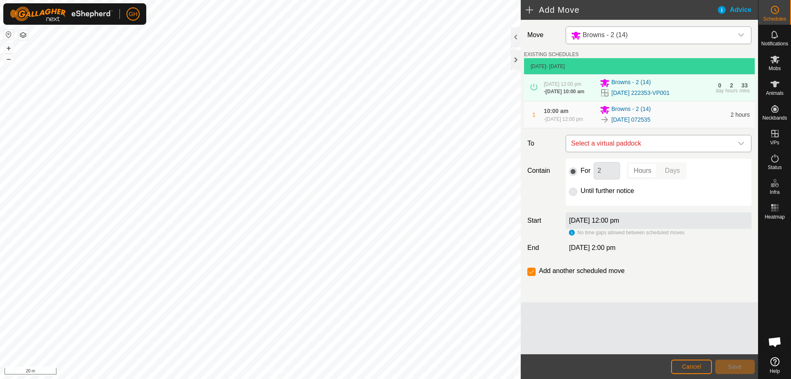
click at [638, 152] on span "Select a virtual paddock" at bounding box center [650, 143] width 165 height 16
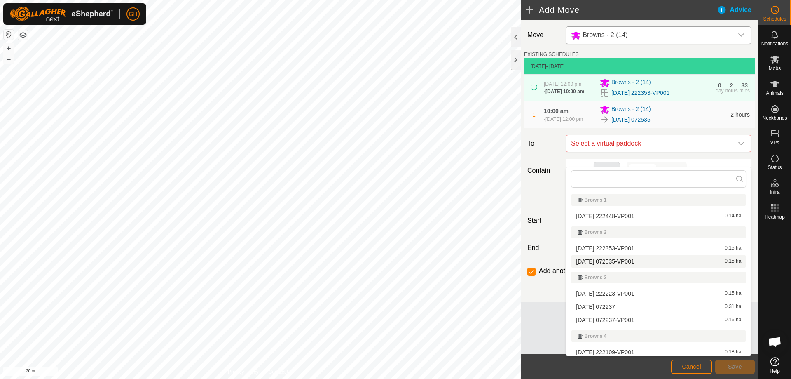
click at [634, 261] on li "[DATE] 072535-VP001 0.15 ha" at bounding box center [658, 261] width 175 height 12
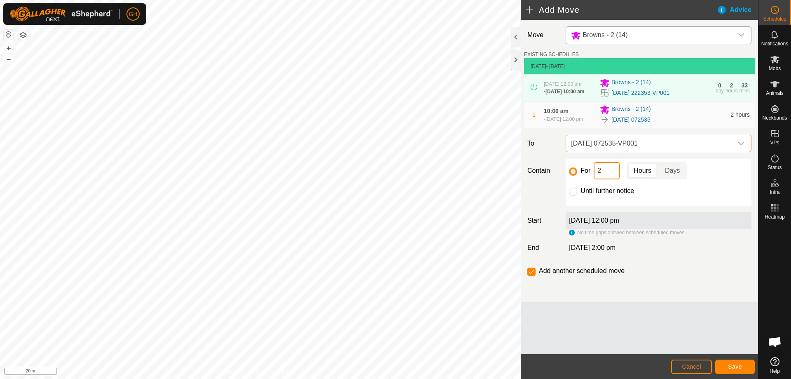
click at [605, 179] on input "2" at bounding box center [607, 170] width 26 height 17
type input "22"
click at [530, 276] on input "checkbox" at bounding box center [531, 271] width 8 height 8
checkbox input "false"
click at [727, 366] on button "Save" at bounding box center [735, 366] width 40 height 14
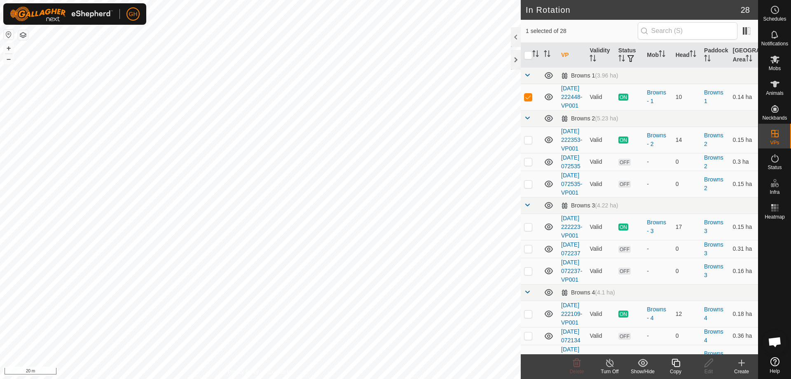
click at [740, 369] on div "Create" at bounding box center [741, 370] width 33 height 7
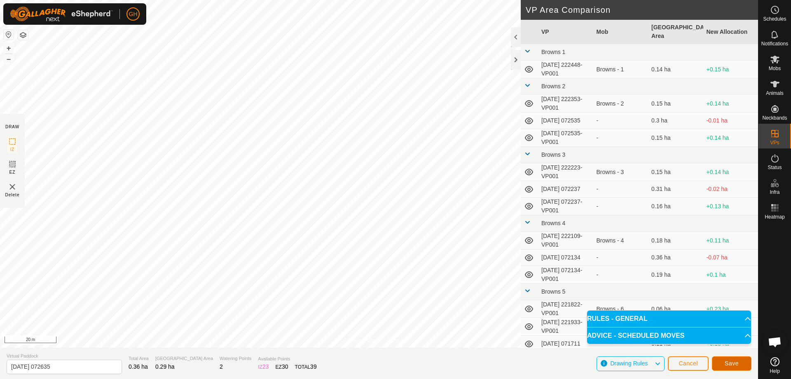
click at [730, 363] on span "Save" at bounding box center [732, 363] width 14 height 7
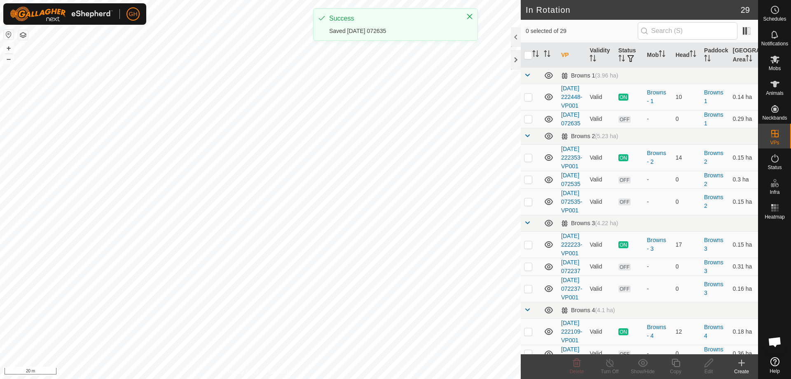
checkbox input "true"
click at [675, 362] on icon at bounding box center [676, 363] width 10 height 10
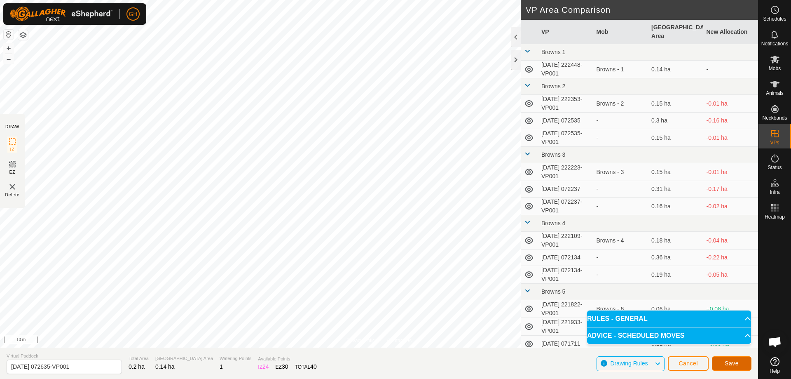
click at [734, 360] on span "Save" at bounding box center [732, 363] width 14 height 7
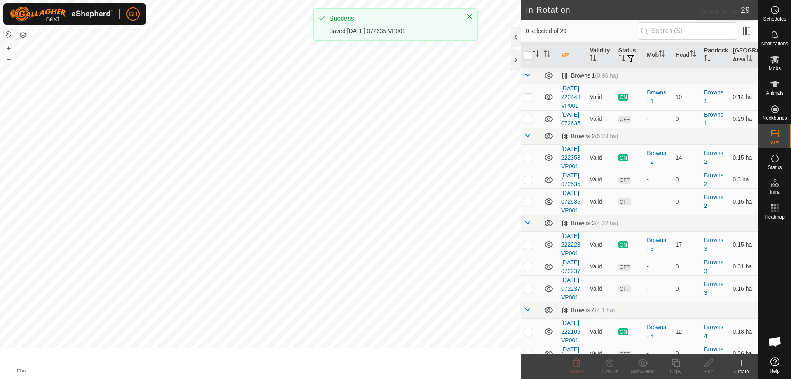
click at [780, 16] on span "Schedules" at bounding box center [774, 18] width 23 height 5
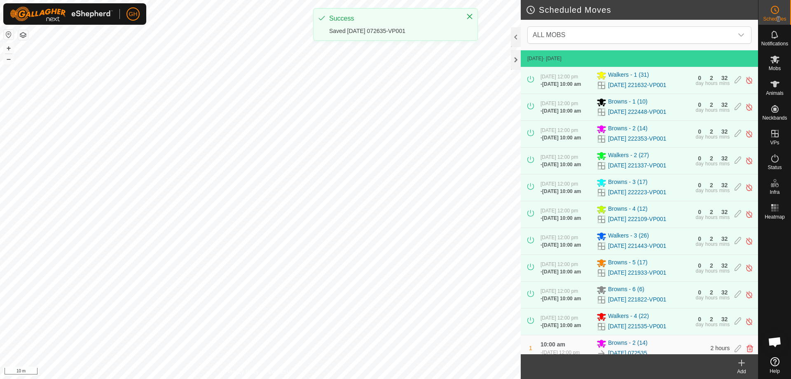
click at [743, 365] on icon at bounding box center [741, 363] width 10 height 10
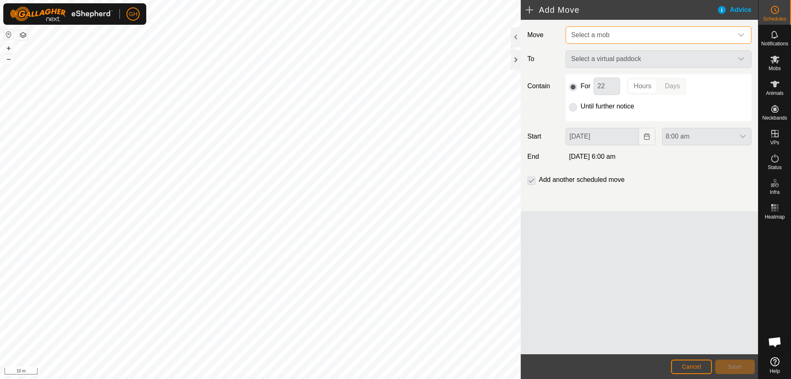
click at [675, 30] on span "Select a mob" at bounding box center [650, 35] width 165 height 16
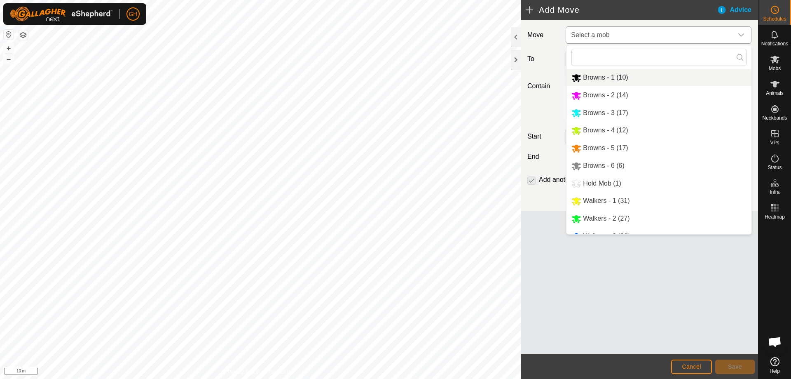
click at [643, 75] on li "Browns - 1 (10)" at bounding box center [658, 77] width 185 height 17
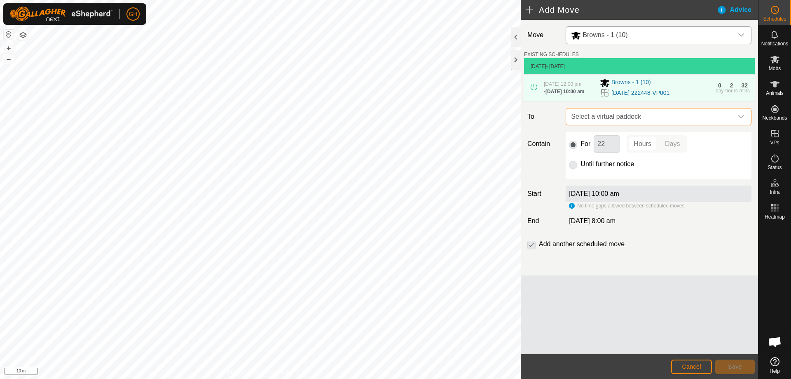
click at [686, 125] on span "Select a virtual paddock" at bounding box center [650, 116] width 165 height 16
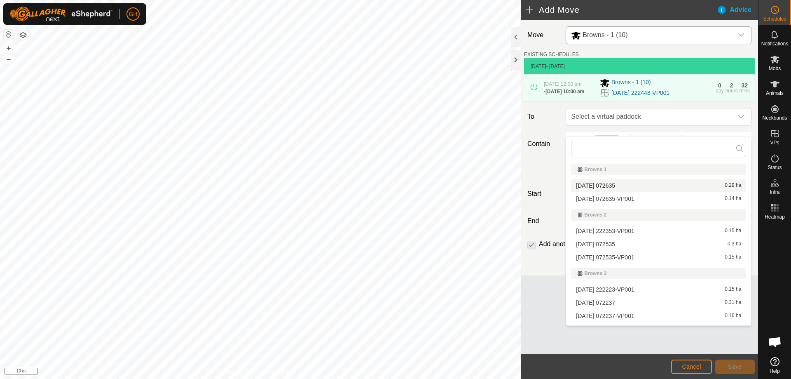
click at [635, 186] on li "[DATE] 072635 0.29 ha" at bounding box center [658, 185] width 175 height 12
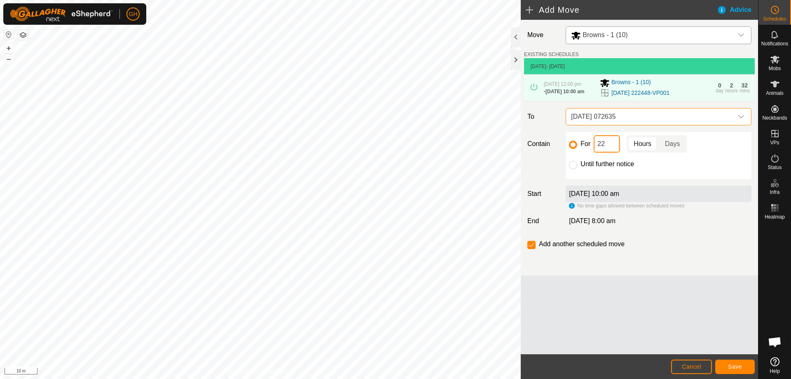
click at [612, 152] on input "22" at bounding box center [607, 143] width 26 height 17
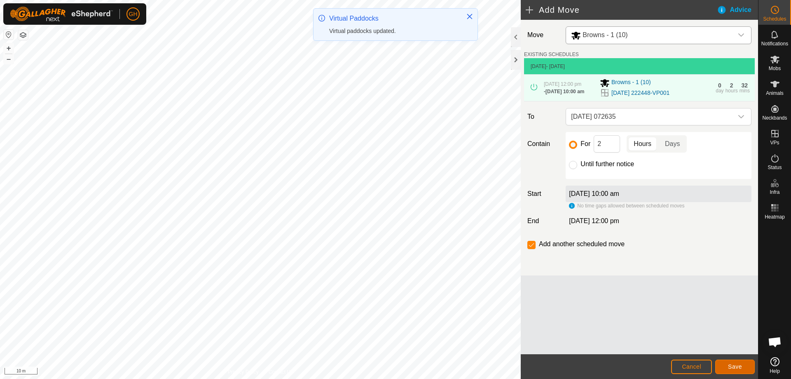
click at [747, 365] on button "Save" at bounding box center [735, 366] width 40 height 14
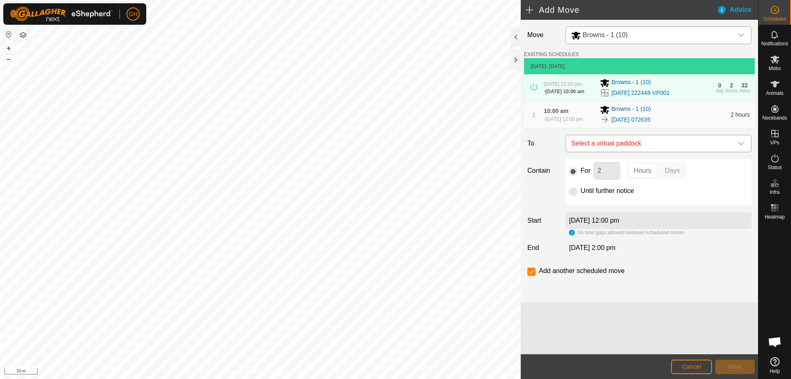
click at [633, 152] on span "Select a virtual paddock" at bounding box center [650, 143] width 165 height 16
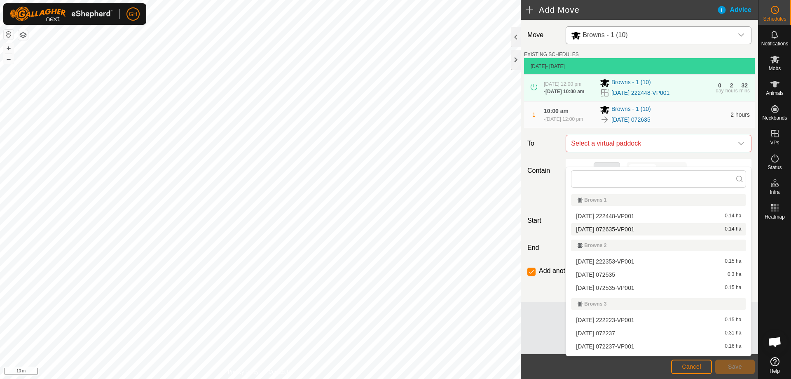
click at [633, 227] on li "[DATE] 072635-VP001 0.14 ha" at bounding box center [658, 229] width 175 height 12
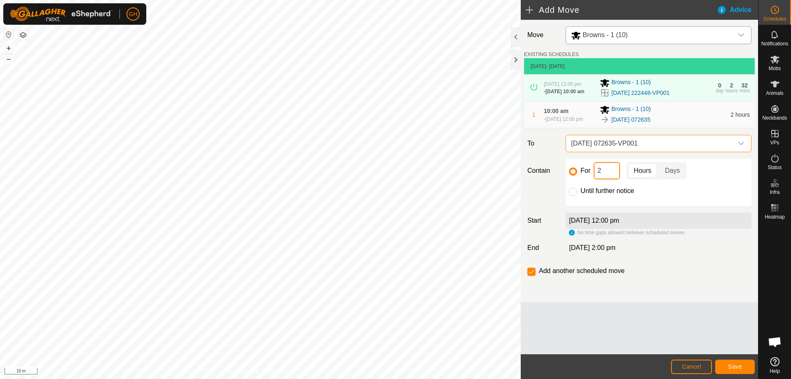
click at [611, 178] on input "2" at bounding box center [607, 170] width 26 height 17
type input "22"
click at [533, 276] on input "checkbox" at bounding box center [531, 271] width 8 height 8
checkbox input "false"
click at [740, 362] on button "Save" at bounding box center [735, 366] width 40 height 14
